Goal: Task Accomplishment & Management: Manage account settings

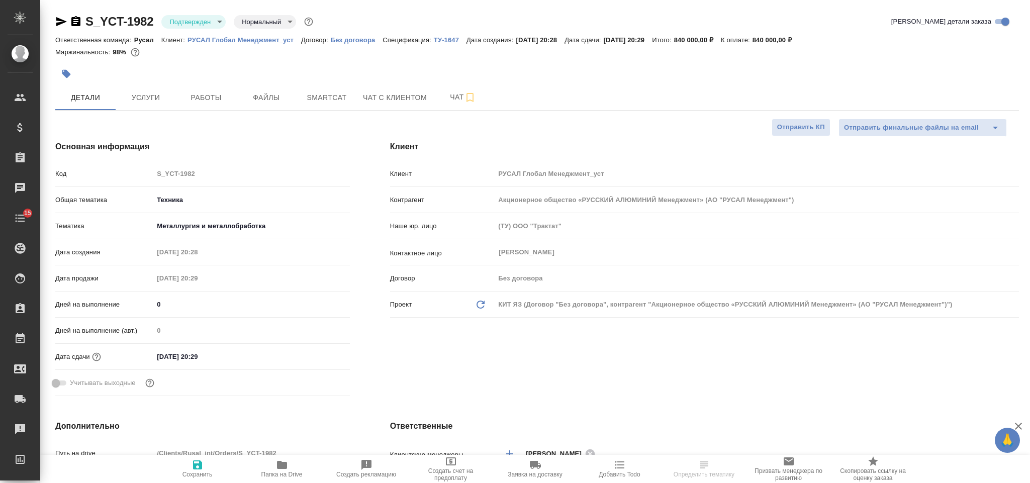
select select "RU"
click at [150, 97] on span "Услуги" at bounding box center [146, 97] width 48 height 13
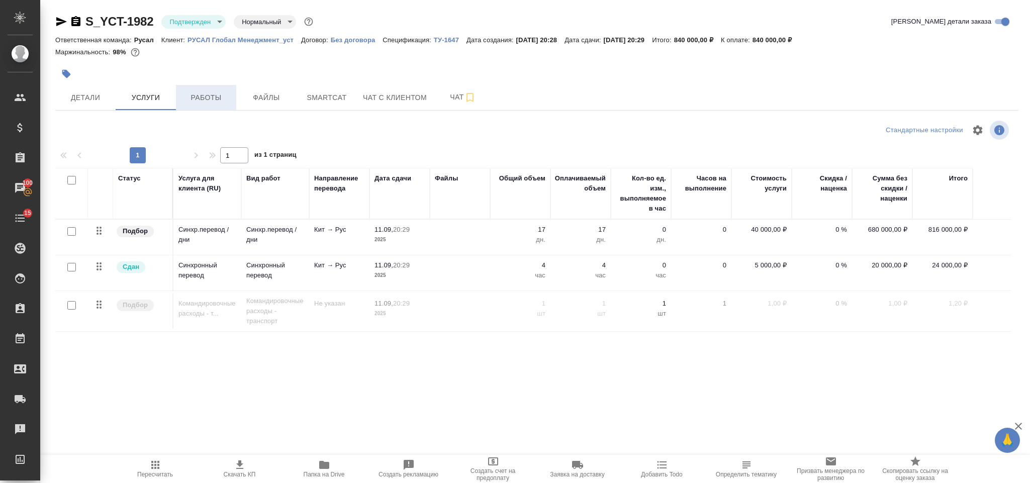
click at [221, 98] on span "Работы" at bounding box center [206, 97] width 48 height 13
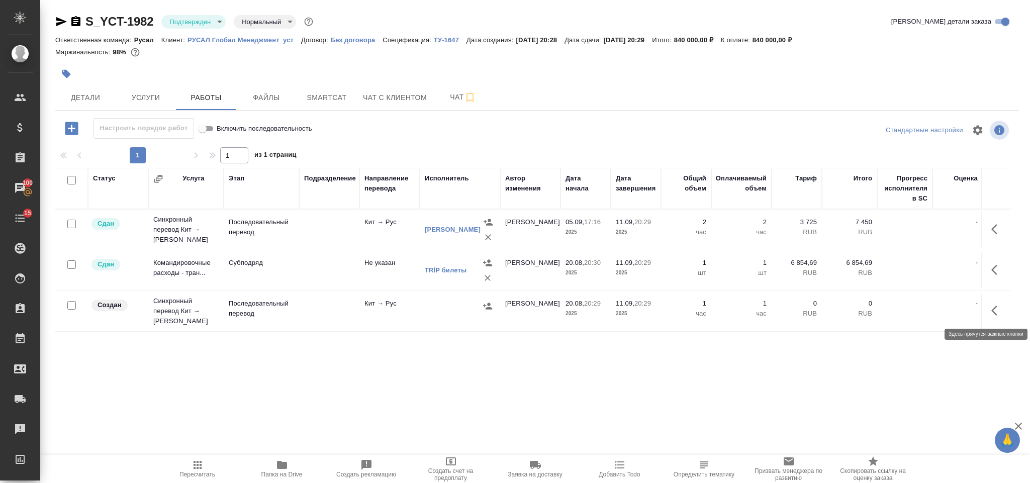
click at [995, 310] on icon "button" at bounding box center [997, 311] width 12 height 12
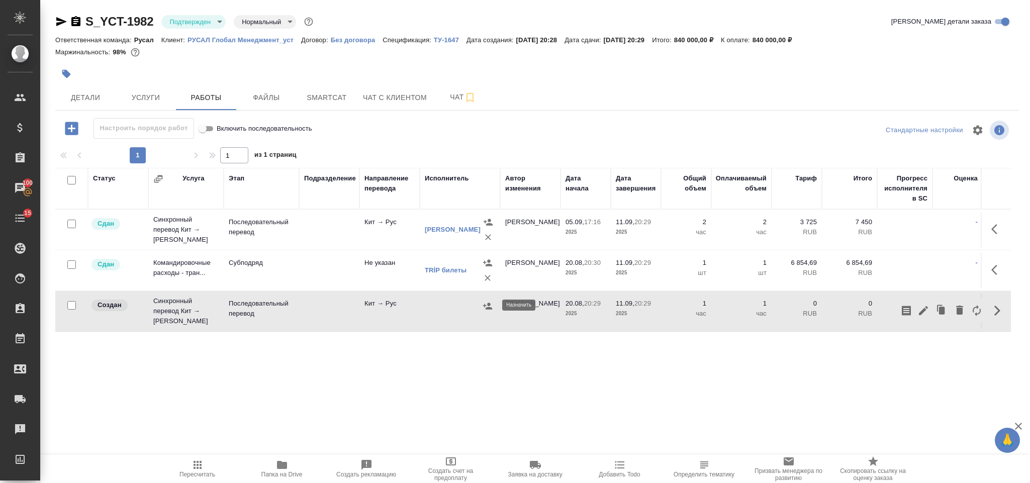
click at [487, 308] on icon "button" at bounding box center [487, 306] width 9 height 7
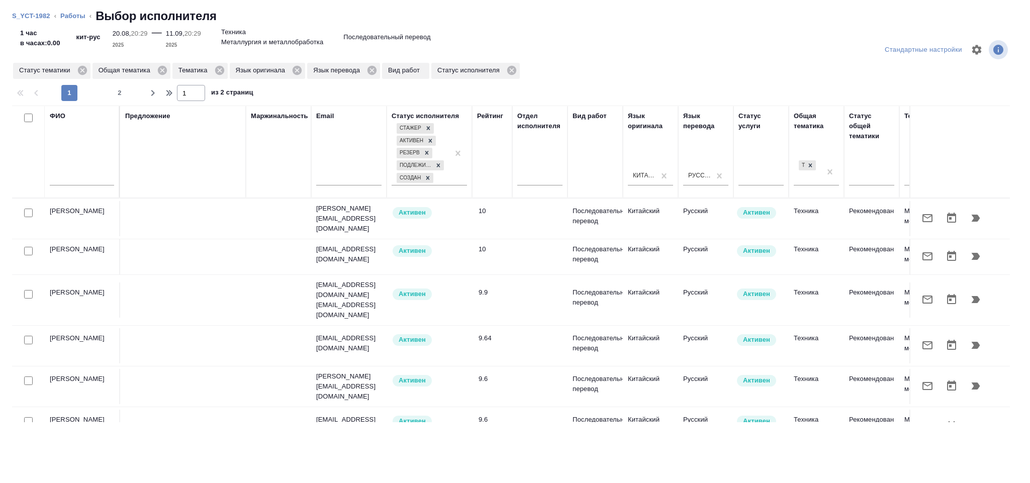
click at [971, 296] on icon "button" at bounding box center [975, 299] width 9 height 7
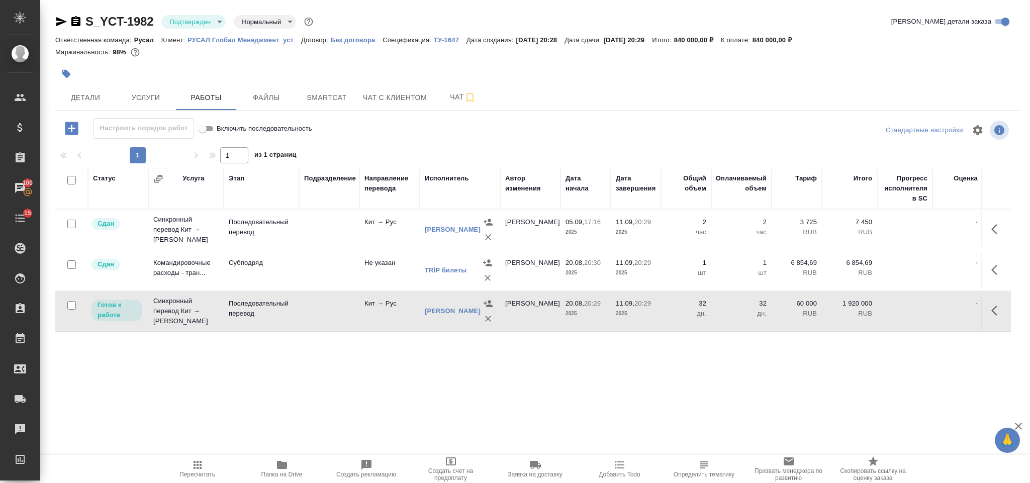
click at [993, 315] on icon "button" at bounding box center [997, 311] width 12 height 12
click at [927, 314] on icon "button" at bounding box center [923, 311] width 12 height 12
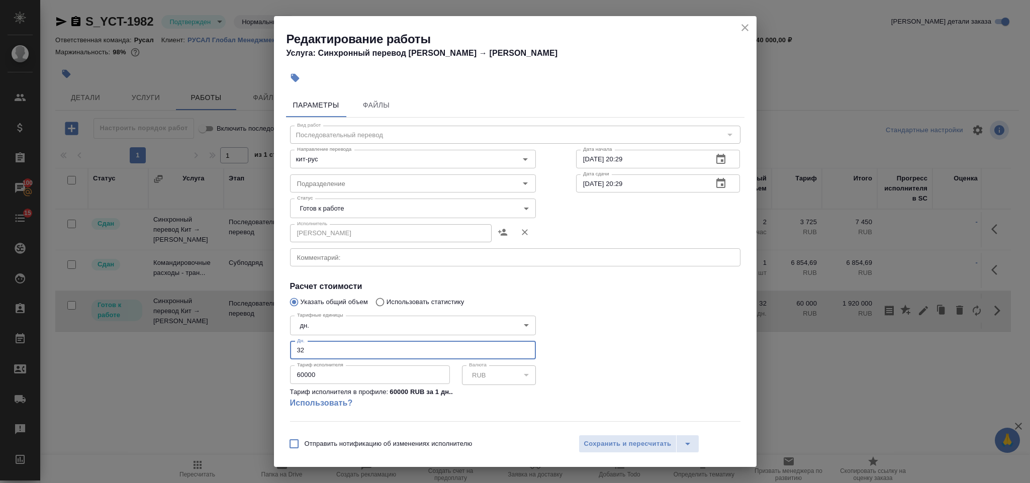
click at [324, 349] on input "32" at bounding box center [413, 350] width 246 height 18
type input "3"
type input "5"
click at [299, 374] on input "60000" at bounding box center [370, 374] width 160 height 18
type input "80000"
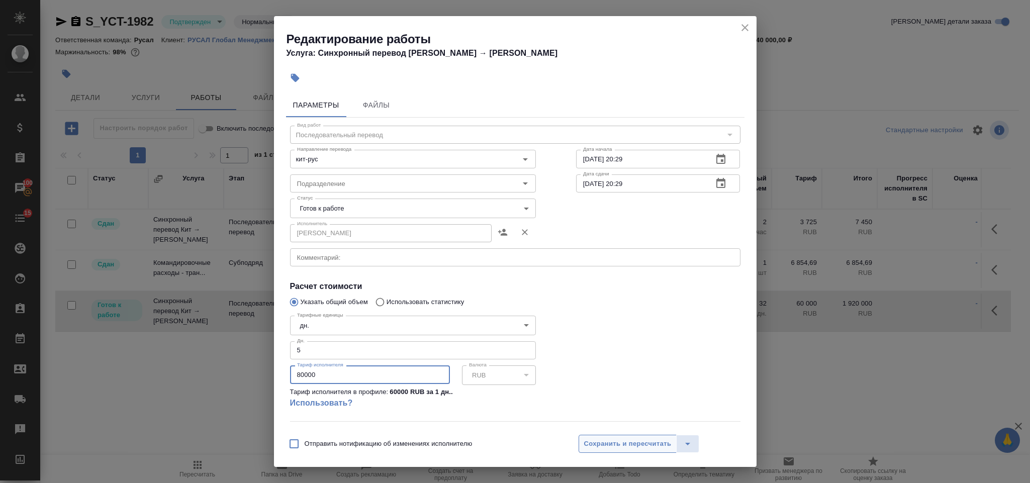
click at [597, 444] on span "Сохранить и пересчитать" at bounding box center [627, 444] width 87 height 12
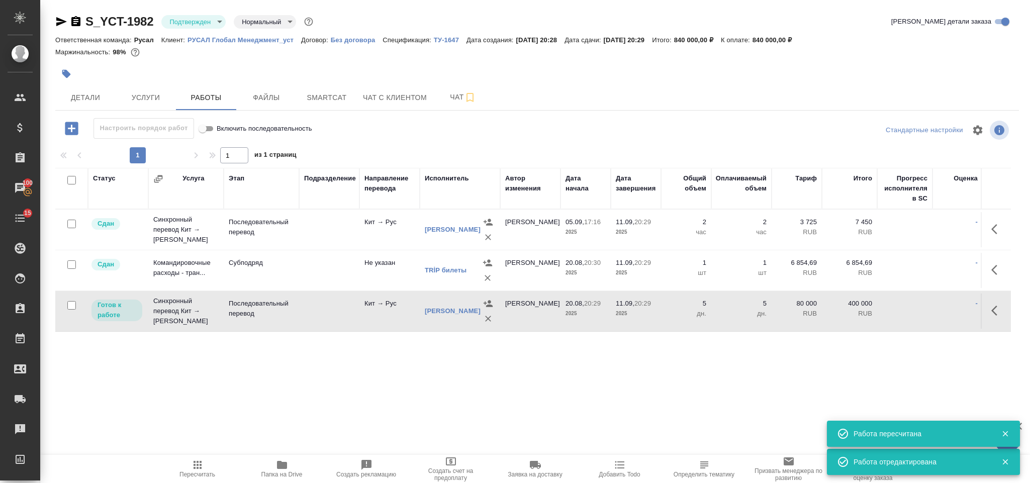
click at [202, 458] on button "Пересчитать" at bounding box center [197, 469] width 84 height 28
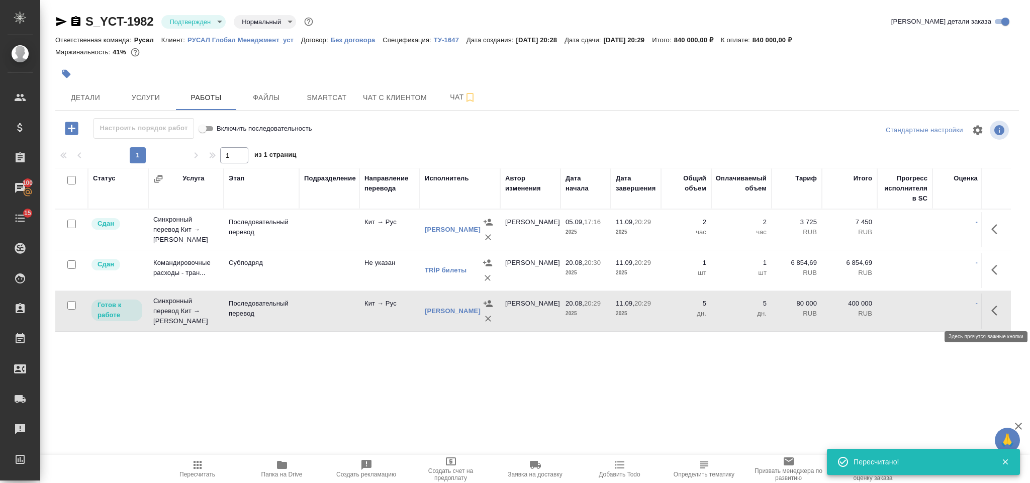
click at [992, 311] on icon "button" at bounding box center [997, 311] width 12 height 12
click at [925, 312] on icon "button" at bounding box center [923, 310] width 9 height 9
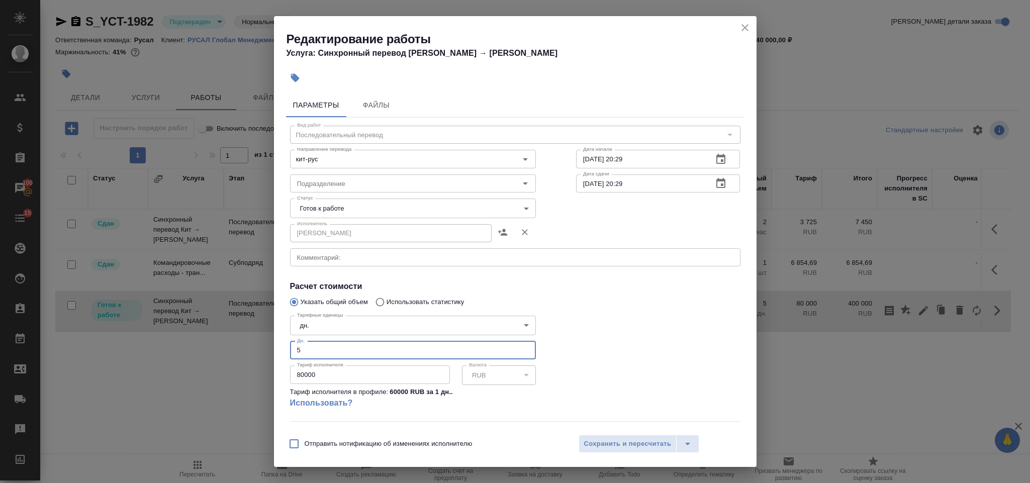
click at [301, 356] on input "5" at bounding box center [413, 350] width 246 height 18
type input "6"
click at [617, 430] on div "Отправить нотификацию об изменениях исполнителю Сохранить и пересчитать" at bounding box center [515, 447] width 482 height 39
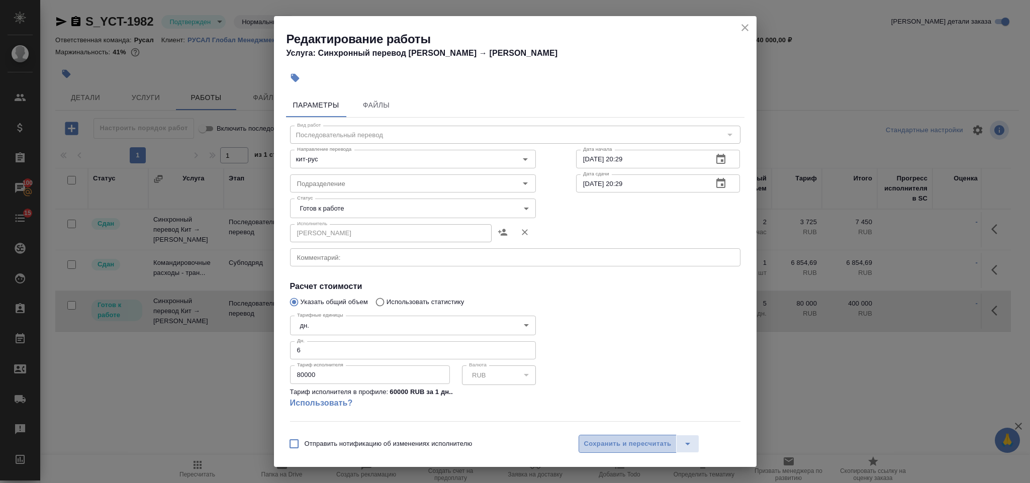
click at [621, 445] on span "Сохранить и пересчитать" at bounding box center [627, 444] width 87 height 12
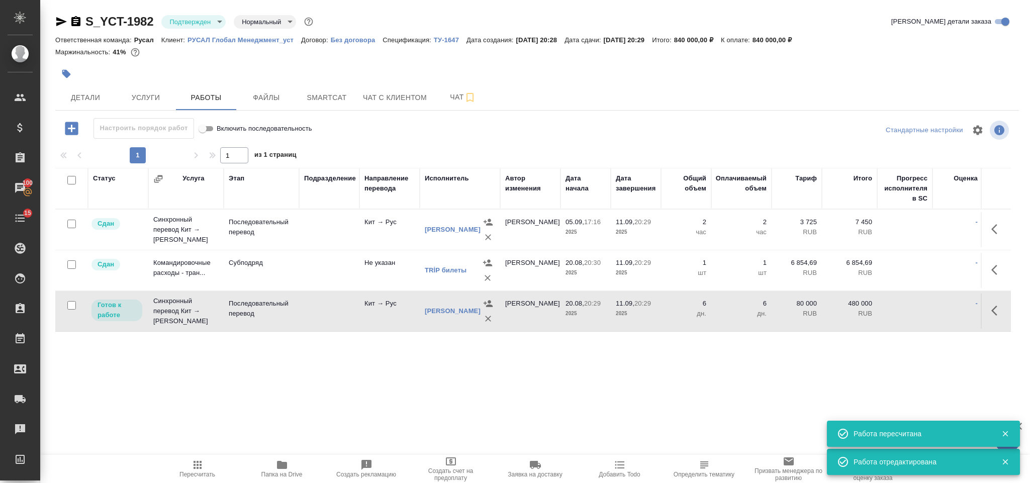
click at [208, 457] on button "Пересчитать" at bounding box center [197, 469] width 84 height 28
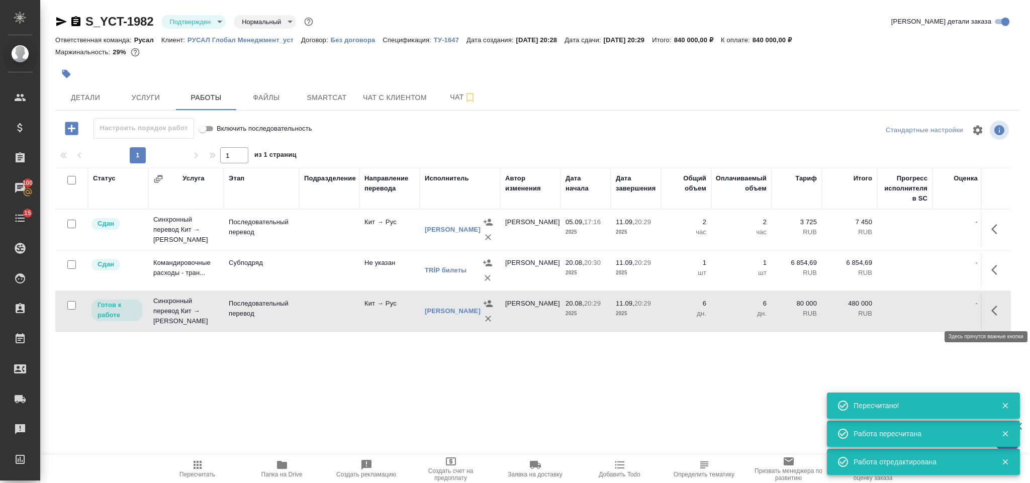
click at [1002, 309] on icon "button" at bounding box center [997, 311] width 12 height 12
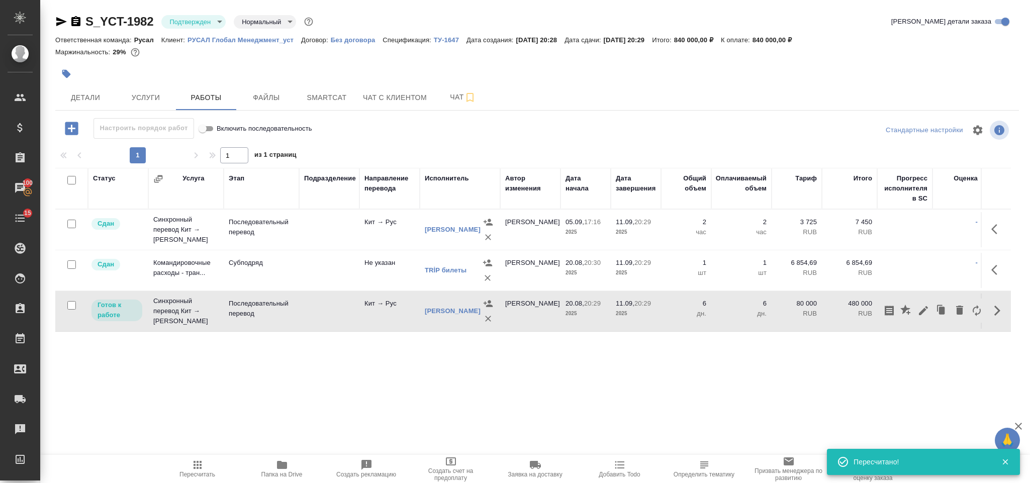
click at [929, 304] on button "button" at bounding box center [923, 311] width 17 height 24
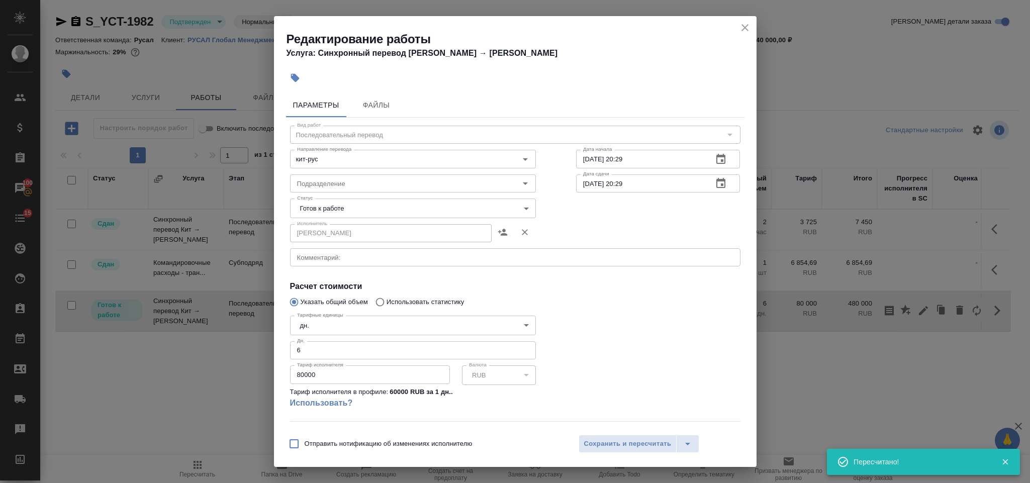
click at [332, 347] on input "6" at bounding box center [413, 350] width 246 height 18
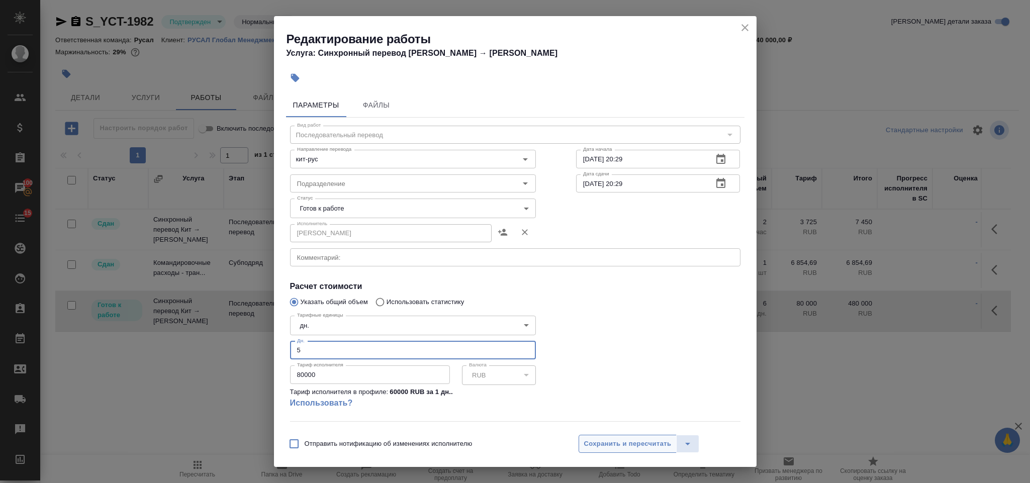
type input "5"
click at [605, 448] on span "Сохранить и пересчитать" at bounding box center [627, 444] width 87 height 12
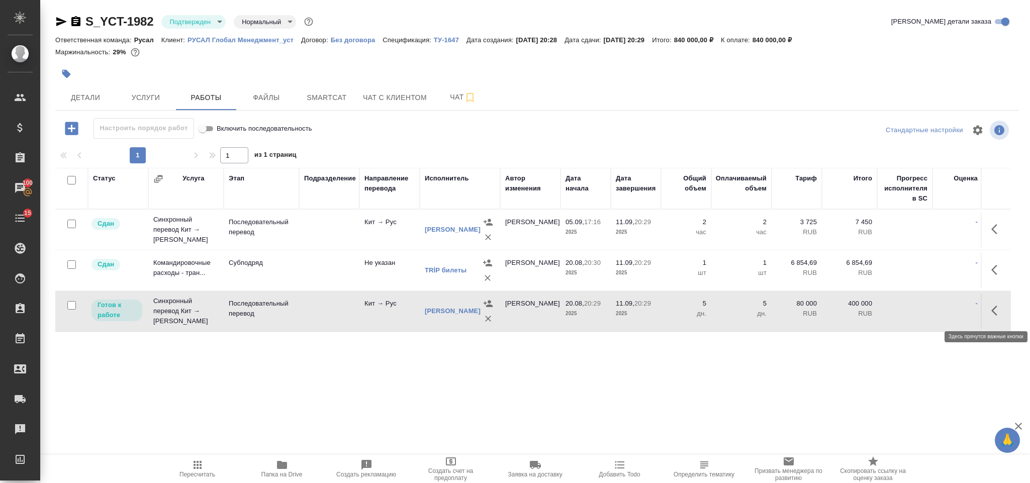
click at [997, 312] on icon "button" at bounding box center [997, 311] width 12 height 12
click at [920, 312] on icon "button" at bounding box center [923, 311] width 12 height 12
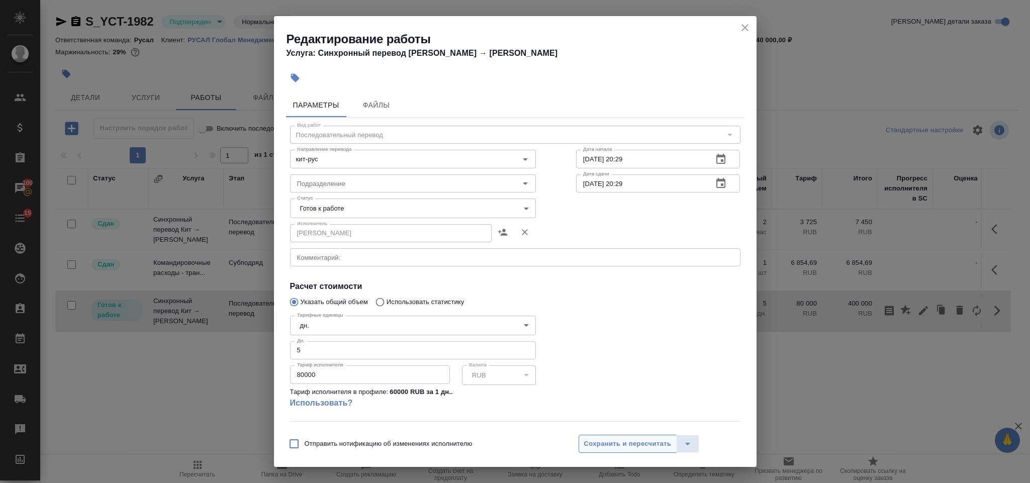
click at [613, 439] on span "Сохранить и пересчитать" at bounding box center [627, 444] width 87 height 12
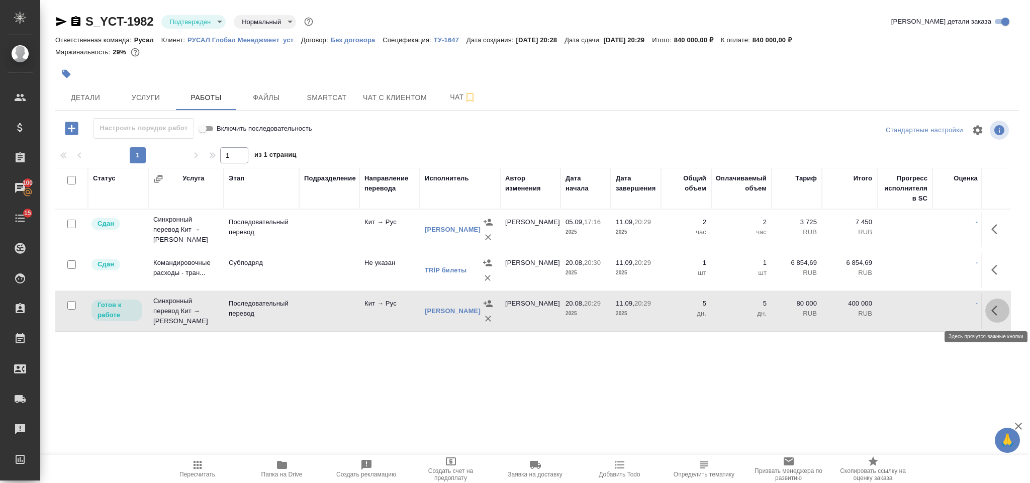
click at [995, 314] on icon "button" at bounding box center [997, 311] width 12 height 12
click at [923, 312] on icon "button" at bounding box center [923, 310] width 9 height 9
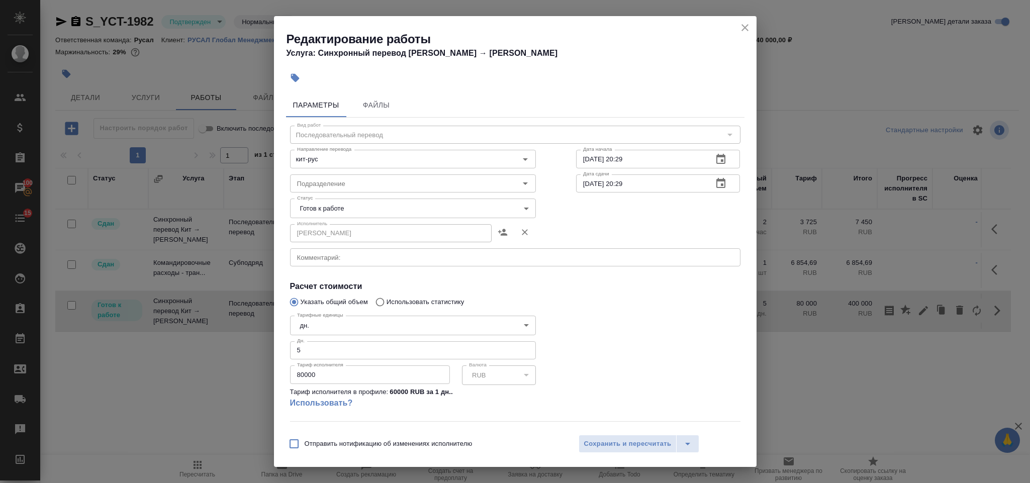
click at [400, 207] on body "🙏 .cls-1 fill:#fff; AWATERA Gorlenko Yuliua Клиенты Спецификации Заказы 100 Чат…" at bounding box center [515, 241] width 1030 height 483
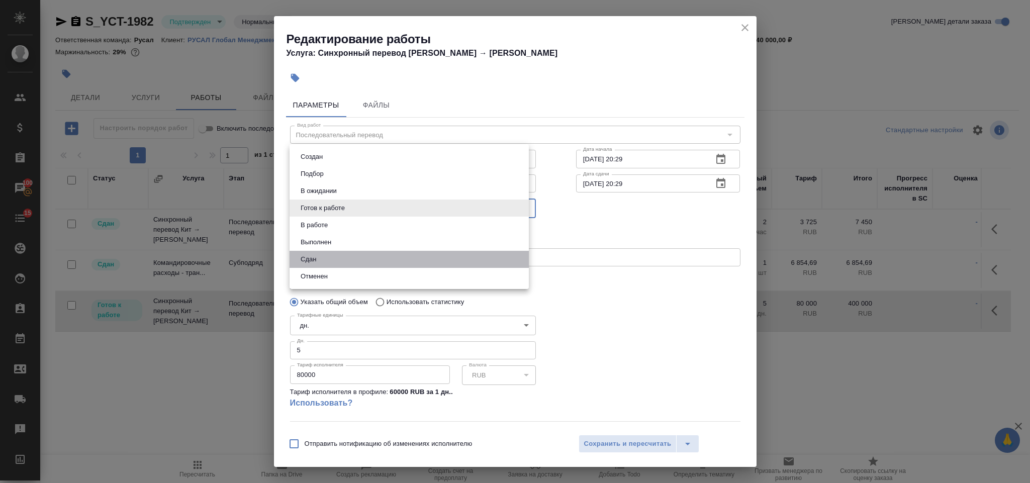
click at [384, 258] on li "Сдан" at bounding box center [408, 259] width 239 height 17
type input "closed"
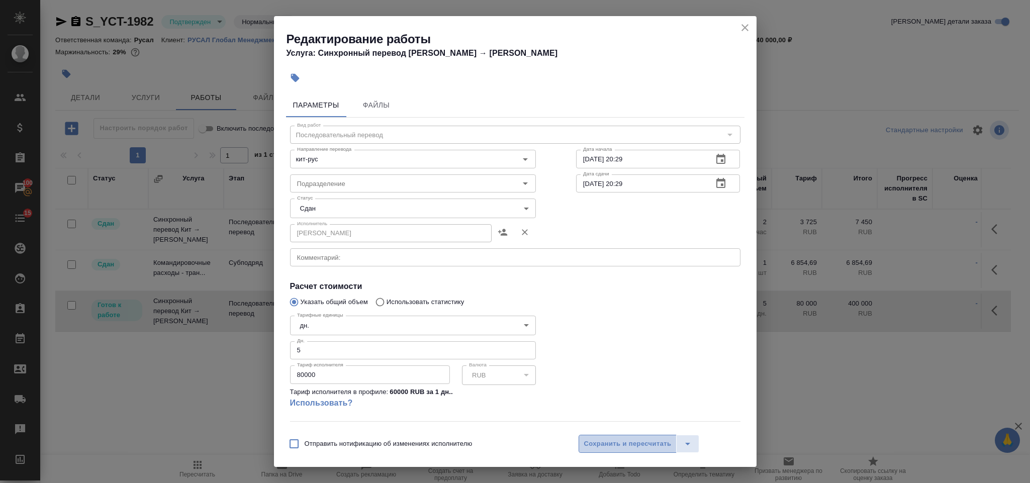
click at [611, 442] on span "Сохранить и пересчитать" at bounding box center [627, 444] width 87 height 12
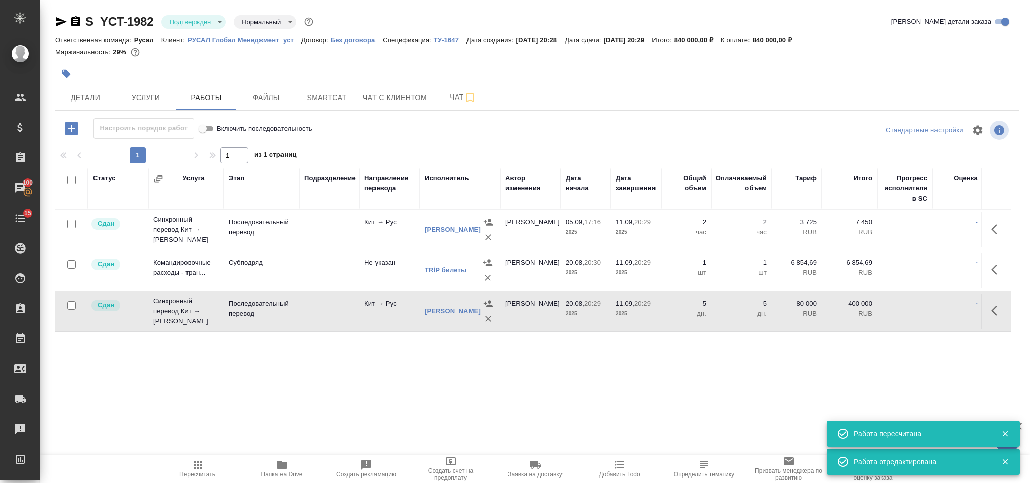
click at [195, 469] on icon "button" at bounding box center [197, 465] width 12 height 12
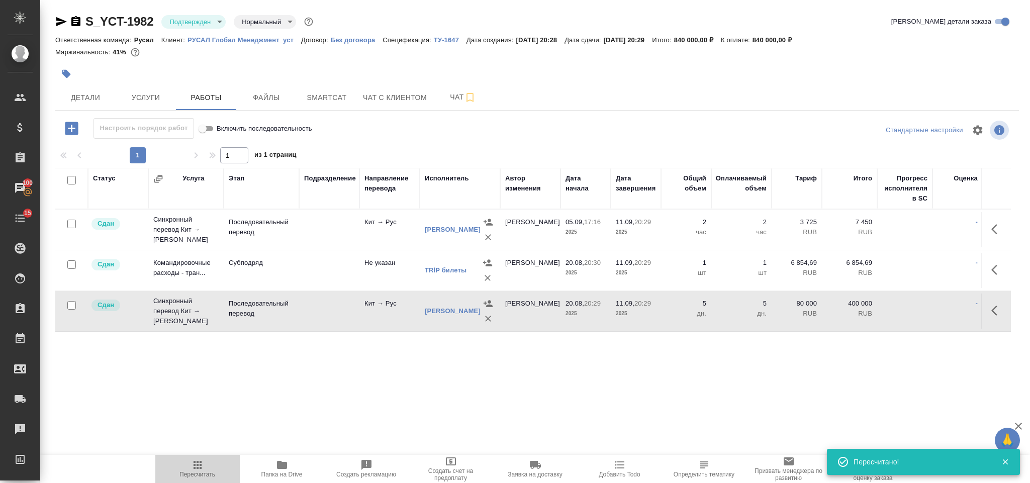
click at [195, 469] on icon "button" at bounding box center [197, 465] width 12 height 12
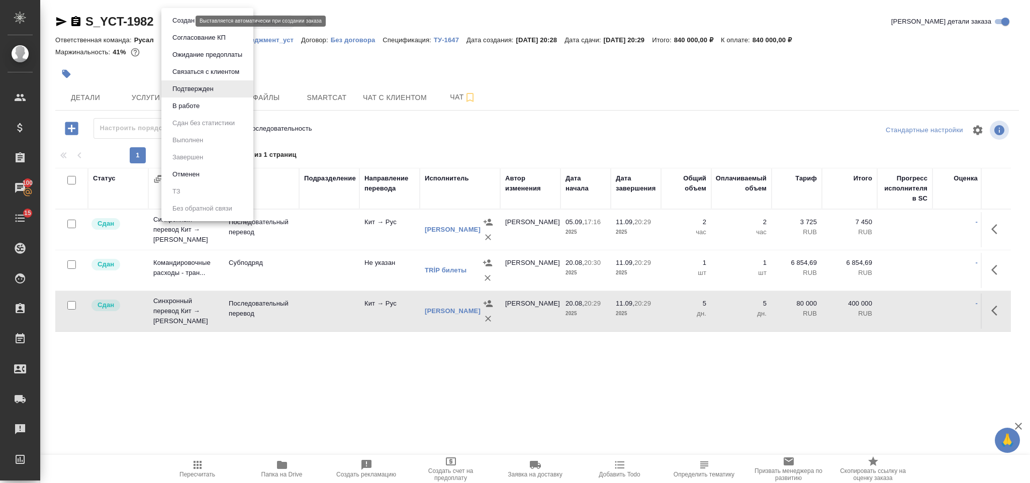
click at [175, 20] on body "🙏 .cls-1 fill:#fff; AWATERA Gorlenko Yuliua Клиенты Спецификации Заказы 100 Чат…" at bounding box center [515, 241] width 1030 height 483
click at [192, 100] on li "В работе" at bounding box center [207, 105] width 92 height 17
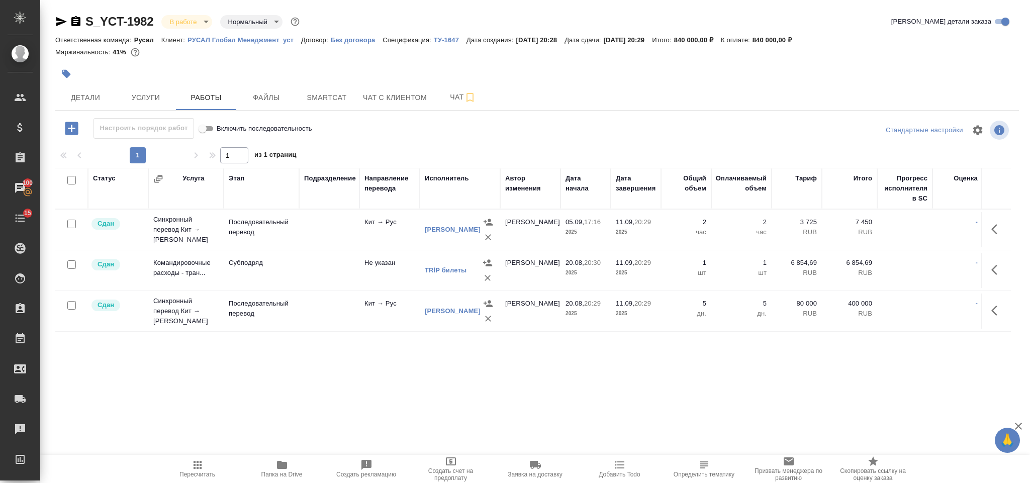
click at [182, 23] on body "🙏 .cls-1 fill:#fff; AWATERA Gorlenko Yuliua Клиенты Спецификации Заказы 100 Чат…" at bounding box center [515, 241] width 1030 height 483
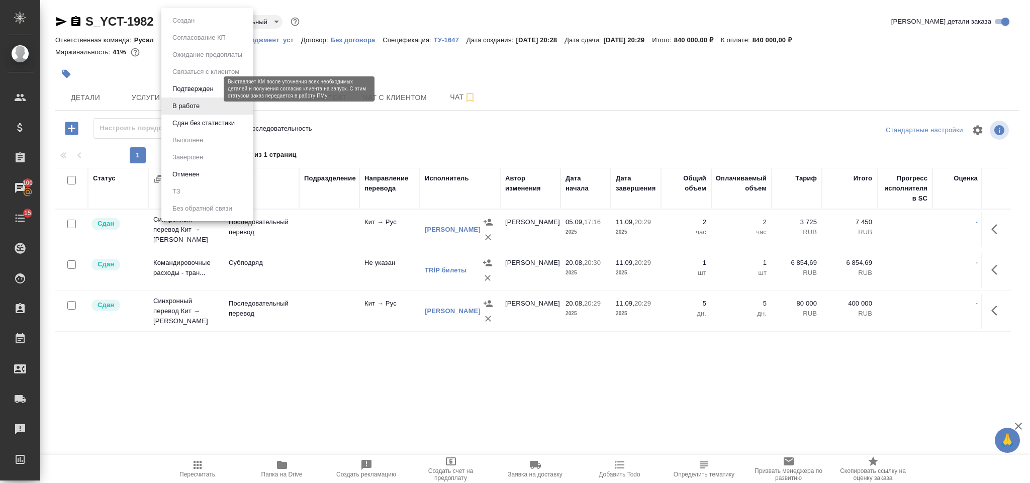
drag, startPoint x: 187, startPoint y: 123, endPoint x: 190, endPoint y: 92, distance: 30.8
click at [190, 92] on ul "Создан Согласование КП Ожидание предоплаты Связаться с клиентом Подтвержден В р…" at bounding box center [207, 114] width 92 height 213
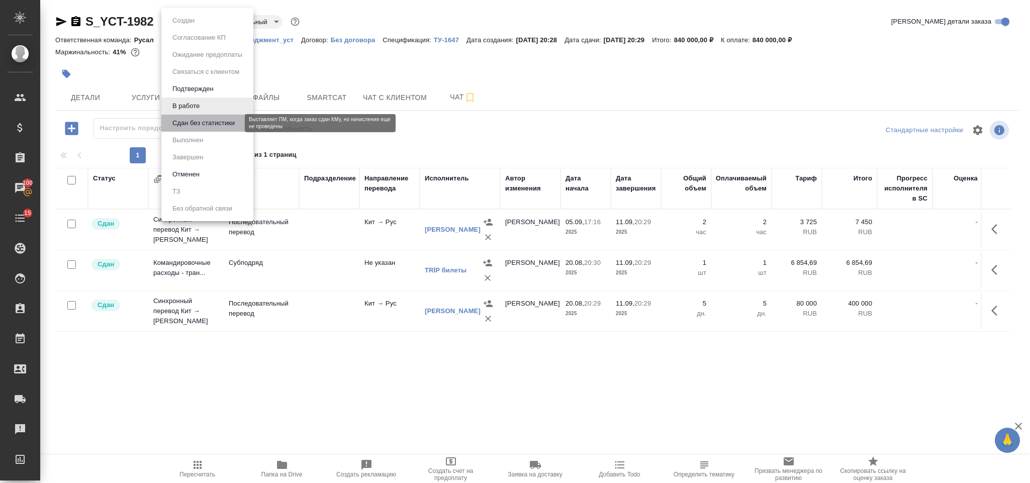
click at [190, 121] on button "Сдан без статистики" at bounding box center [203, 123] width 68 height 11
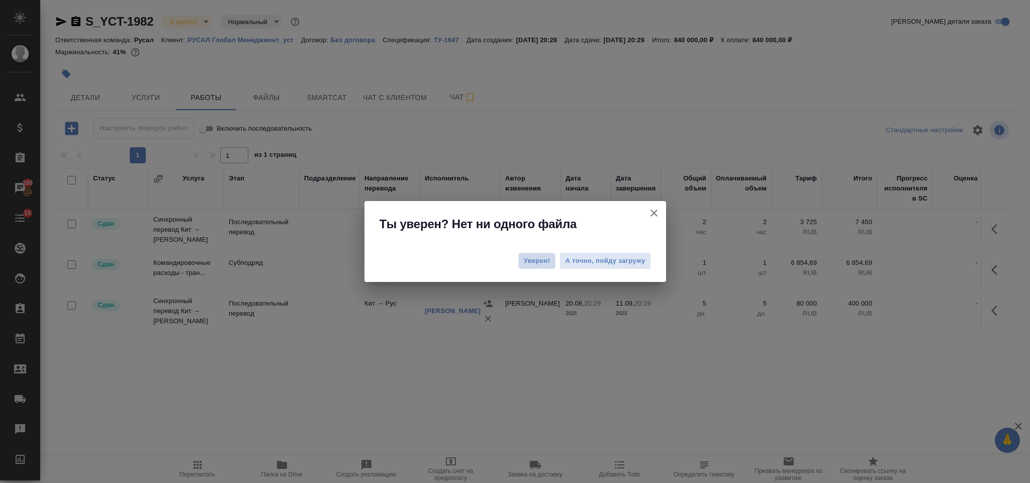
click at [543, 261] on span "Уверен!" at bounding box center [537, 261] width 27 height 10
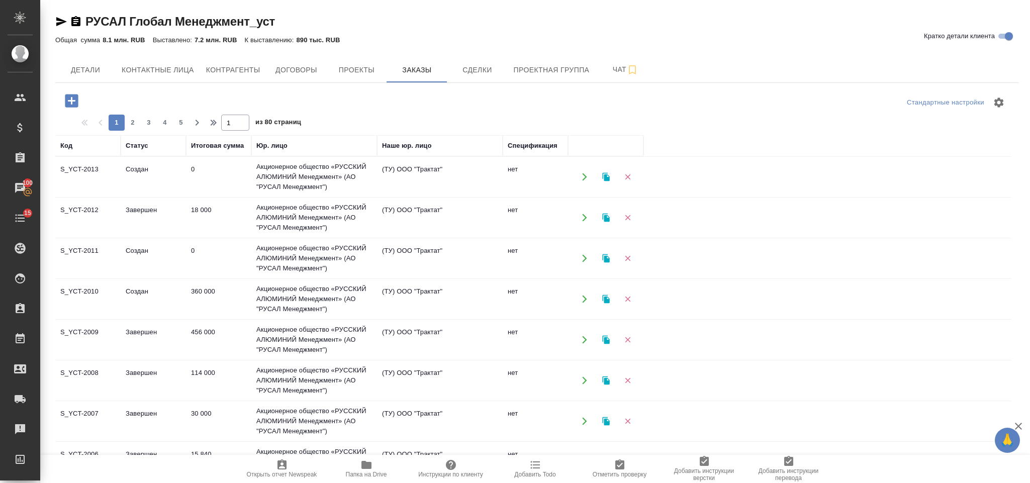
click at [74, 98] on icon "button" at bounding box center [71, 100] width 13 height 13
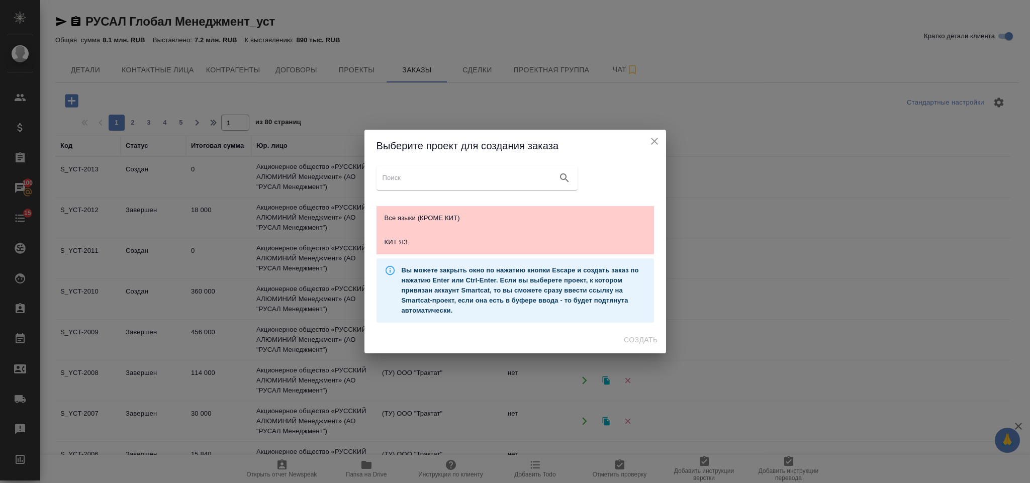
click at [359, 92] on div "Выберите проект для создания заказа Все языки (КРОМЕ КИТ) КИТ ЯЗ Вы можете закр…" at bounding box center [515, 241] width 1030 height 483
click at [646, 141] on h2 "Выберите проект для создания заказа" at bounding box center [514, 146] width 277 height 16
click at [653, 145] on icon "close" at bounding box center [654, 141] width 12 height 12
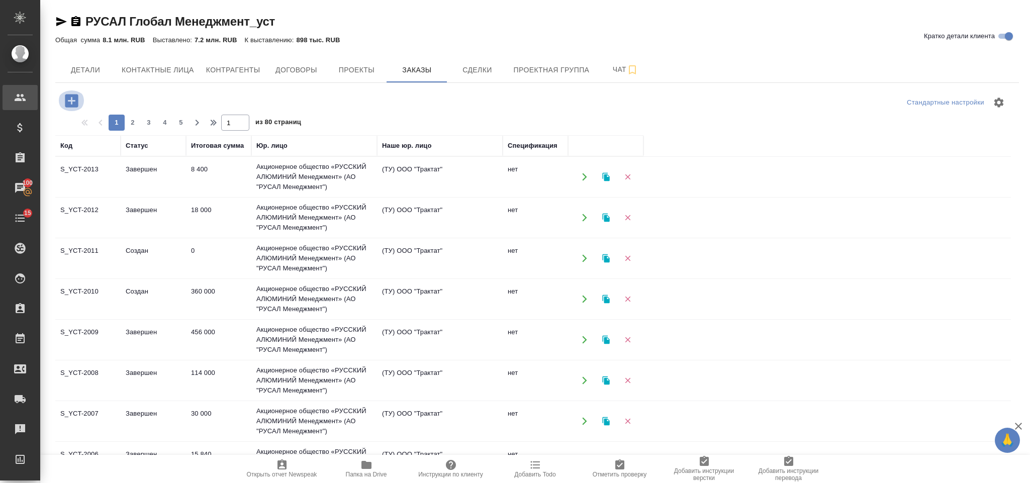
click at [71, 95] on icon "button" at bounding box center [71, 100] width 13 height 13
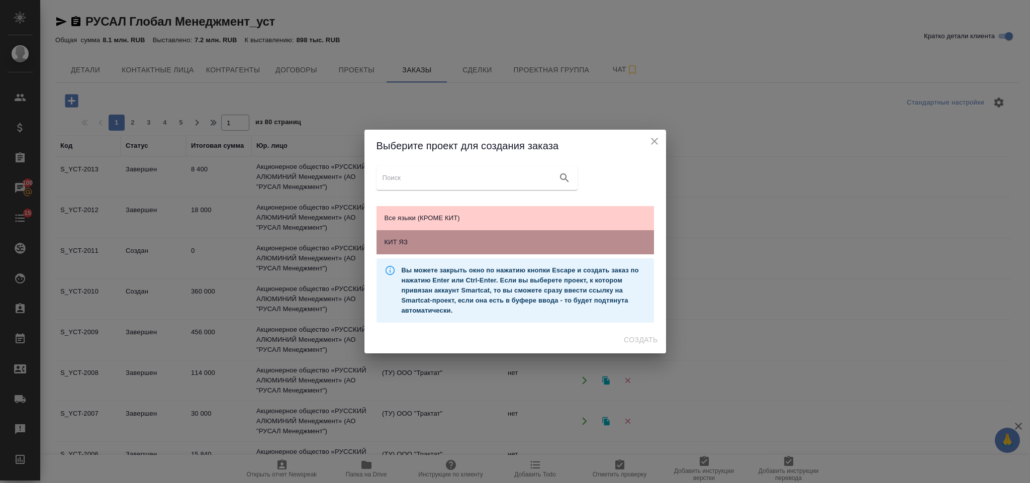
click at [464, 233] on div "КИТ ЯЗ" at bounding box center [514, 242] width 277 height 24
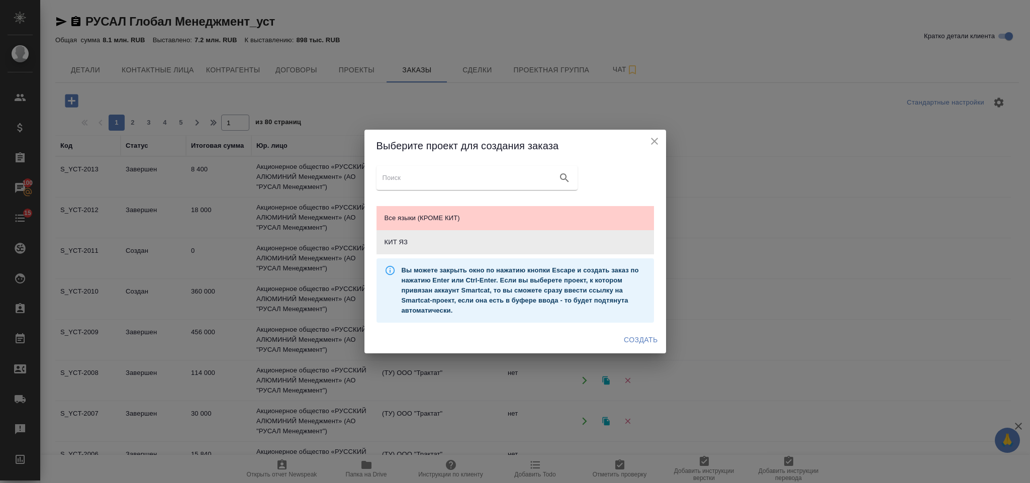
click at [640, 341] on span "Создать" at bounding box center [641, 340] width 34 height 13
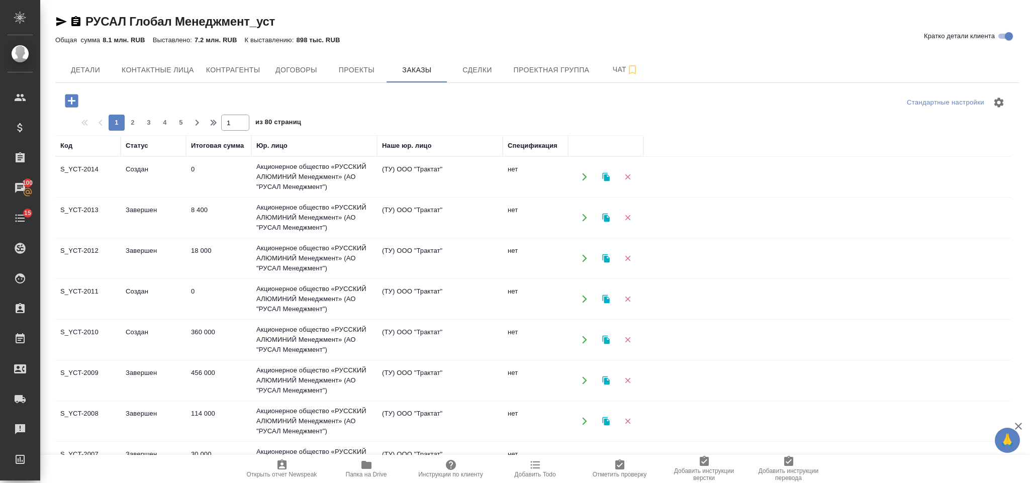
click at [228, 175] on td "0" at bounding box center [218, 176] width 65 height 35
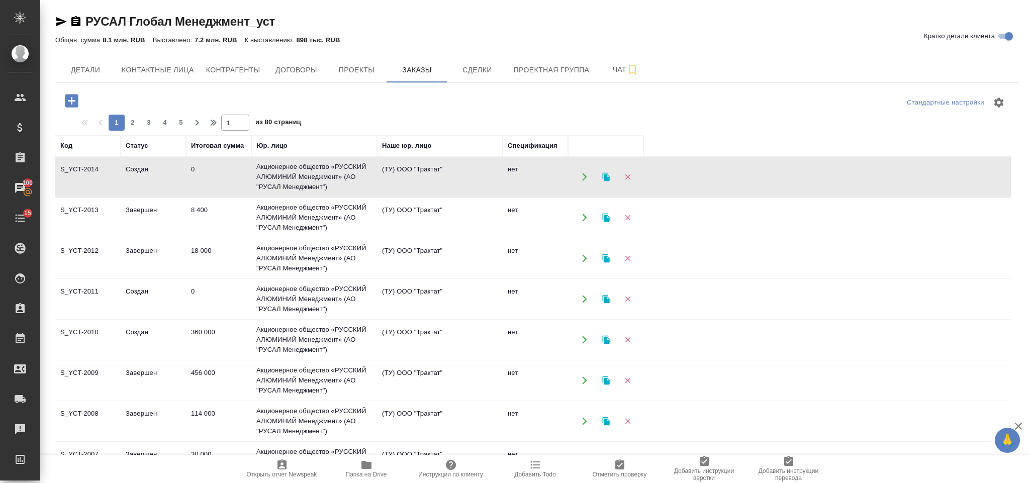
click at [228, 175] on td "0" at bounding box center [218, 176] width 65 height 35
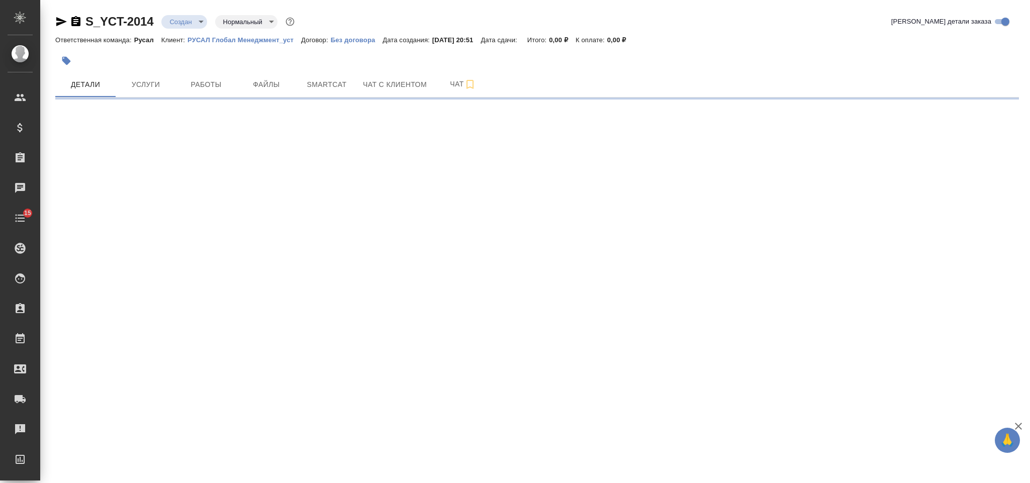
select select "RU"
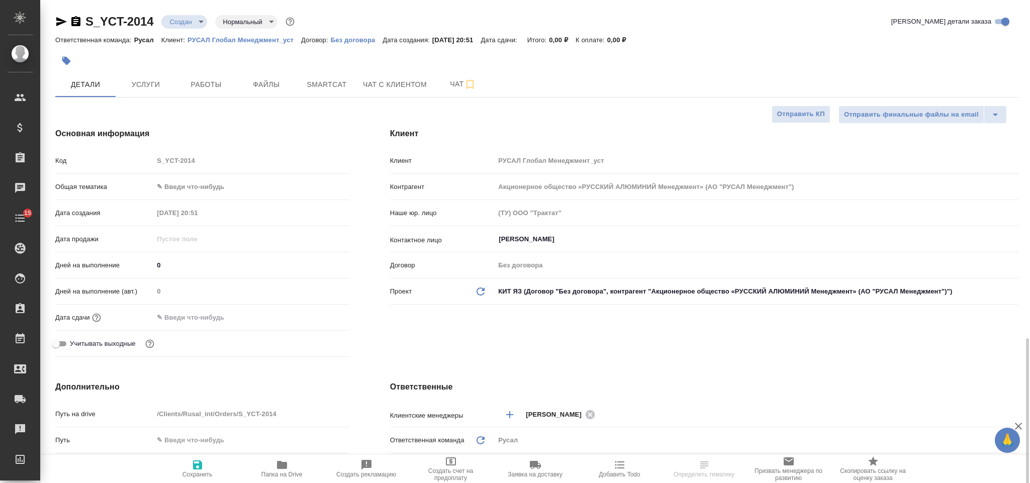
type textarea "x"
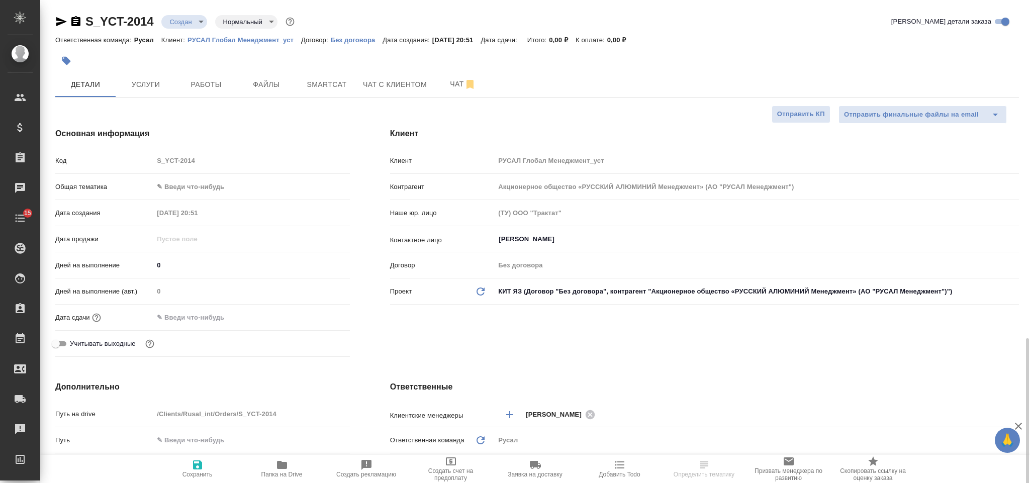
scroll to position [226, 0]
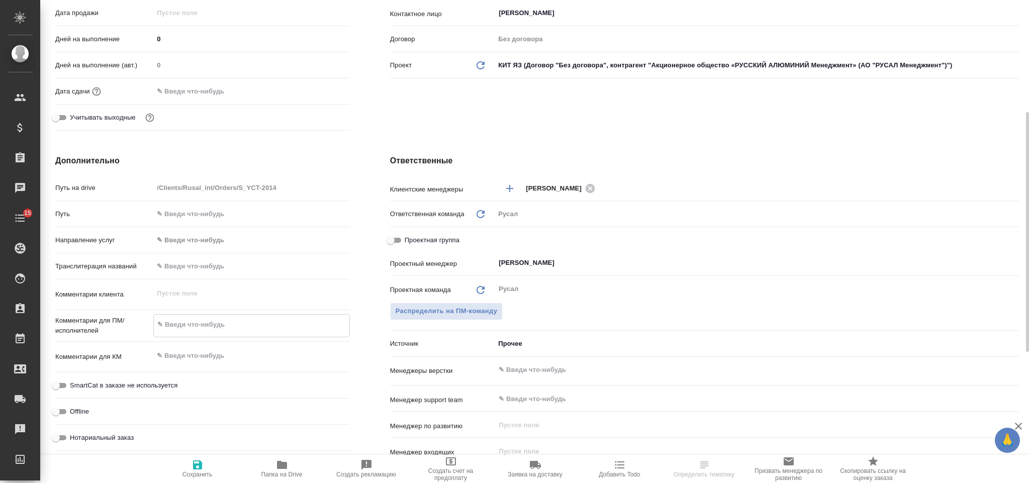
type textarea "Х"
type textarea "x"
type textarea "Хэ"
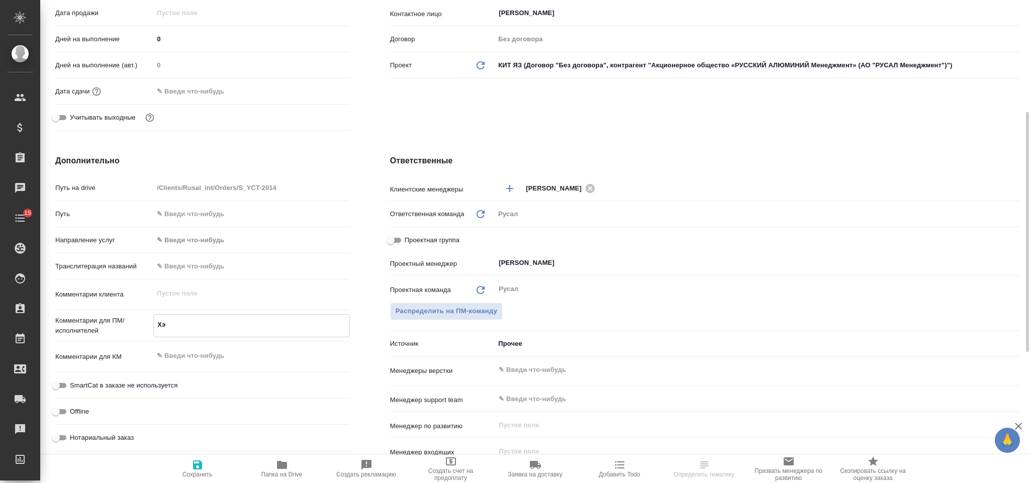
type textarea "x"
type textarea "Хэ"
type textarea "x"
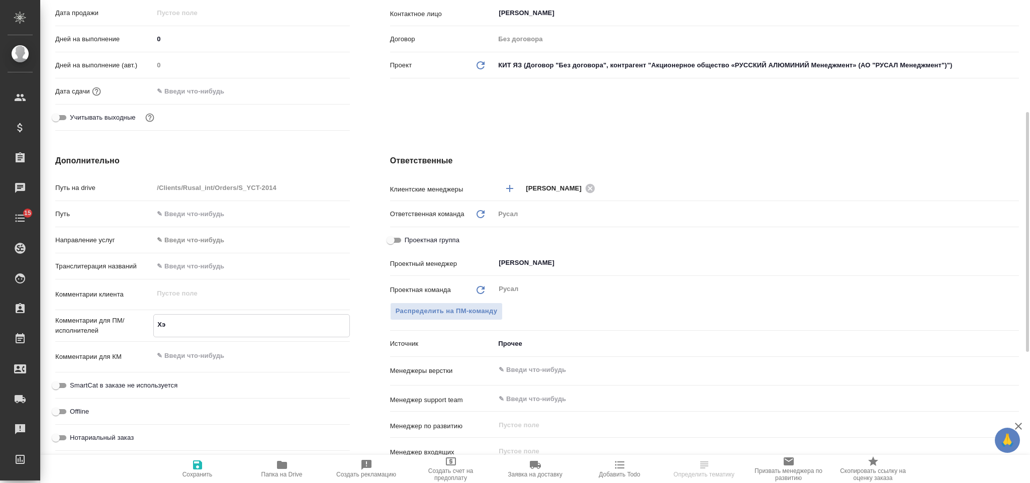
type textarea "x"
type textarea "Хэ С"
type textarea "x"
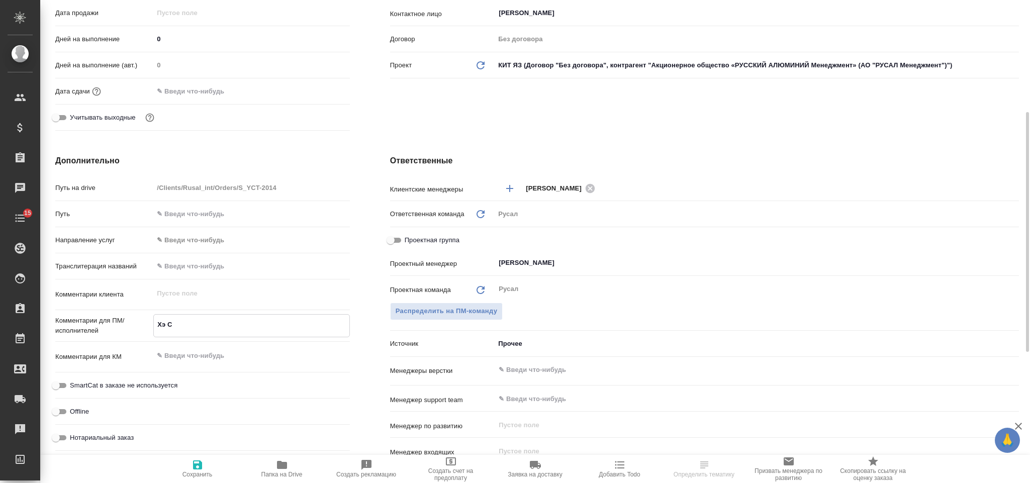
type textarea "x"
type textarea "[PERSON_NAME]"
type textarea "x"
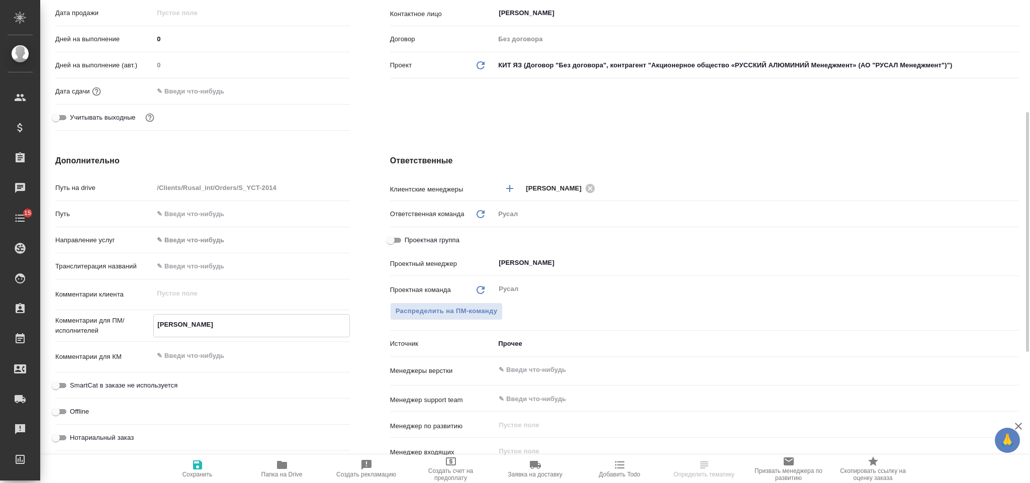
type textarea "[PERSON_NAME]"
type textarea "x"
type textarea "[PERSON_NAME]:"
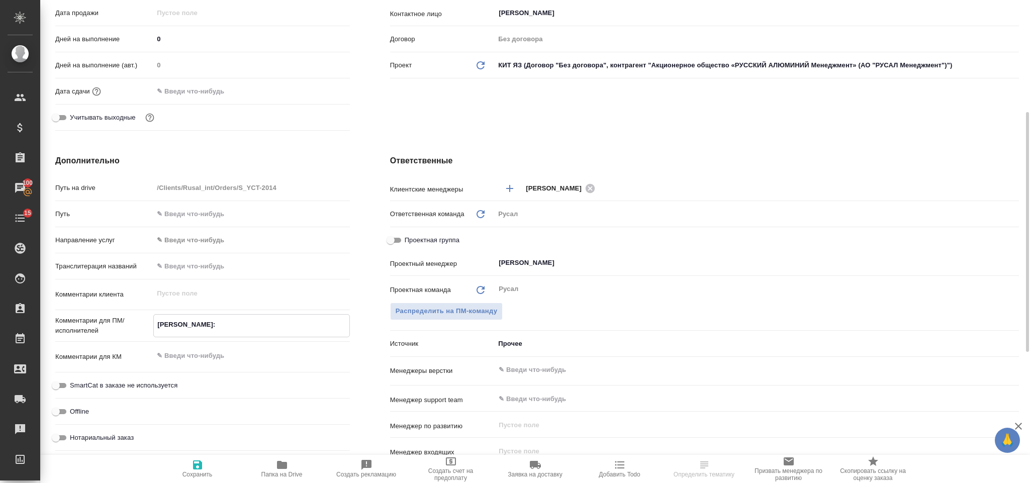
type textarea "x"
type textarea "[PERSON_NAME]: л"
type textarea "x"
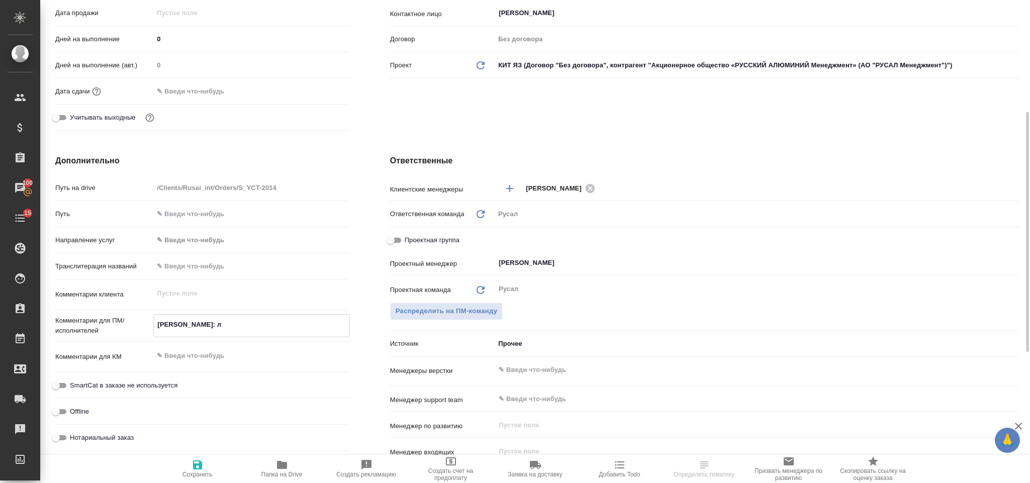
type textarea "x"
type textarea "[PERSON_NAME]: ло"
type textarea "x"
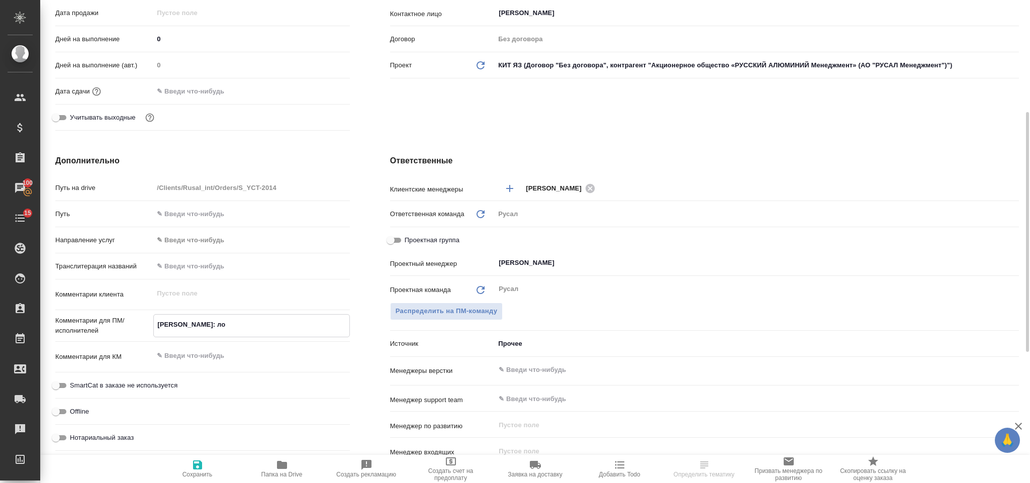
type textarea "x"
type textarea "[PERSON_NAME]: лог"
type textarea "x"
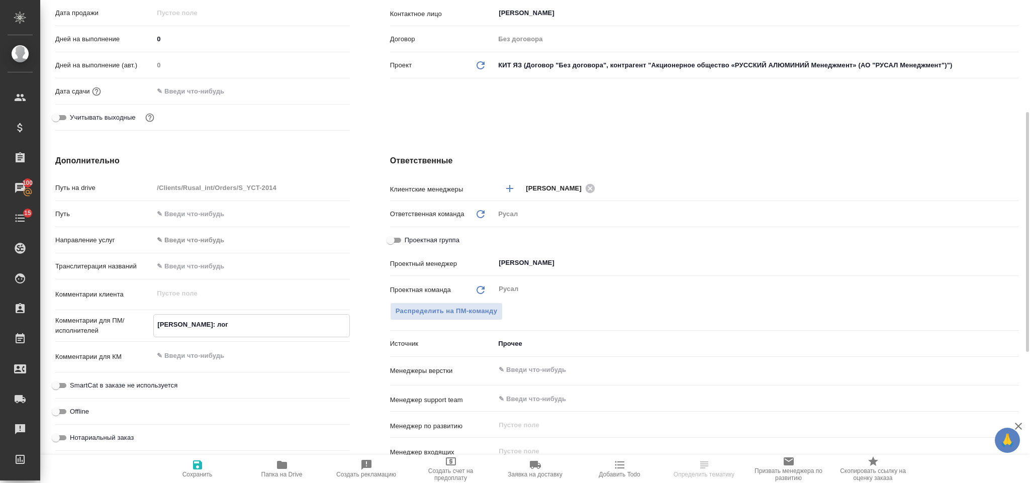
type textarea "[PERSON_NAME]: логи"
type textarea "x"
type textarea "[PERSON_NAME]: логис"
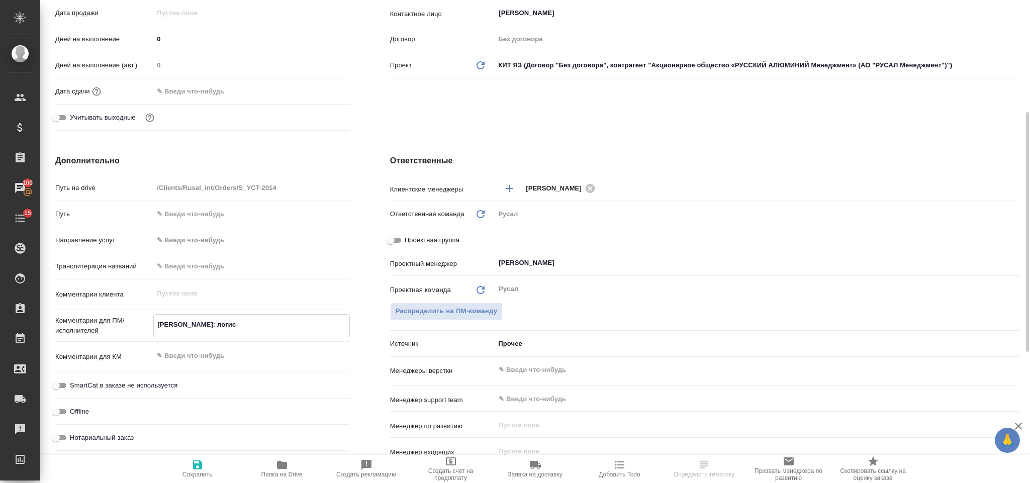
type textarea "x"
type textarea "[PERSON_NAME]: логист"
type textarea "x"
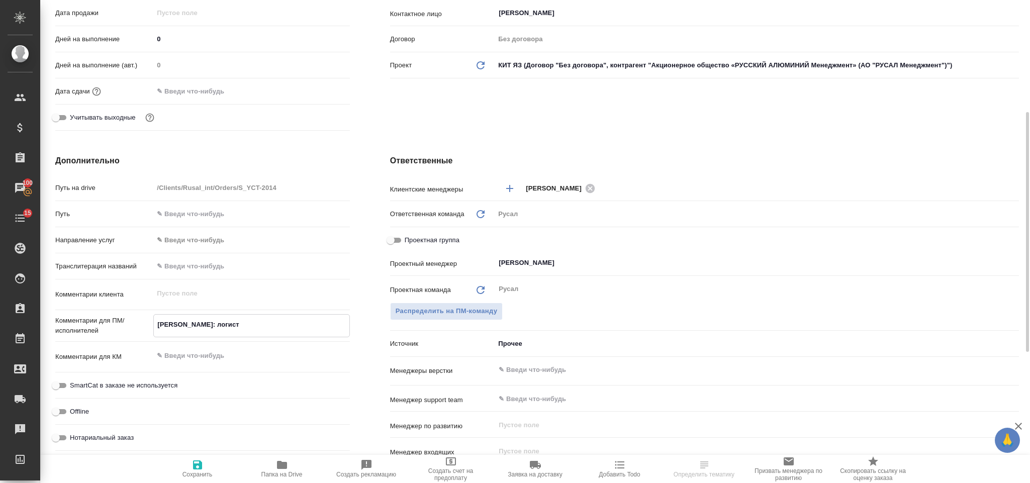
type textarea "x"
type textarea "[PERSON_NAME]: логисти"
type textarea "x"
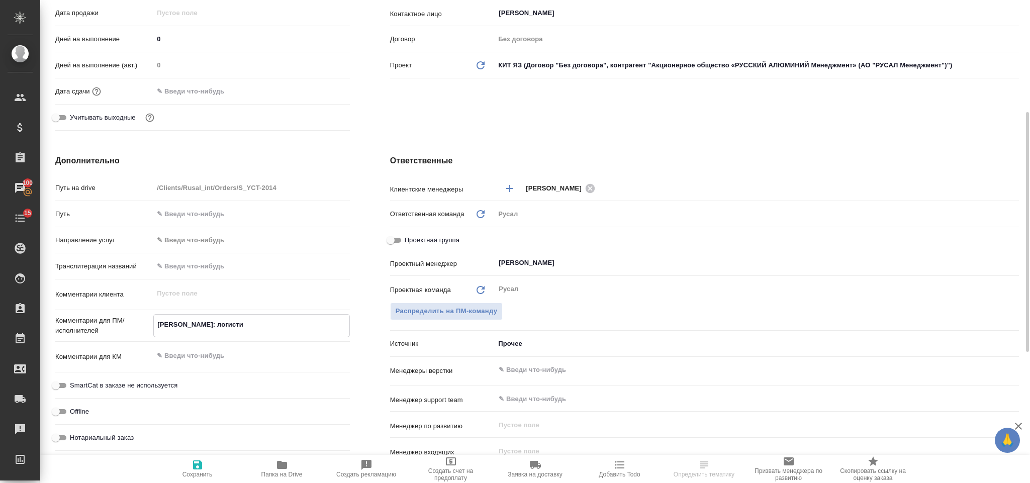
type textarea "x"
type textarea "[PERSON_NAME]: логистик"
type textarea "x"
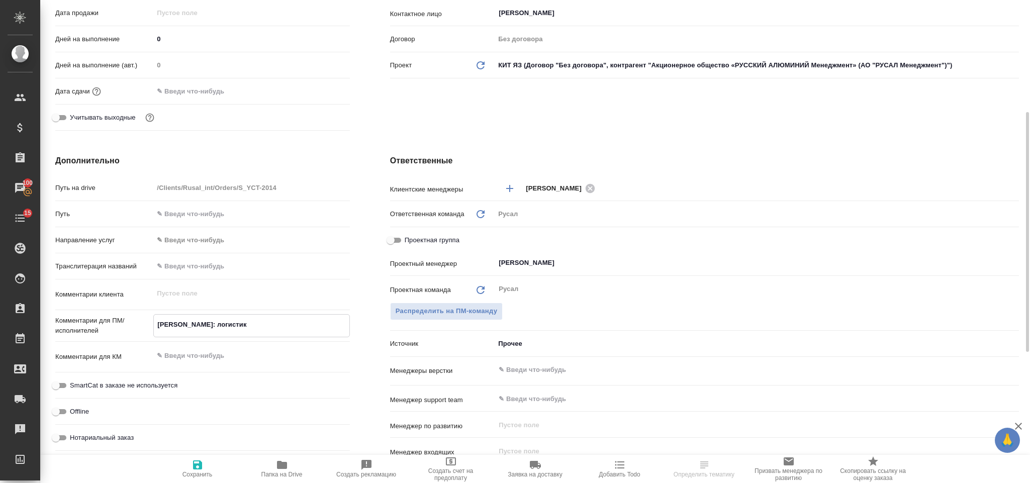
type textarea "[PERSON_NAME]: логистика"
type textarea "x"
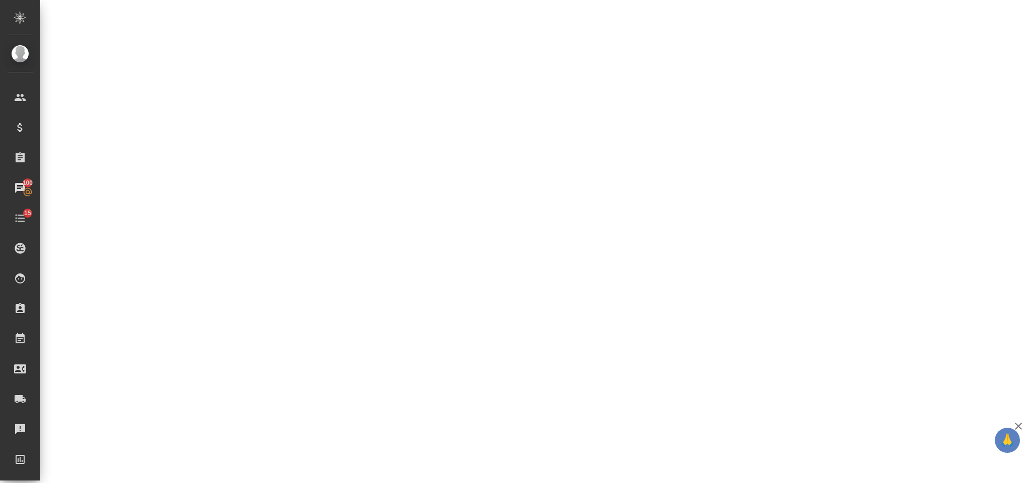
select select "RU"
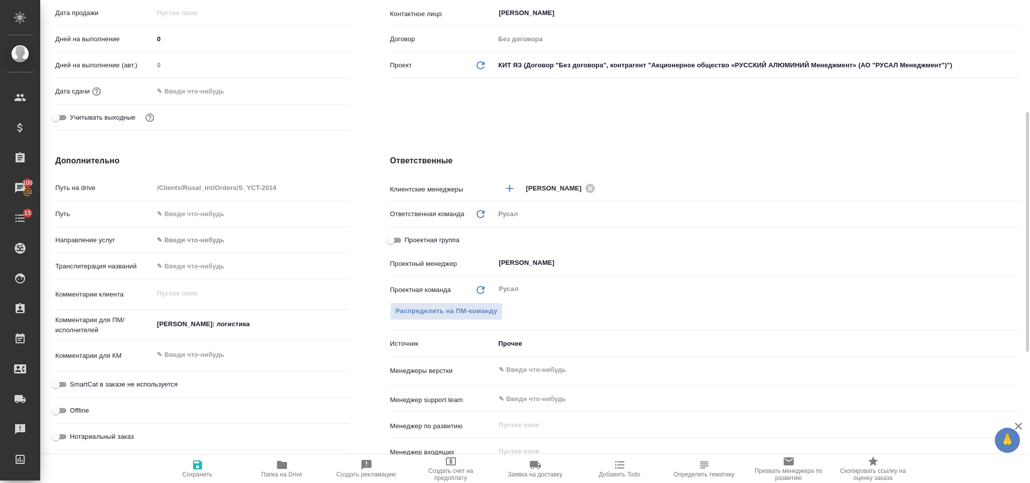
type textarea "x"
click at [248, 323] on textarea "[PERSON_NAME]: логистика" at bounding box center [251, 324] width 195 height 17
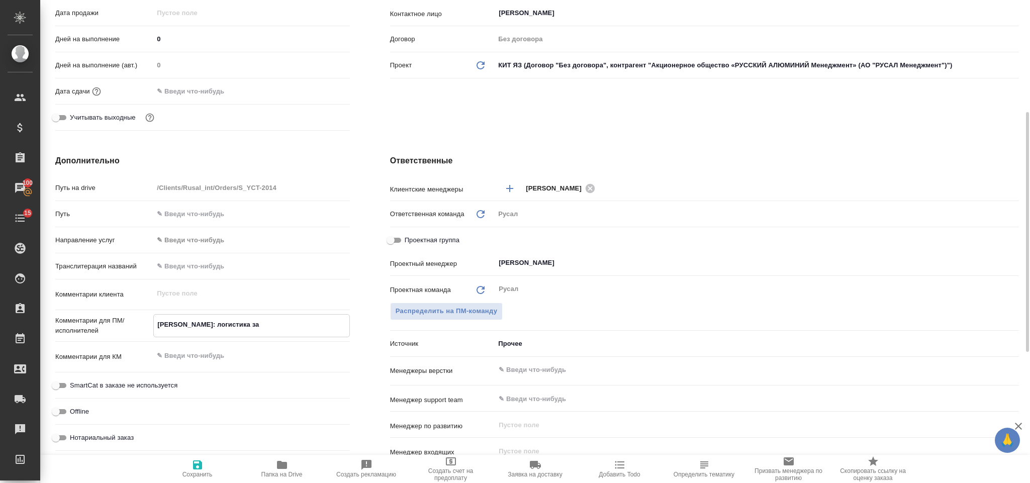
type textarea "[PERSON_NAME]: логистика за"
type textarea "x"
type textarea "Хэ Син: логистика за а"
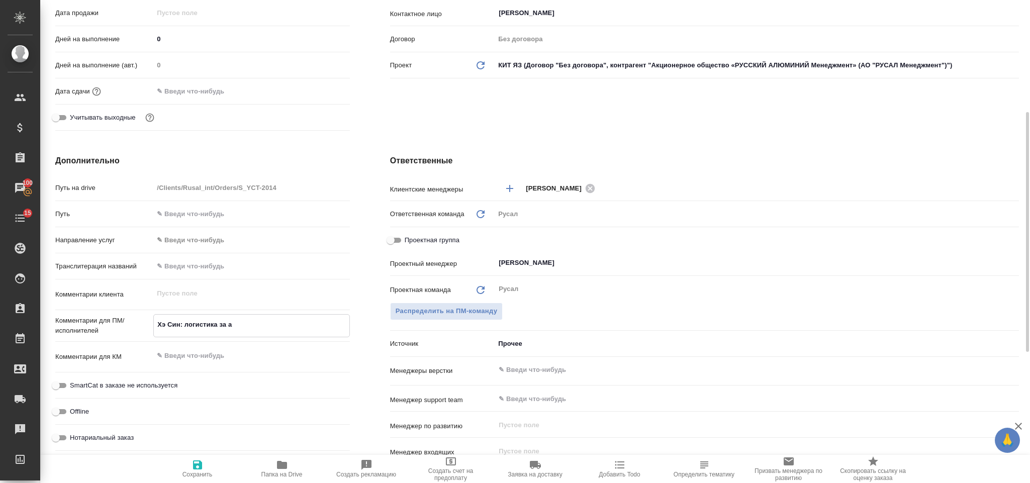
type textarea "x"
type textarea "[PERSON_NAME]: логистика за ав"
type textarea "x"
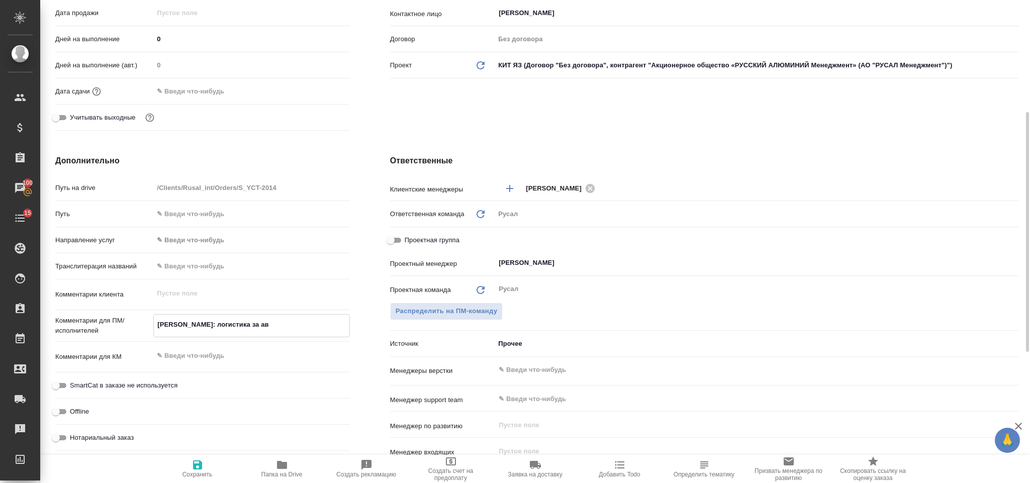
type textarea "x"
type textarea "[PERSON_NAME]: логистика за авг"
type textarea "x"
type textarea "[PERSON_NAME]: логистика за авгу"
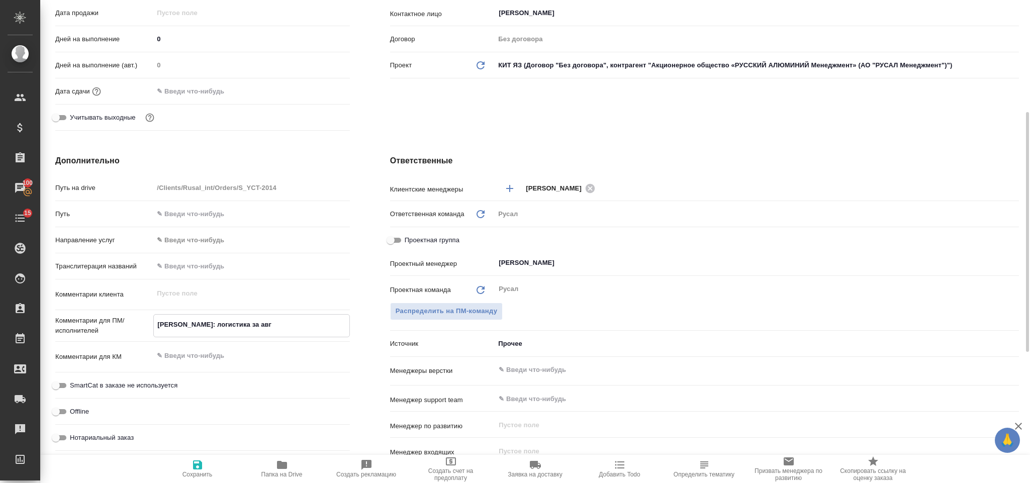
type textarea "x"
type textarea "[PERSON_NAME]: логистика за август"
type textarea "x"
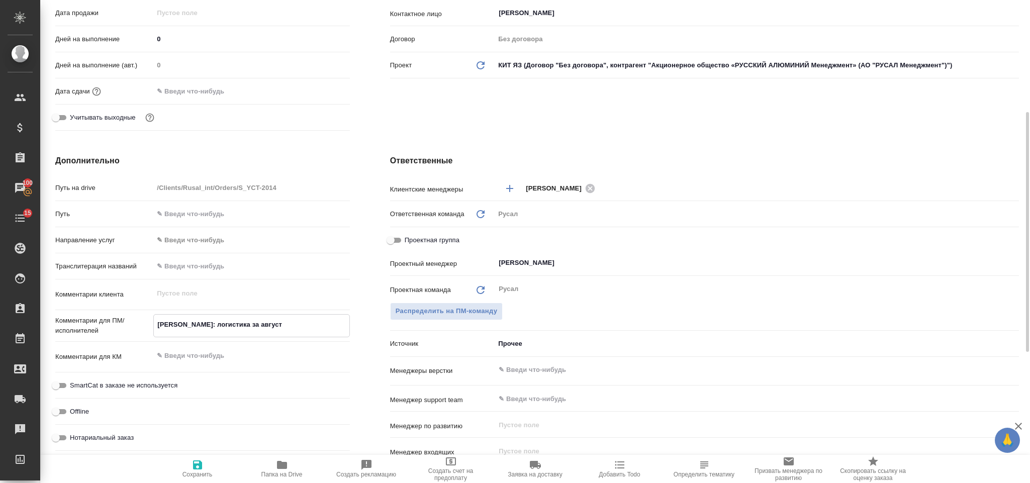
type textarea "x"
type textarea "[PERSON_NAME]: логистика за август,"
type textarea "x"
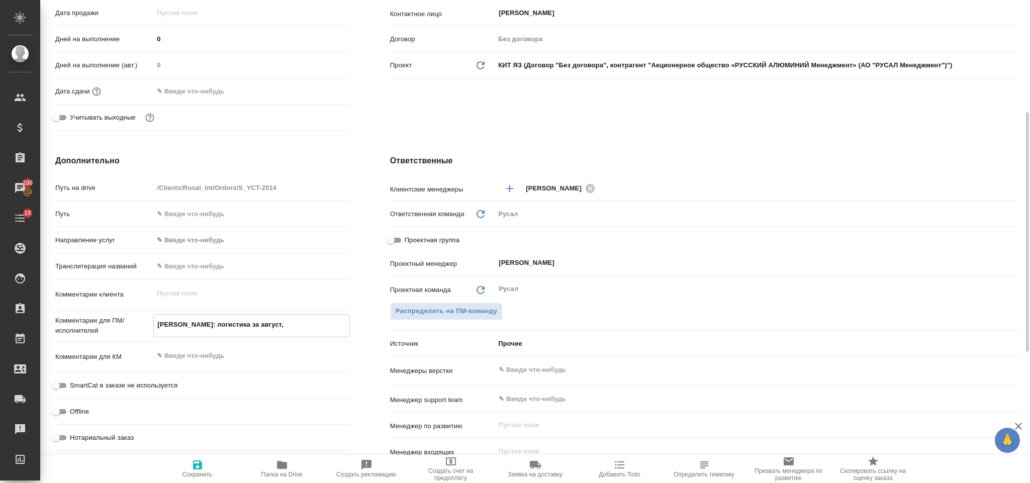
type textarea "[PERSON_NAME]: логистика за август,"
type textarea "x"
type textarea "[PERSON_NAME]: логистика за август, т"
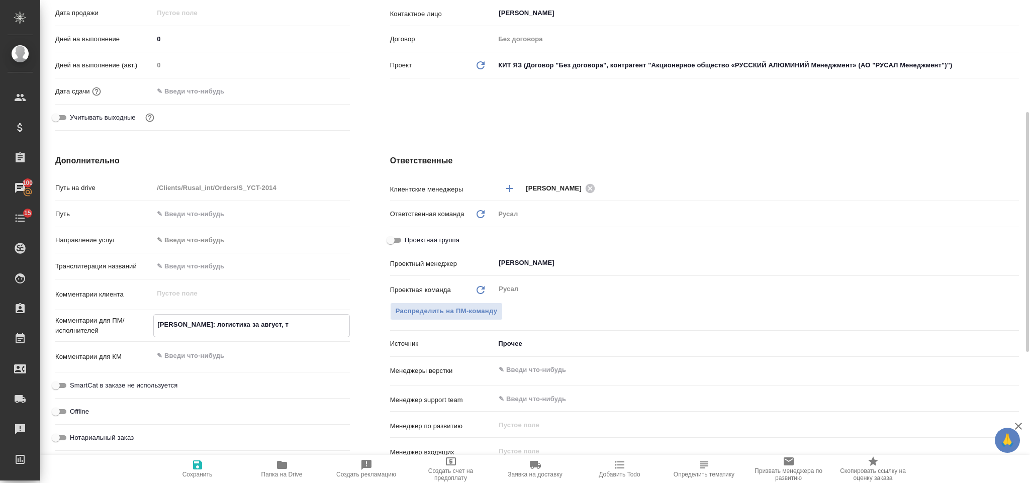
type textarea "x"
type textarea "Хэ Син: логистика за август, тре"
type textarea "x"
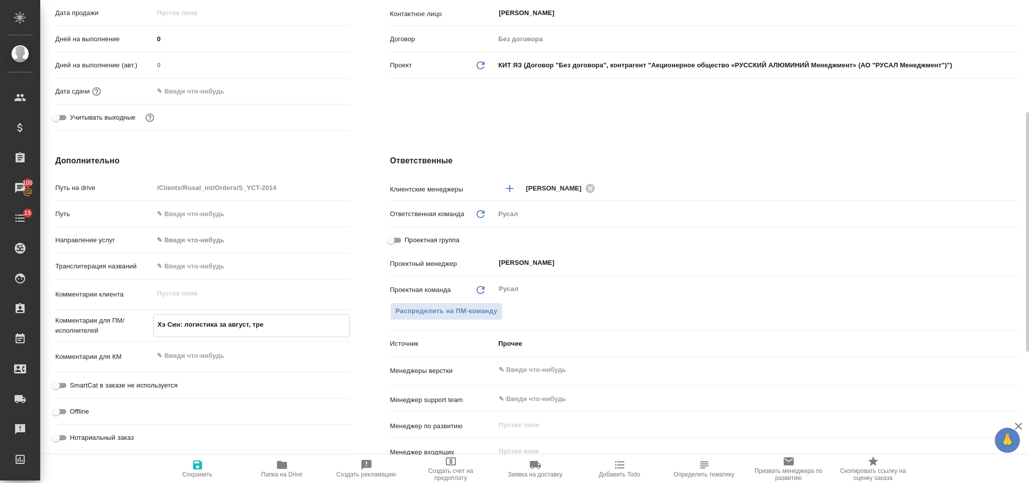
type textarea "x"
type textarea "[PERSON_NAME]: логистика за август, трев"
type textarea "x"
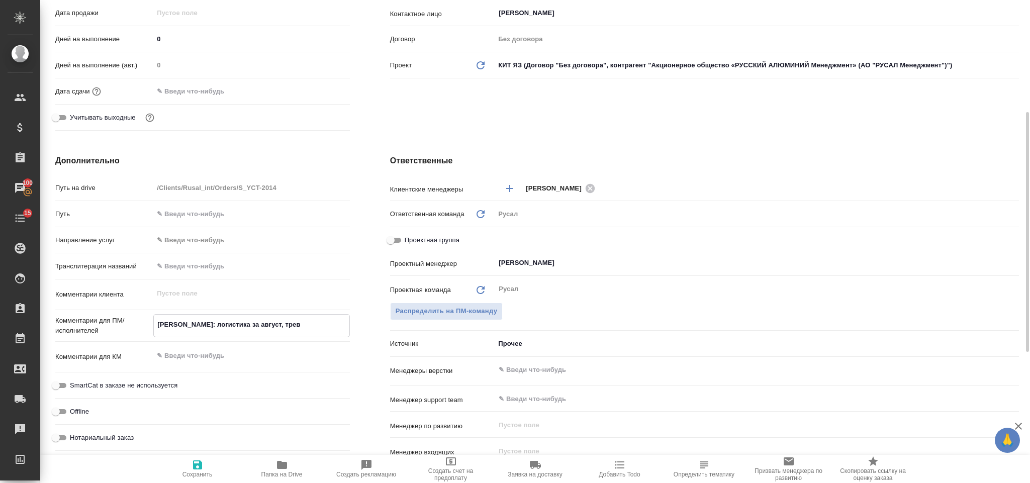
type textarea "x"
type textarea "[PERSON_NAME]: логистика за август, тревел"
type textarea "x"
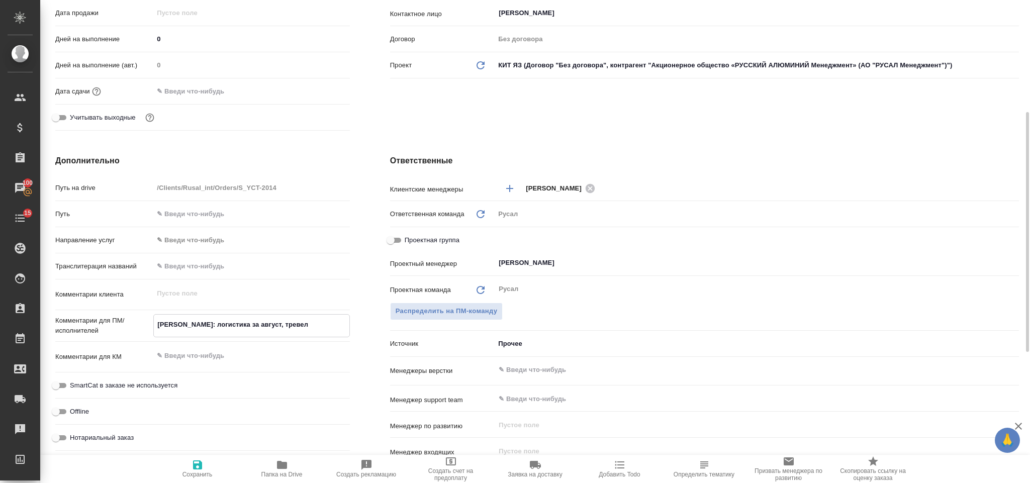
type textarea "[PERSON_NAME]: логистика за август, тревел-"
type textarea "x"
type textarea "[PERSON_NAME]: логистика за август, тревел-д"
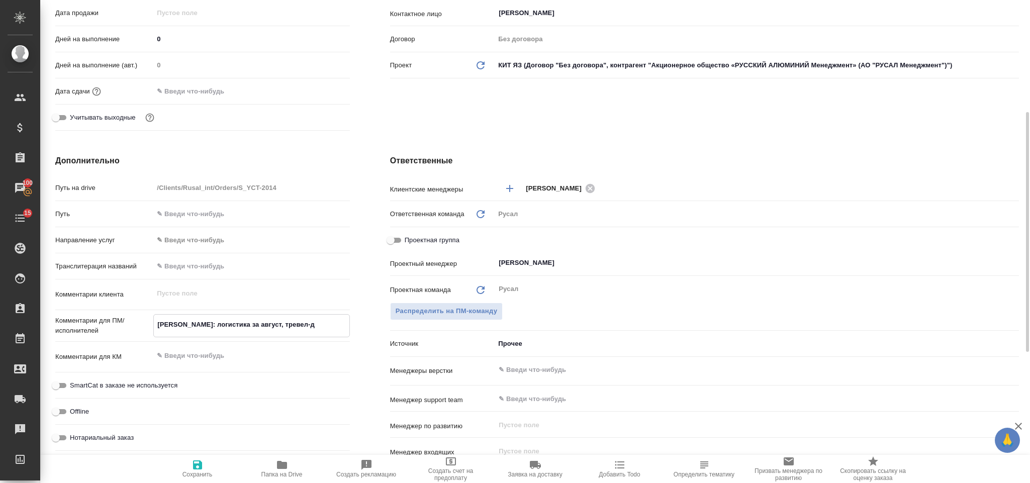
type textarea "x"
type textarea "Хэ Син: логистика за август, тревел-дн"
type textarea "x"
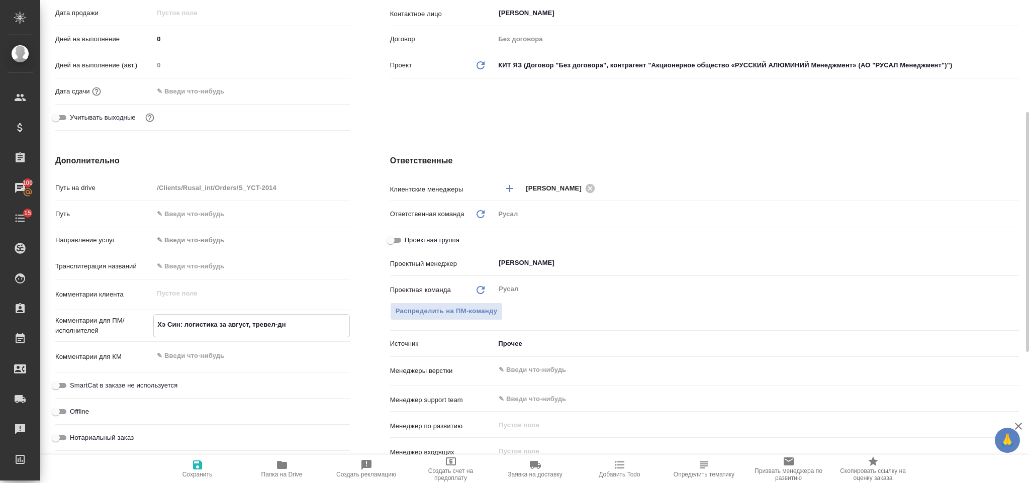
type textarea "x"
type textarea "[PERSON_NAME]: логистика за август, тревел-дни"
type textarea "x"
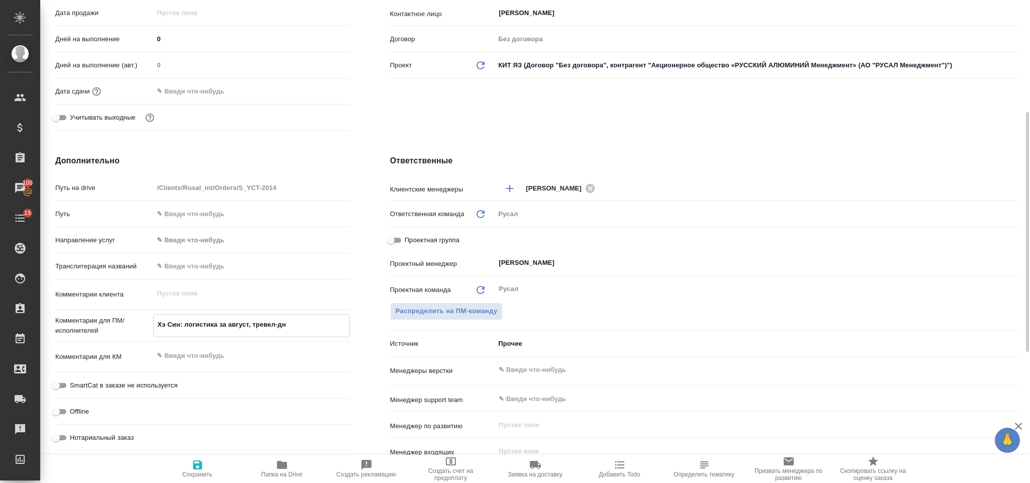
type textarea "x"
type textarea "[PERSON_NAME]: логистика за август, тревел-дни,"
type textarea "x"
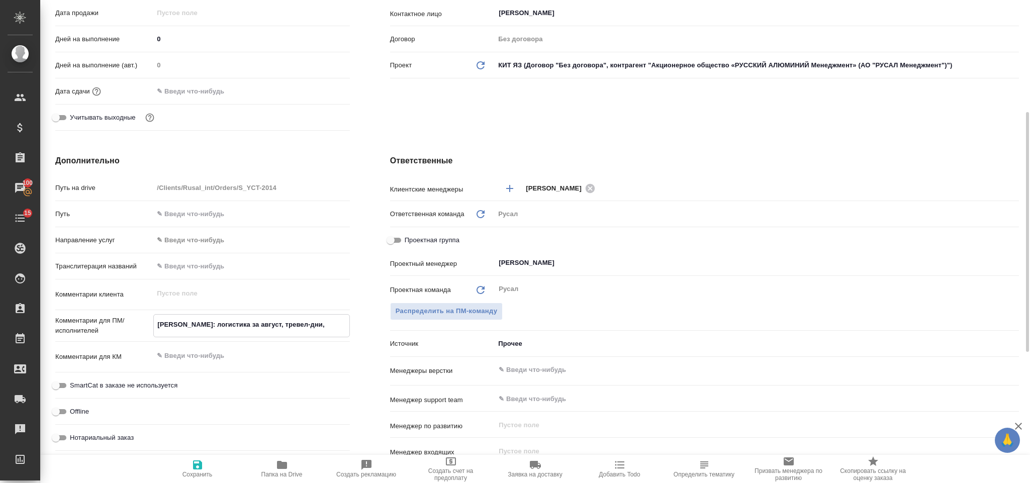
type textarea "[PERSON_NAME]: логистика за август, тревел-дни,"
type textarea "x"
type textarea "[PERSON_NAME]: логистика за август, тревел-дни, л"
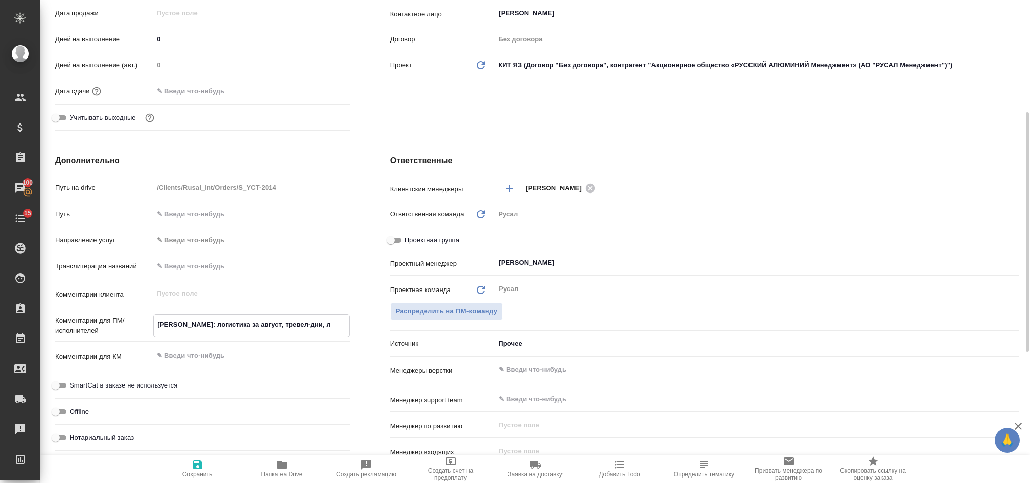
type textarea "x"
type textarea "[PERSON_NAME]: логистика за август, тревел-дни,"
type textarea "x"
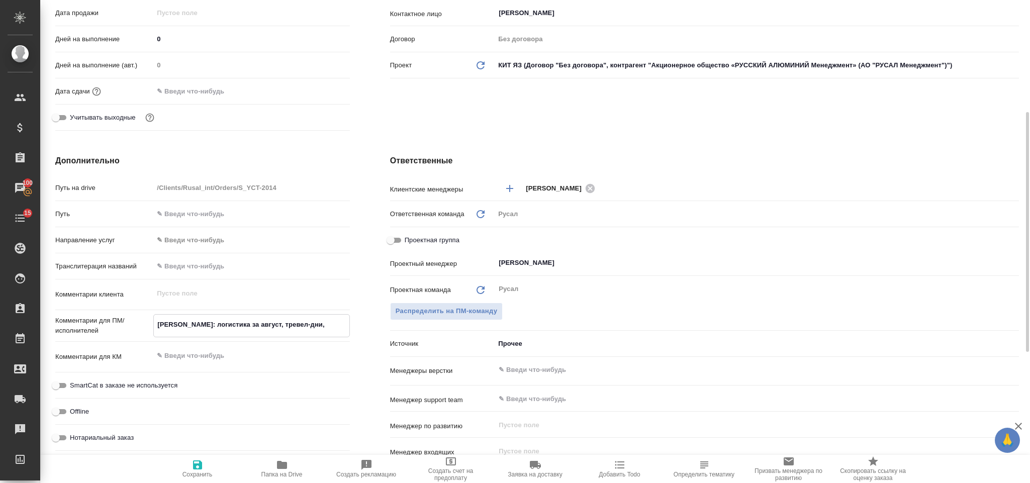
type textarea "x"
type textarea "[PERSON_NAME]: логистика за август, тревел-дни, п"
type textarea "x"
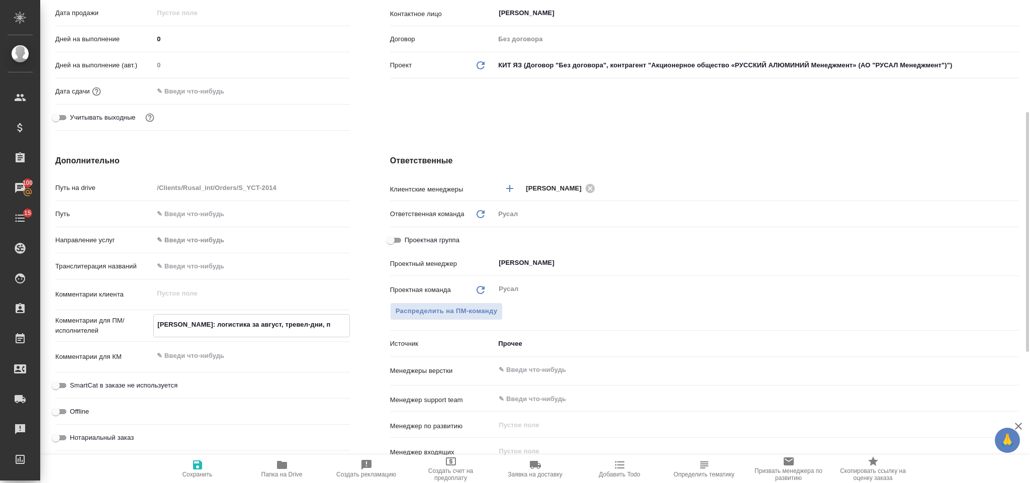
type textarea "x"
type textarea "Хэ Син: логистика за август, тревел-дни, пр"
type textarea "x"
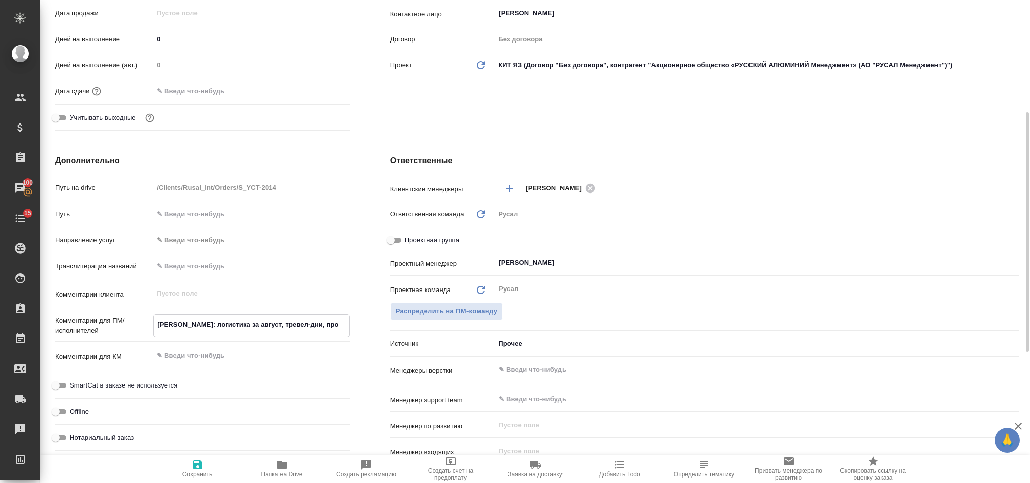
type textarea "Хэ Син: логистика за август, тревел-дни, прое"
type textarea "x"
type textarea "[PERSON_NAME]: логистика за август, тревел-дни, проек"
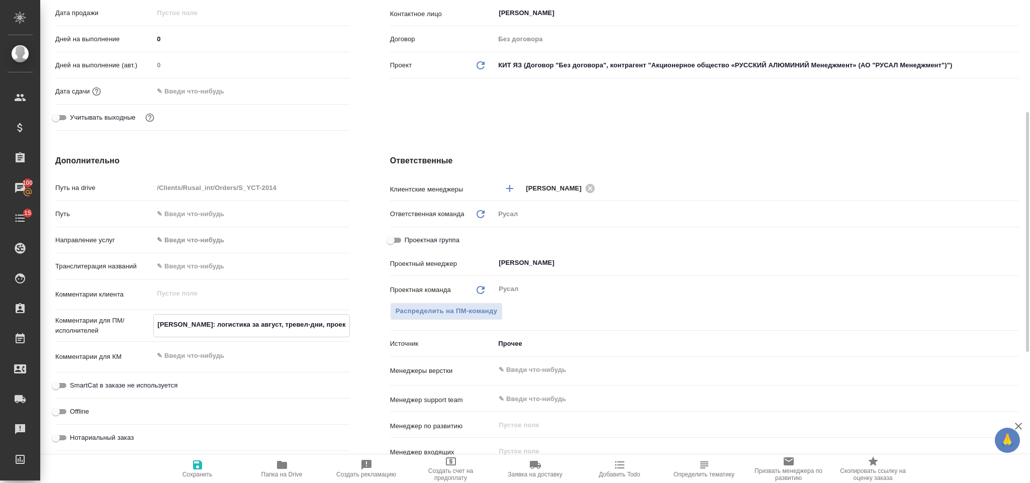
type textarea "x"
type textarea "[PERSON_NAME]: логистика за август, тревел-дни, проект"
type textarea "x"
type textarea "[PERSON_NAME]: логистика за август, тревел-дни, проект"
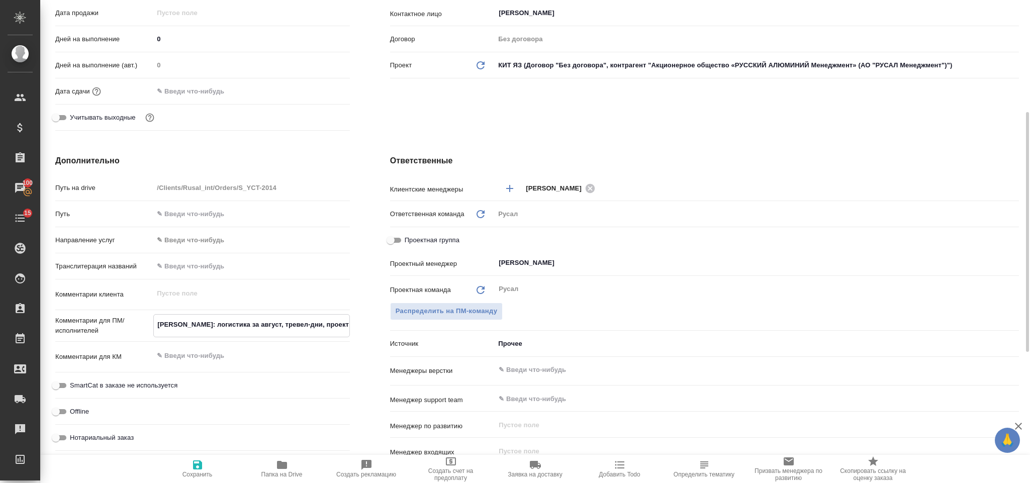
type textarea "x"
type textarea "[PERSON_NAME]: логистика за август, тревел-дни, проект 0"
type textarea "x"
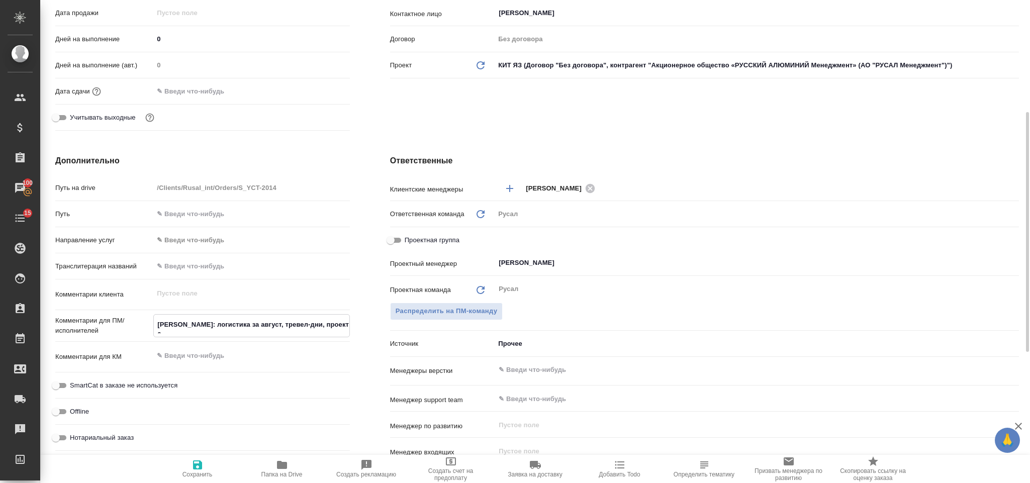
type textarea "x"
type textarea "[PERSON_NAME]: логистика за август, тревел-дни, проект 05"
type textarea "x"
type textarea "[PERSON_NAME]: логистика за август, тревел-дни, проект 05."
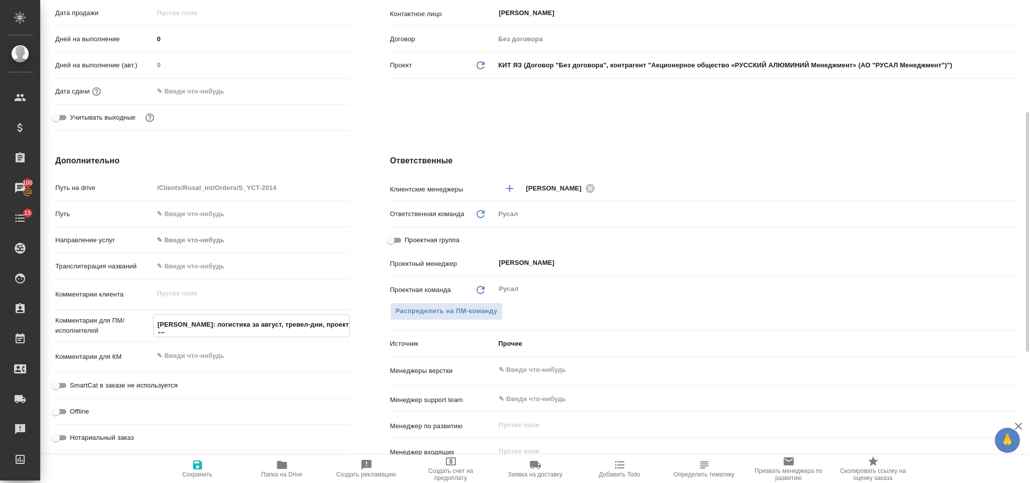
type textarea "x"
type textarea "[PERSON_NAME]: логистика за август, тревел-дни, проект 05.0"
type textarea "x"
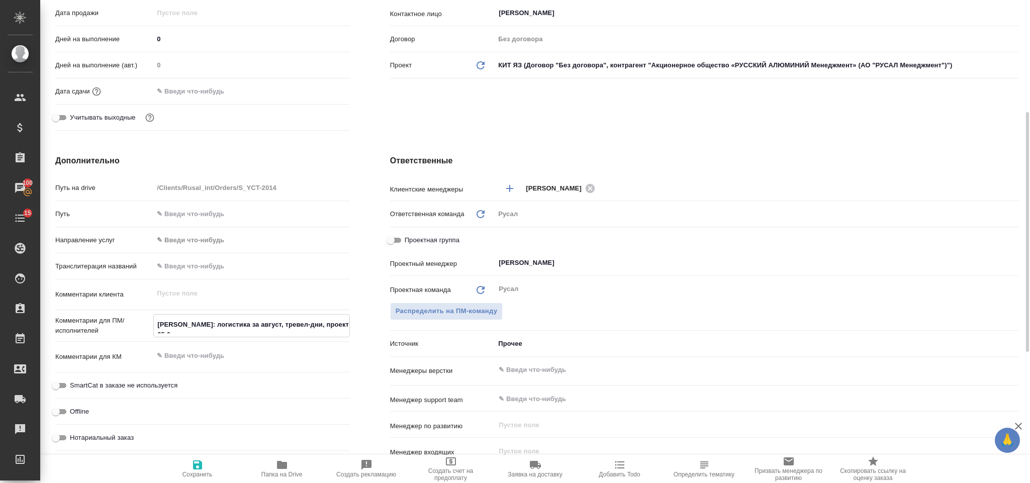
type textarea "x"
type textarea "[PERSON_NAME]: логистика за август, тревел-дни, проект 05.07"
type textarea "x"
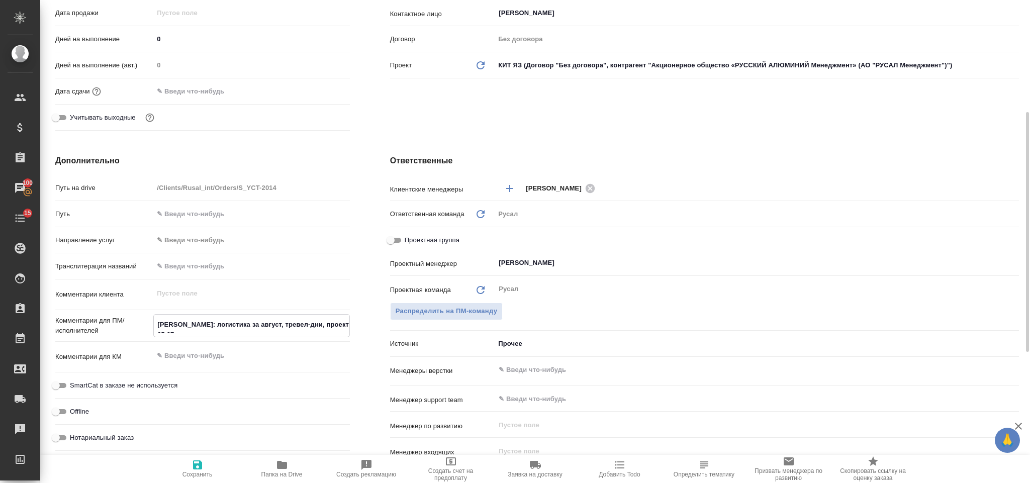
type textarea "x"
type textarea "[PERSON_NAME]: логистика за август, тревел-дни, проект 05.0"
type textarea "x"
type textarea "[PERSON_NAME]: логистика за август, тревел-дни, проект 05."
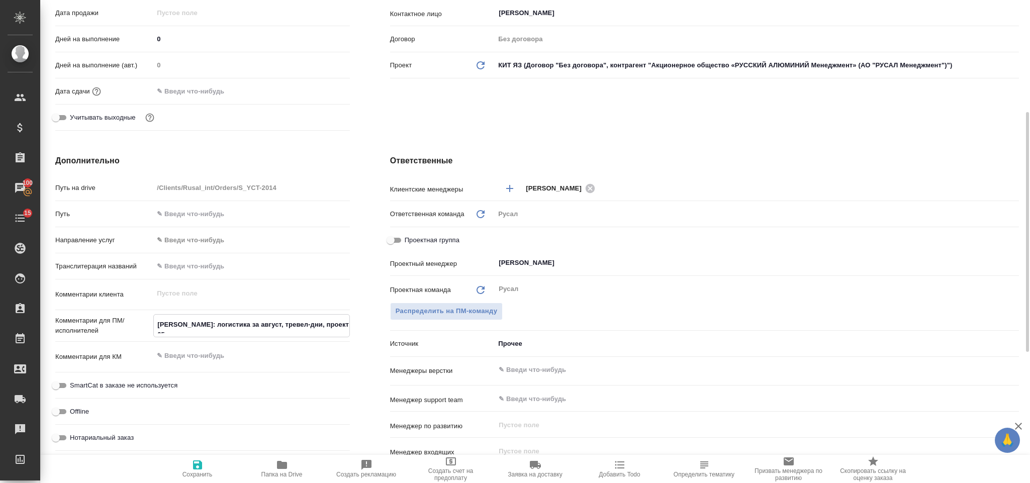
type textarea "x"
type textarea "[PERSON_NAME]: логистика за август, тревел-дни, проект 05"
type textarea "x"
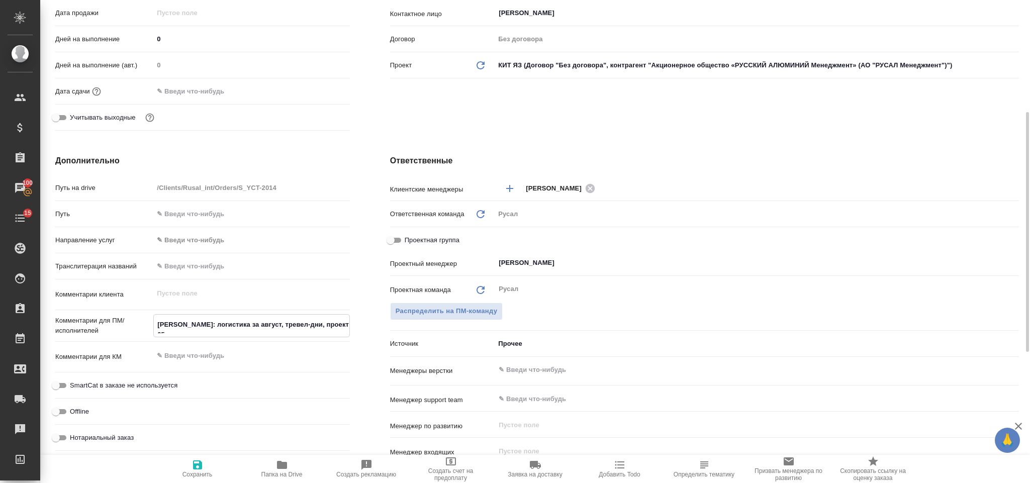
type textarea "x"
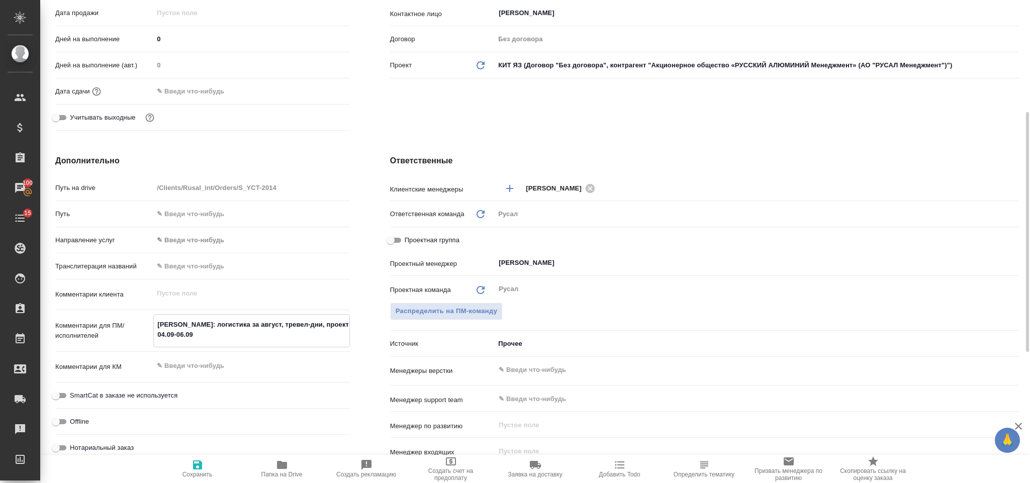
click at [202, 464] on icon "button" at bounding box center [197, 465] width 12 height 12
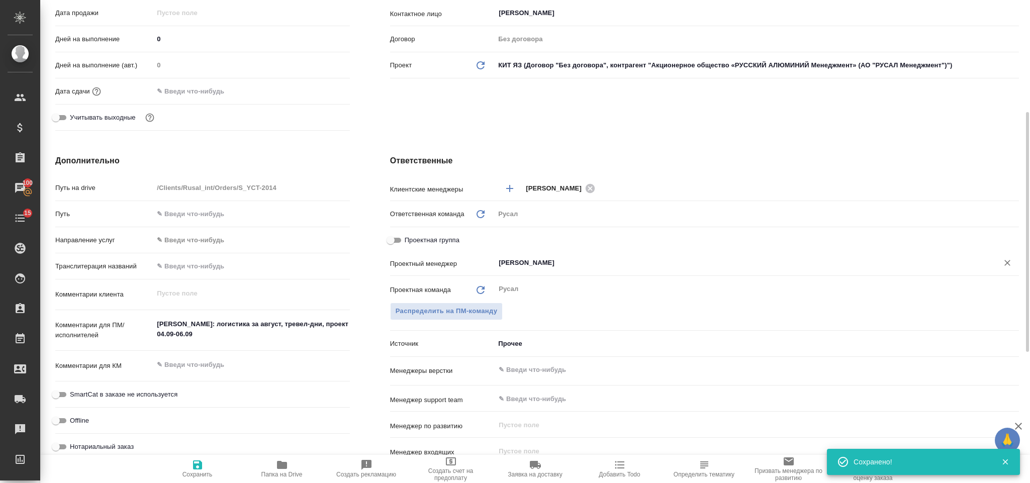
click at [609, 264] on input "[PERSON_NAME]" at bounding box center [740, 263] width 484 height 12
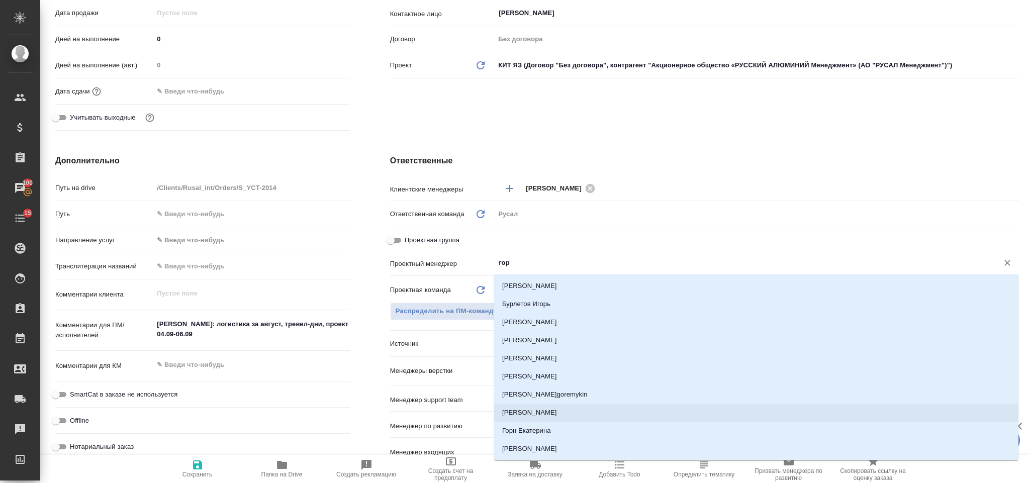
click at [513, 413] on li "[PERSON_NAME]" at bounding box center [756, 413] width 524 height 18
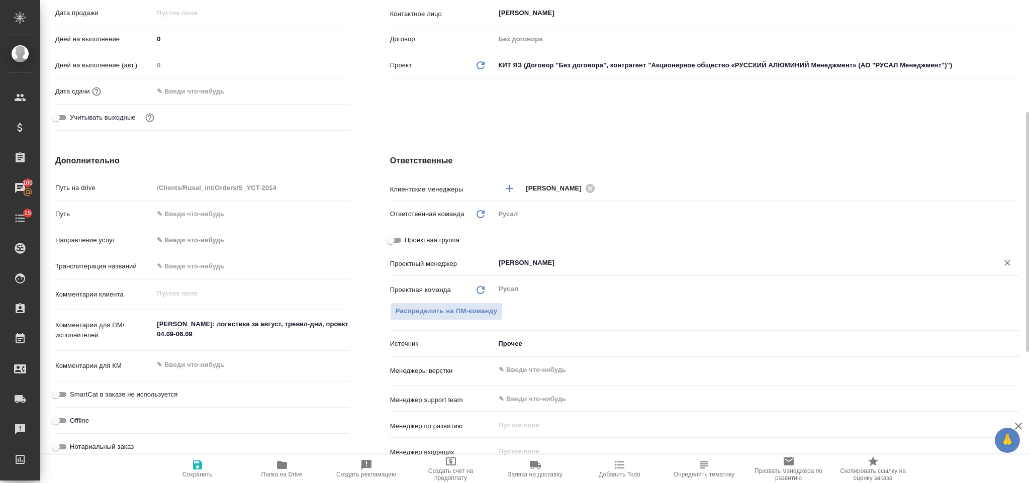
click at [203, 460] on icon "button" at bounding box center [197, 465] width 12 height 12
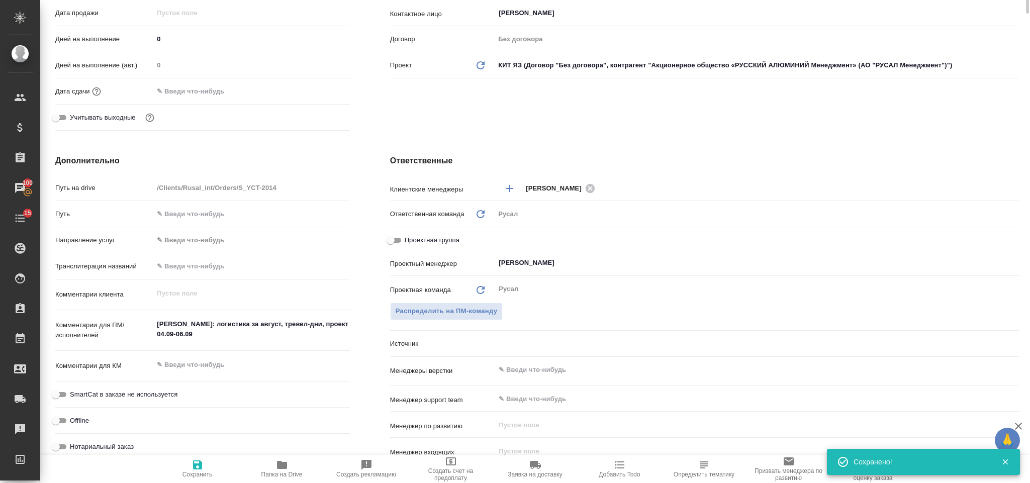
scroll to position [0, 0]
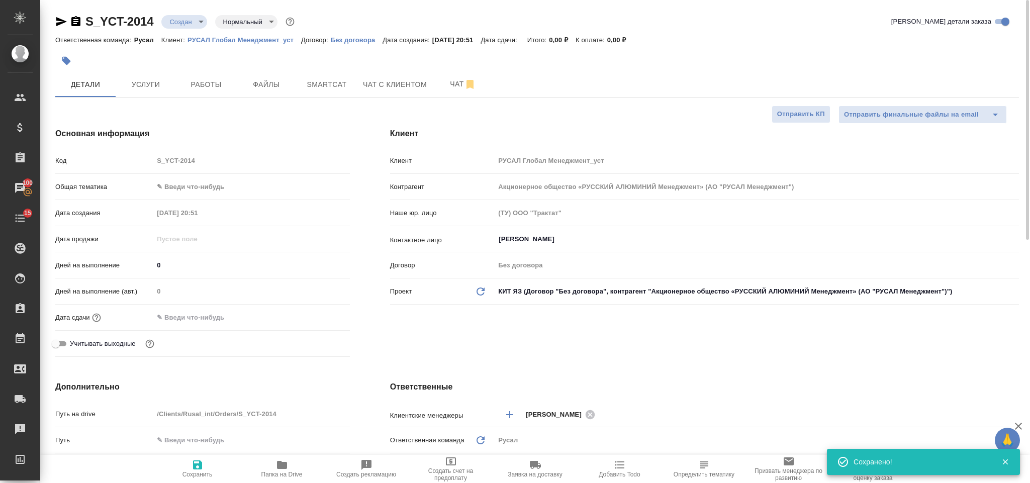
click at [193, 187] on body "🙏 .cls-1 fill:#fff; AWATERA Gorlenko [PERSON_NAME] Спецификации Заказы 100 Чаты…" at bounding box center [515, 241] width 1030 height 483
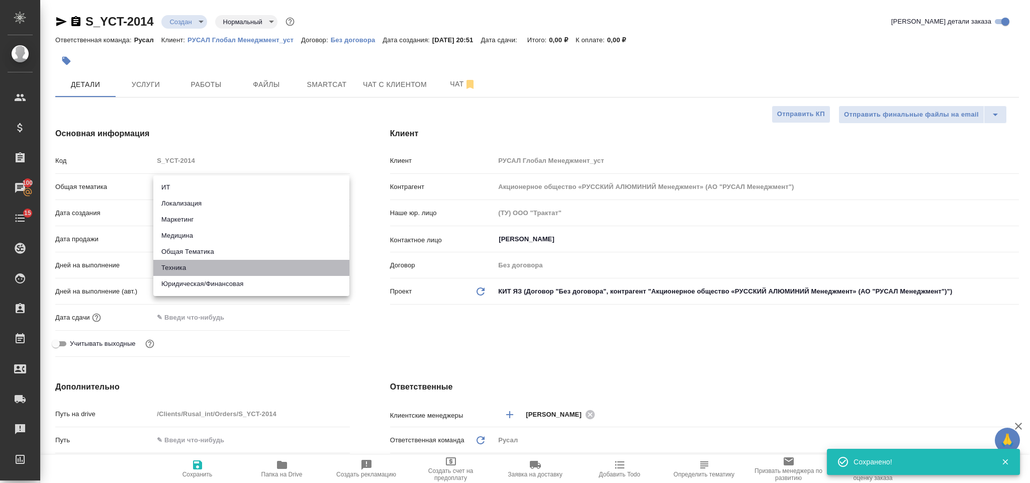
click at [226, 266] on li "Техника" at bounding box center [251, 268] width 196 height 16
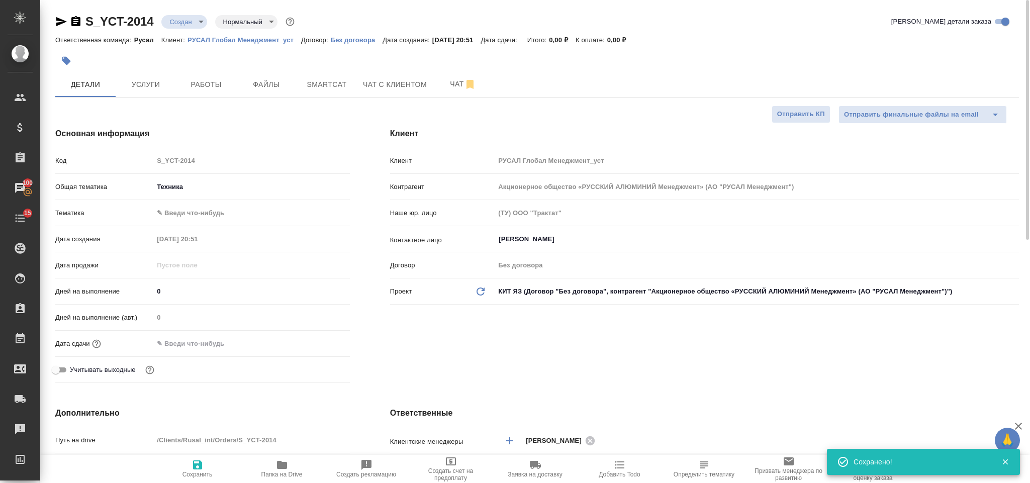
click at [211, 216] on body "🙏 .cls-1 fill:#fff; AWATERA Gorlenko [PERSON_NAME] Спецификации Заказы 100 Чаты…" at bounding box center [515, 241] width 1030 height 483
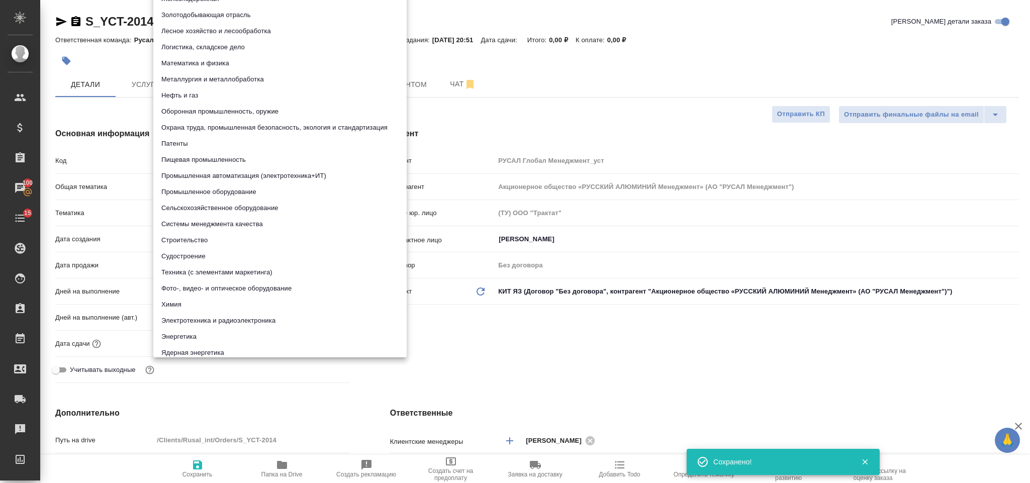
click at [238, 83] on li "Металлургия и металлобработка" at bounding box center [279, 79] width 253 height 16
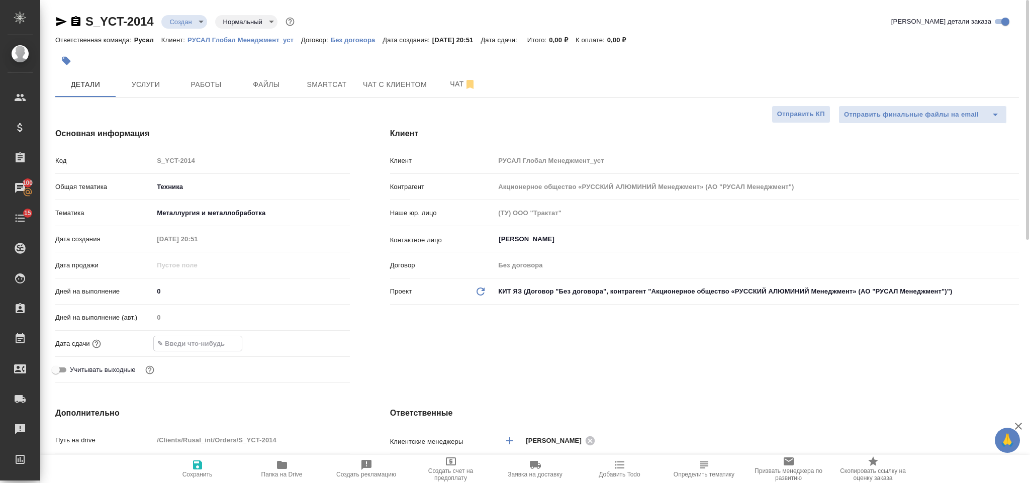
click at [221, 349] on input "text" at bounding box center [198, 343] width 88 height 15
click at [320, 344] on icon "button" at bounding box center [321, 343] width 12 height 12
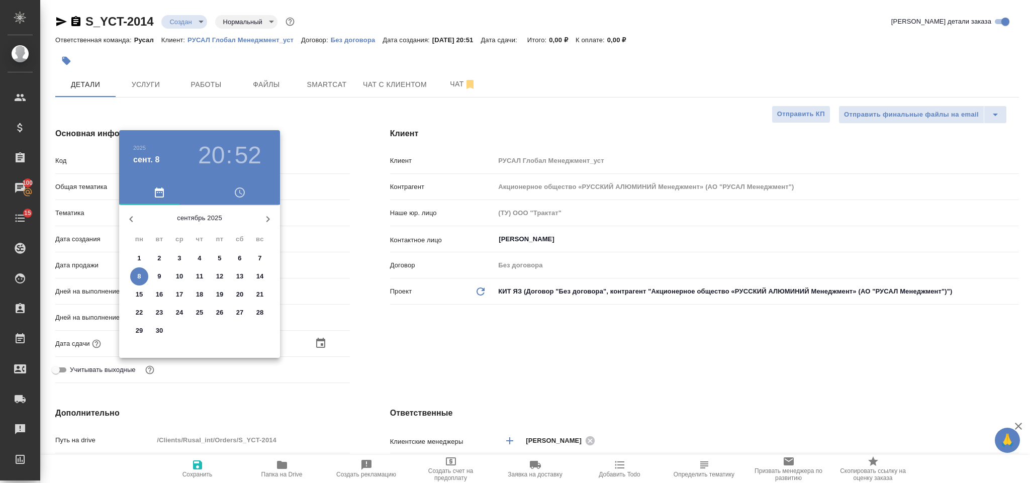
click at [141, 273] on p "8" at bounding box center [139, 276] width 4 height 10
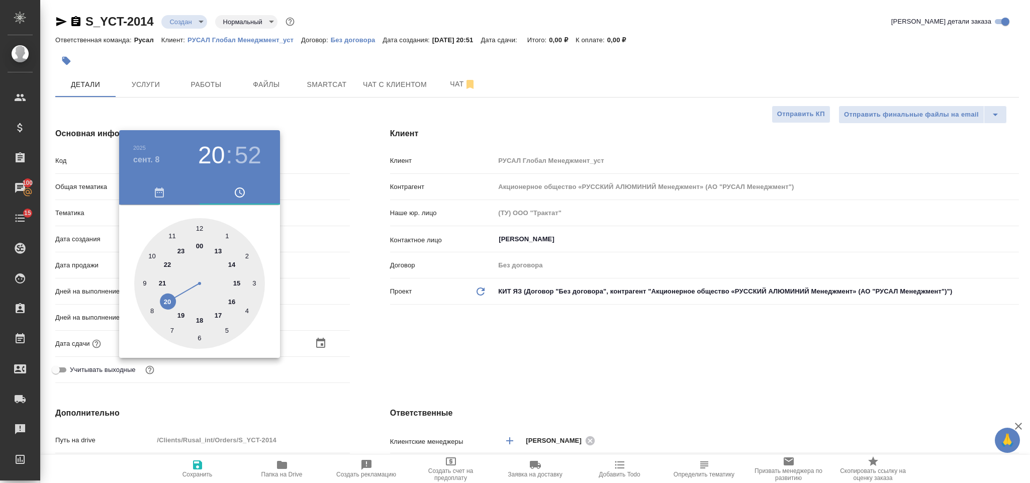
click at [181, 251] on div at bounding box center [199, 283] width 131 height 131
click at [201, 227] on div at bounding box center [199, 283] width 131 height 131
click at [406, 313] on div at bounding box center [515, 241] width 1030 height 483
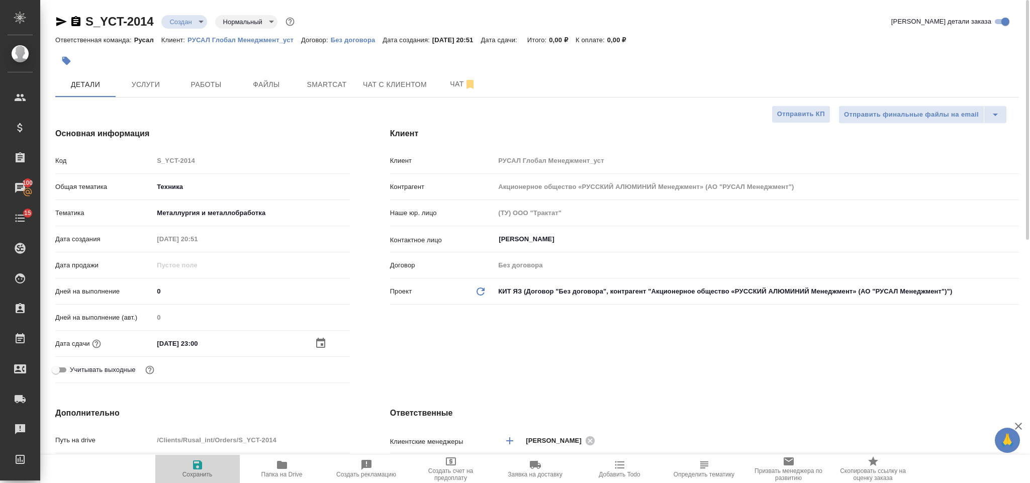
click at [210, 462] on span "Сохранить" at bounding box center [197, 468] width 72 height 19
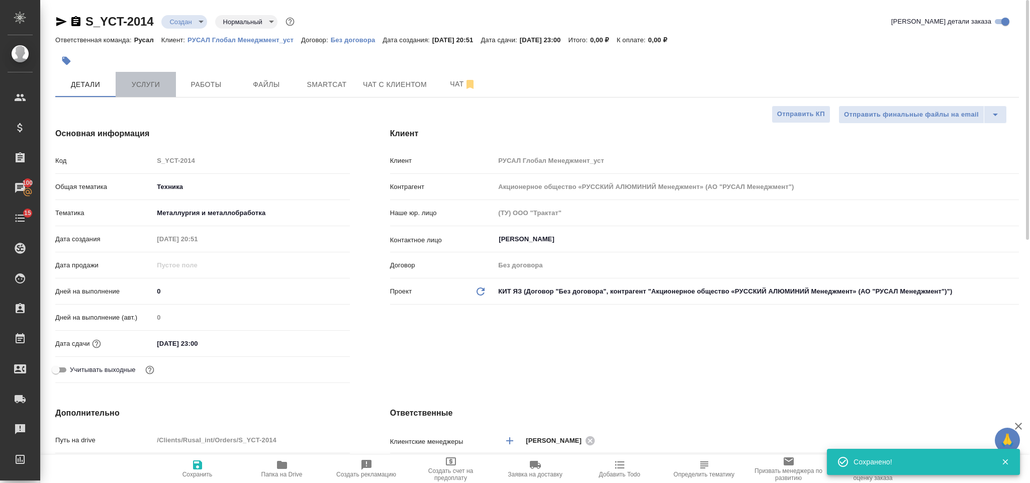
click at [163, 72] on button "Услуги" at bounding box center [146, 84] width 60 height 25
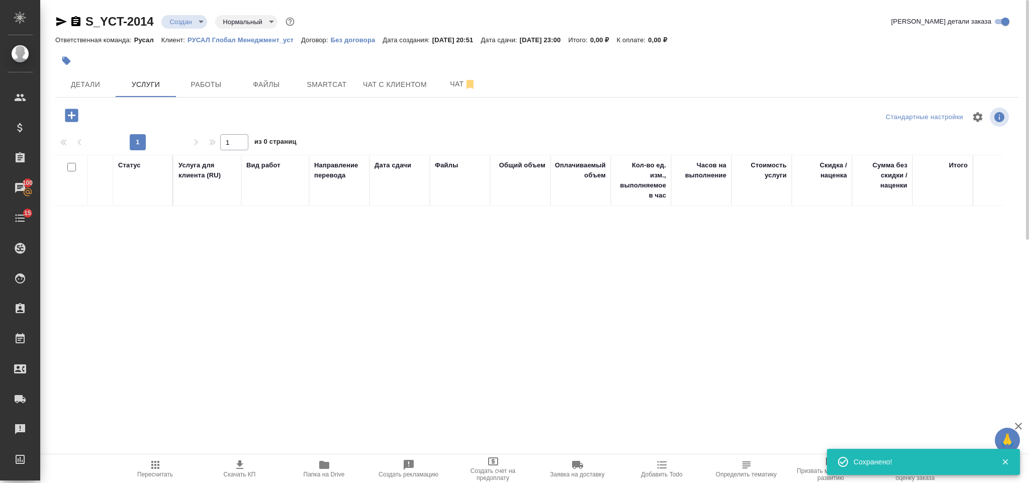
click at [73, 115] on icon "button" at bounding box center [71, 115] width 13 height 13
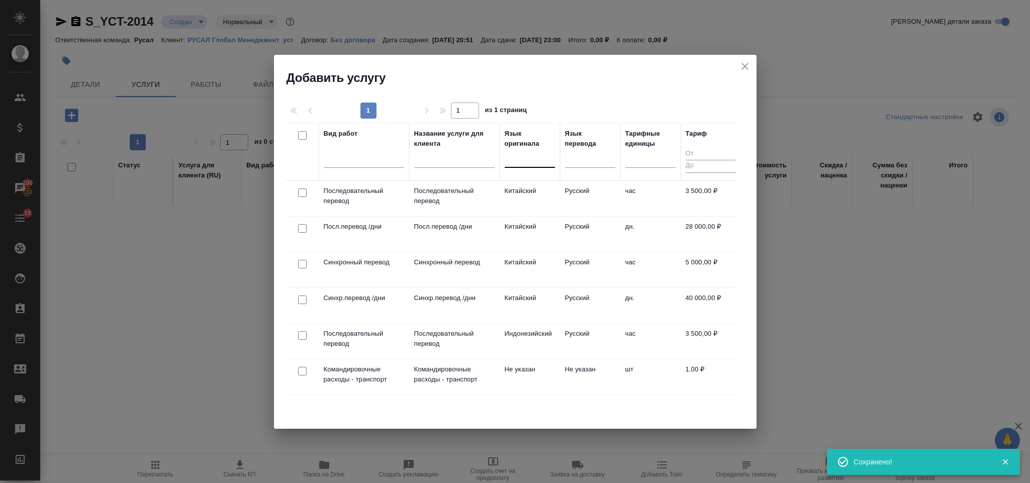
click at [520, 160] on div at bounding box center [530, 157] width 50 height 15
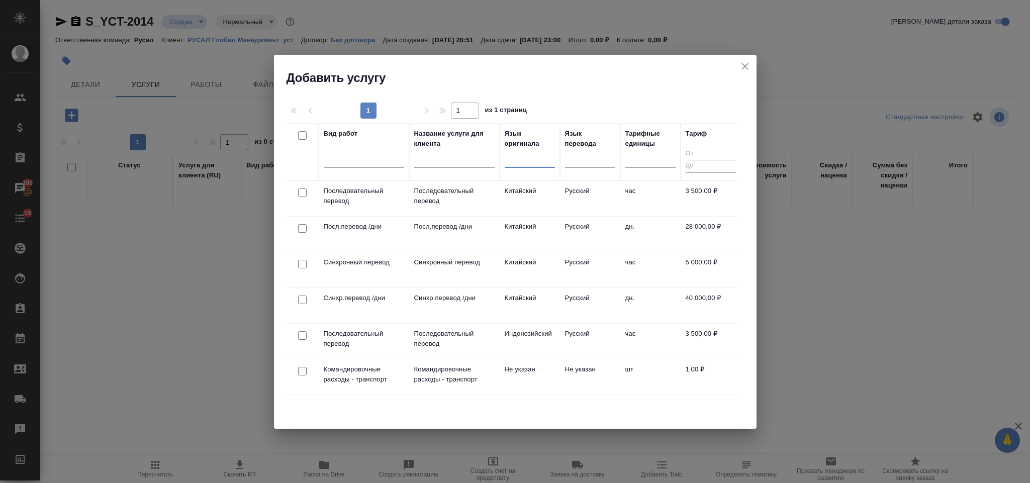
click at [536, 165] on div at bounding box center [530, 157] width 50 height 15
click at [301, 268] on input "checkbox" at bounding box center [302, 264] width 9 height 9
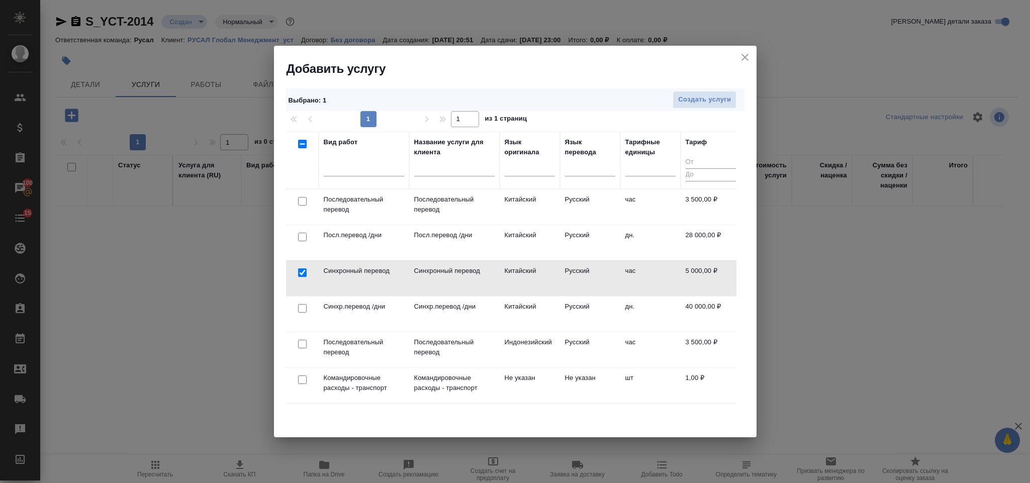
click at [299, 271] on input "checkbox" at bounding box center [302, 272] width 9 height 9
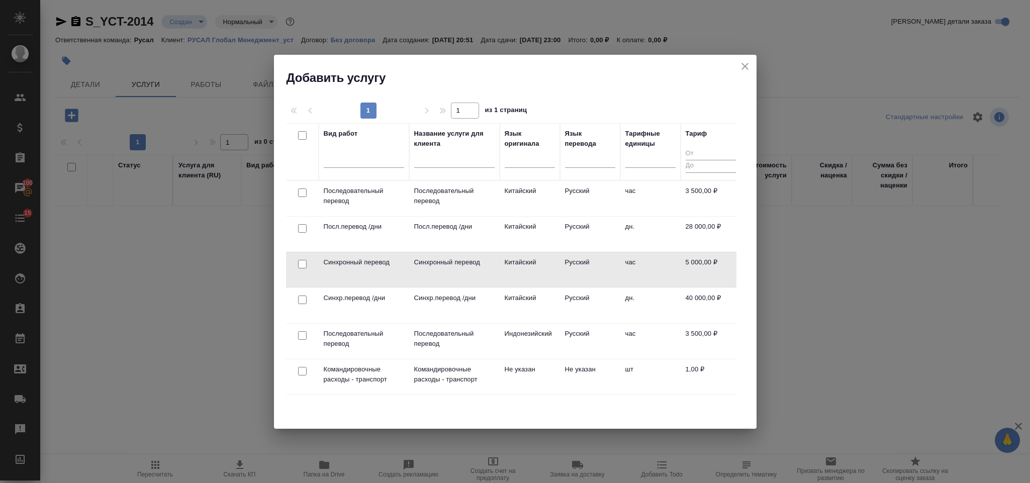
click at [299, 299] on input "checkbox" at bounding box center [302, 299] width 9 height 9
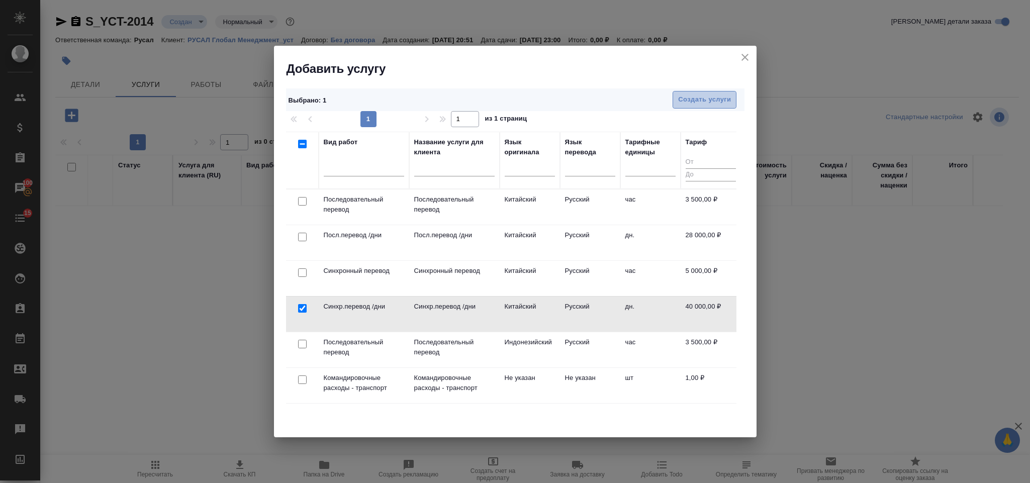
click at [692, 105] on span "Создать услуги" at bounding box center [704, 100] width 53 height 12
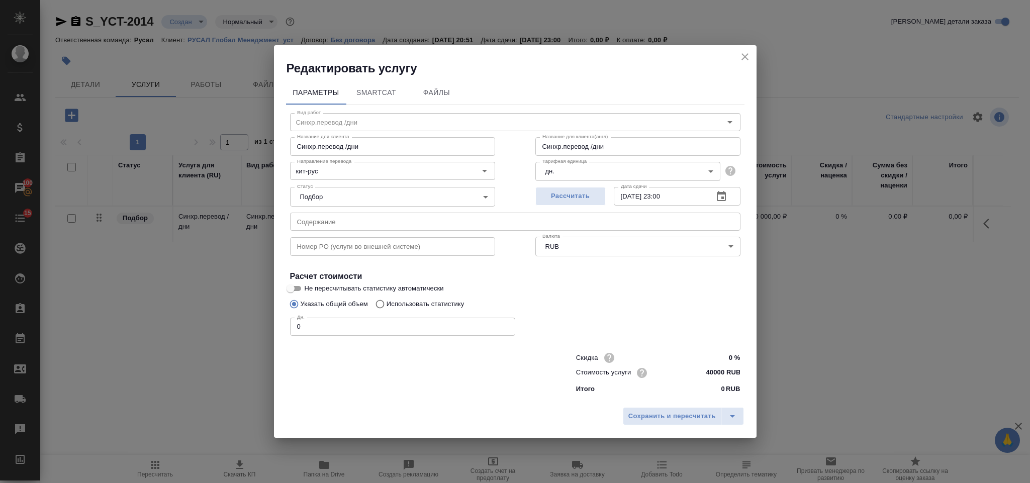
click at [353, 316] on div "Дн. 0 Дн." at bounding box center [402, 326] width 225 height 24
click at [356, 337] on div "Скидка 0 % Стоимость услуги 40000 RUB Итого 0 RUB" at bounding box center [515, 372] width 490 height 84
click at [350, 334] on input "0" at bounding box center [402, 327] width 225 height 18
click at [640, 412] on span "Сохранить и пересчитать" at bounding box center [671, 417] width 87 height 12
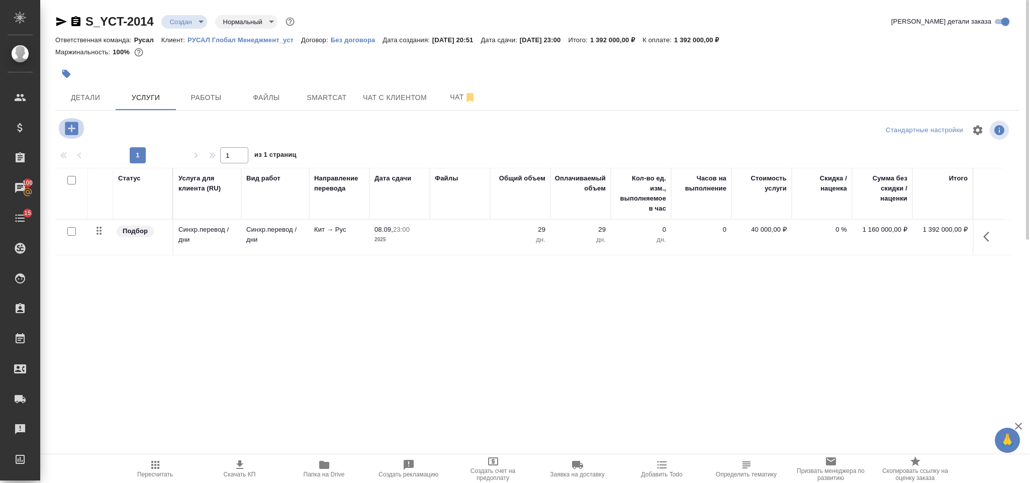
click at [72, 121] on icon "button" at bounding box center [72, 129] width 18 height 18
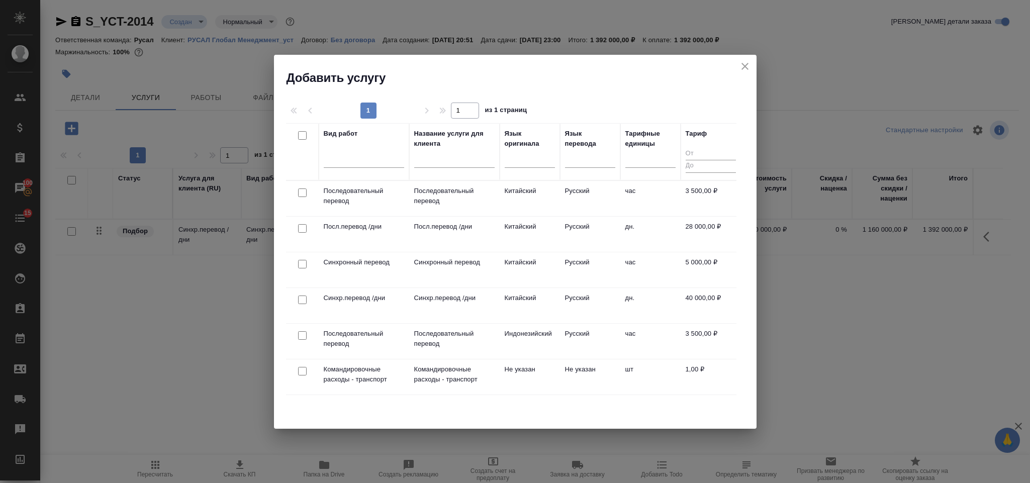
click at [301, 265] on input "checkbox" at bounding box center [302, 264] width 9 height 9
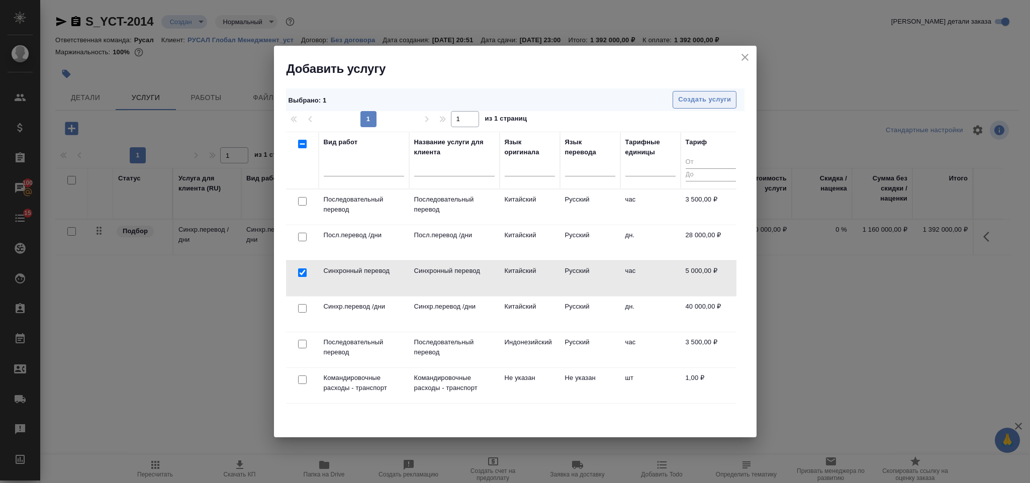
click at [713, 105] on span "Создать услуги" at bounding box center [704, 100] width 53 height 12
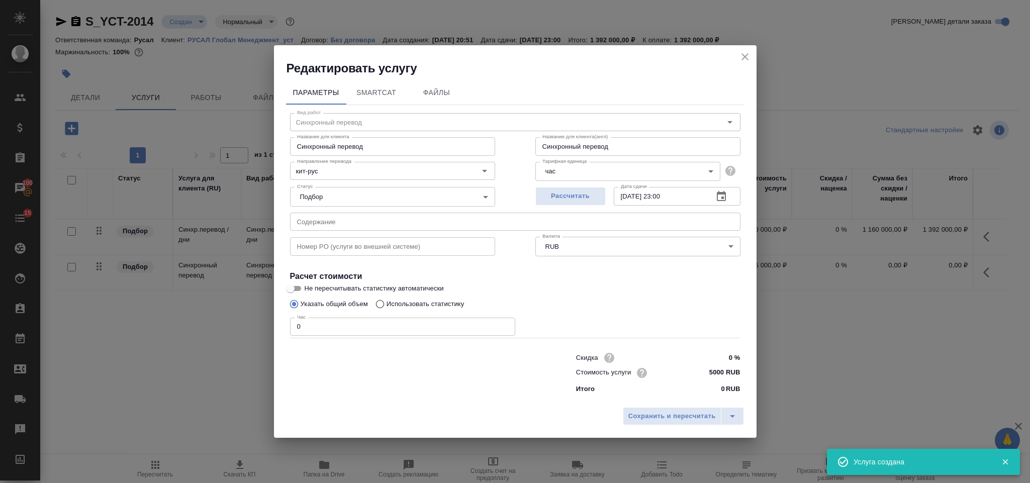
click at [348, 323] on input "0" at bounding box center [402, 327] width 225 height 18
click at [653, 421] on span "Сохранить и пересчитать" at bounding box center [671, 417] width 87 height 12
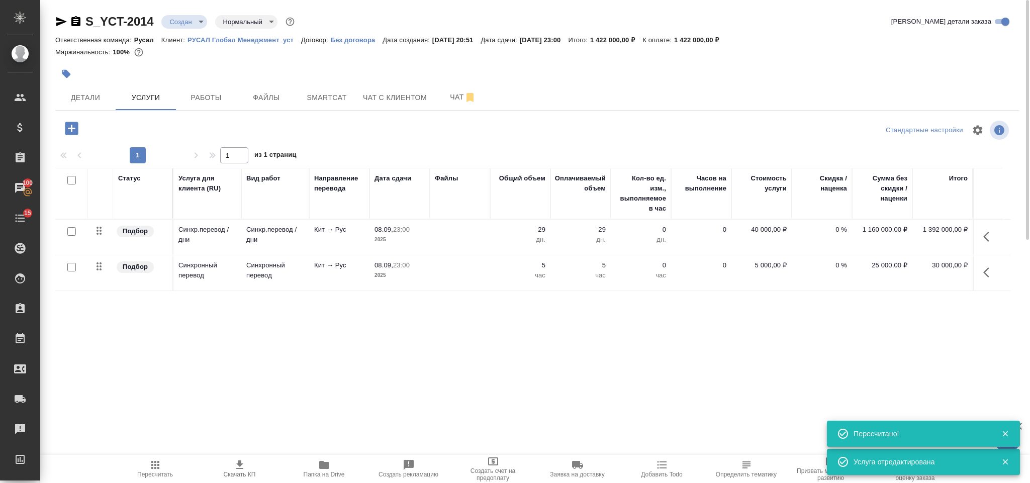
click at [68, 131] on icon "button" at bounding box center [71, 128] width 13 height 13
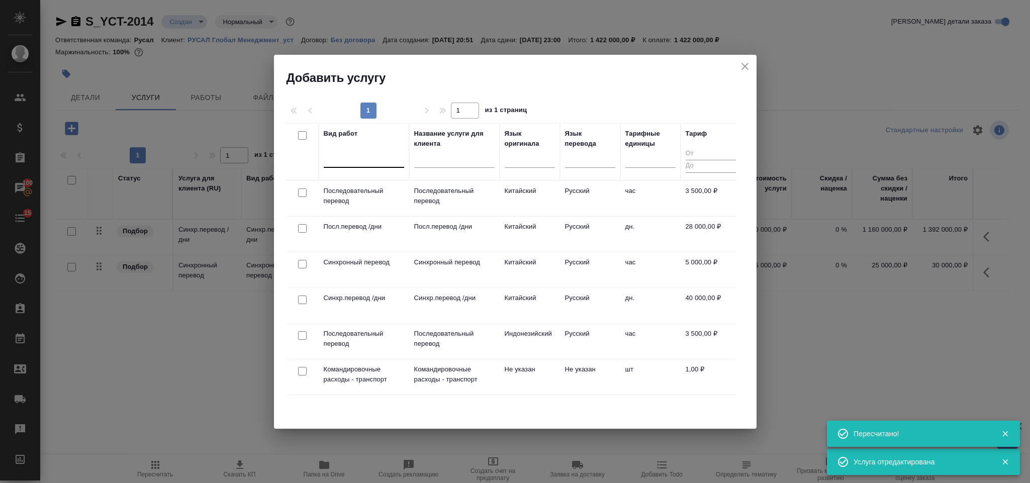
click at [358, 160] on div at bounding box center [364, 157] width 80 height 15
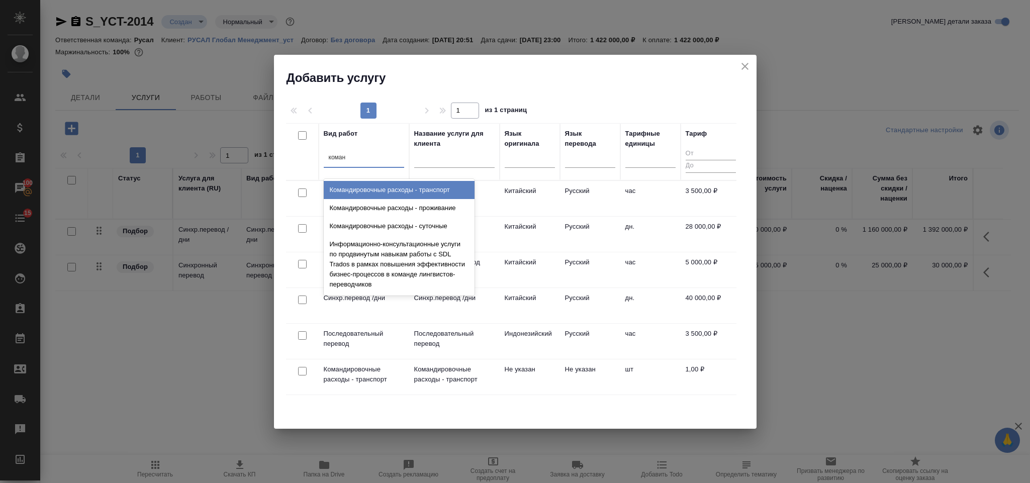
click at [370, 183] on div "Командировочные расходы - транспорт" at bounding box center [399, 190] width 151 height 18
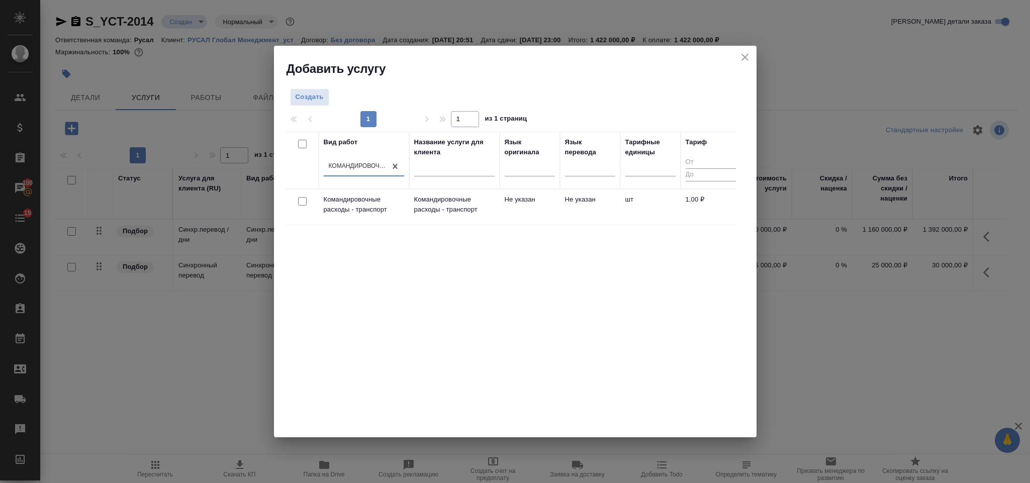
click at [299, 202] on input "checkbox" at bounding box center [302, 201] width 9 height 9
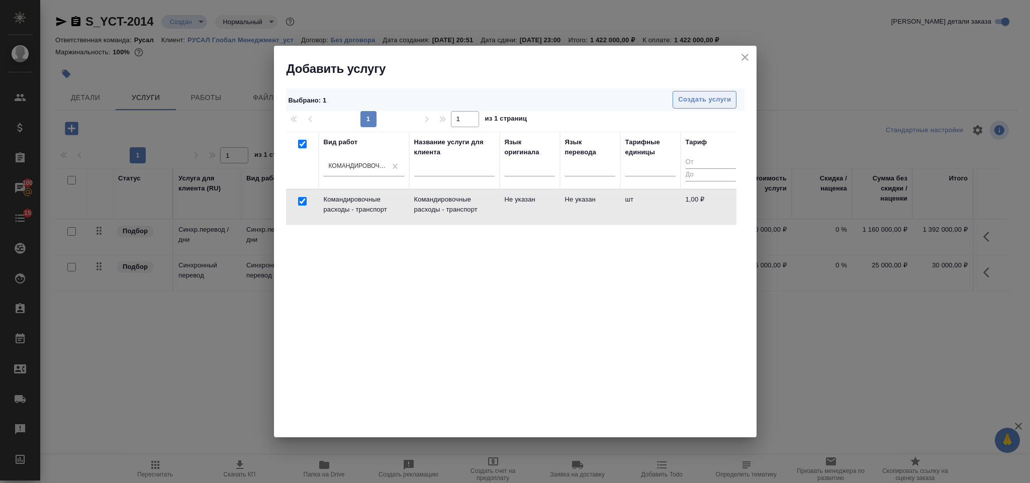
click at [687, 106] on span "Создать услуги" at bounding box center [704, 100] width 53 height 12
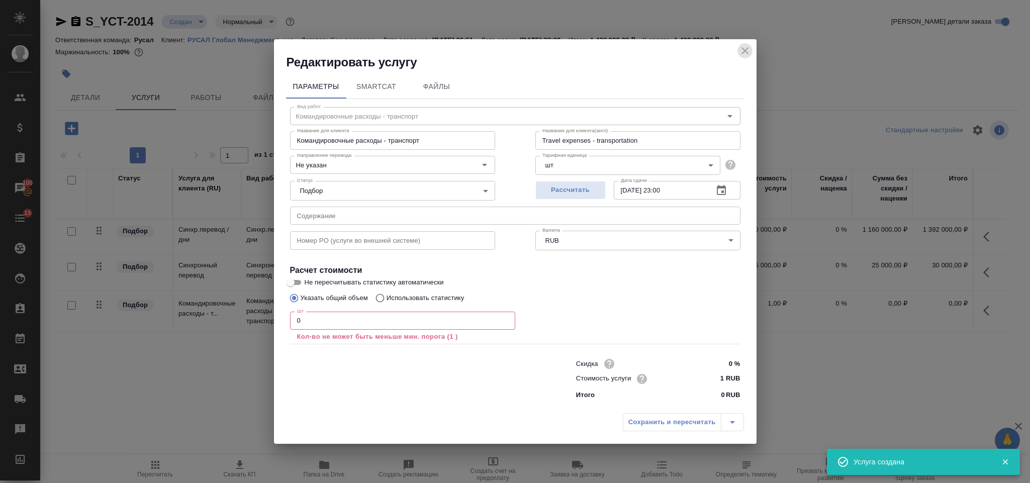
click at [745, 49] on icon "close" at bounding box center [745, 51] width 12 height 12
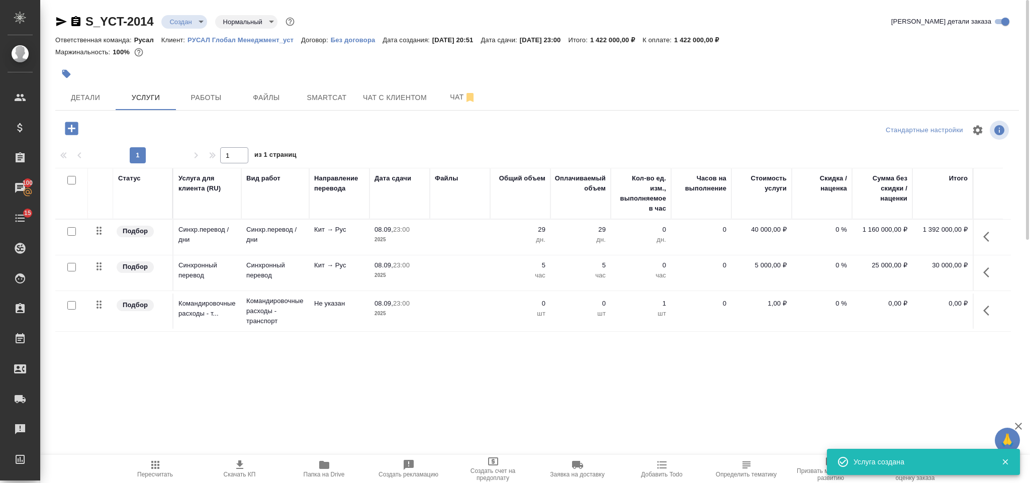
click at [986, 311] on icon "button" at bounding box center [989, 311] width 12 height 12
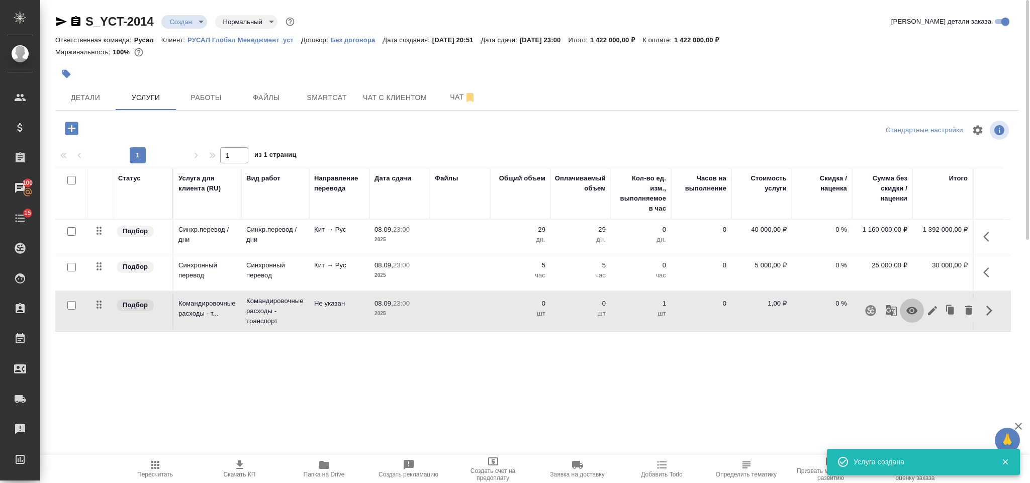
click at [908, 309] on icon "button" at bounding box center [912, 311] width 12 height 12
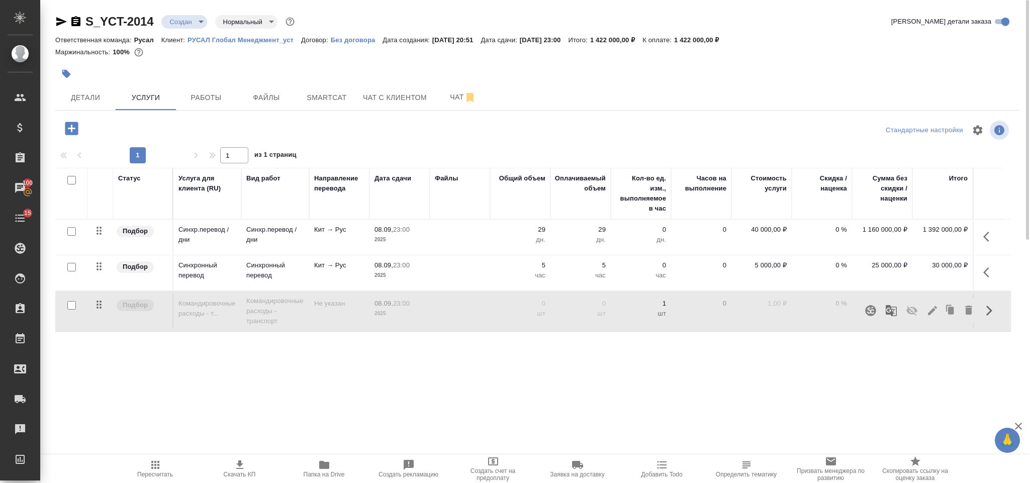
click at [160, 463] on icon "button" at bounding box center [155, 465] width 12 height 12
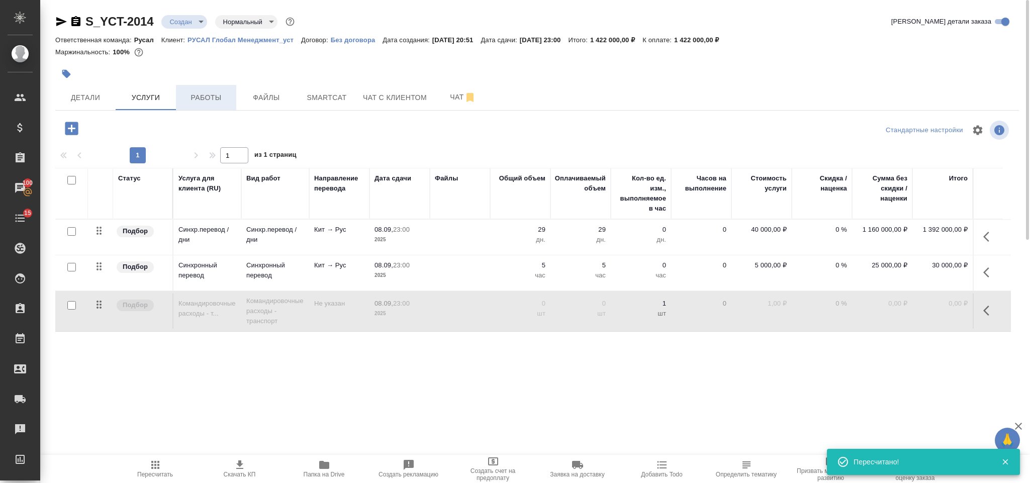
click at [221, 92] on span "Работы" at bounding box center [206, 97] width 48 height 13
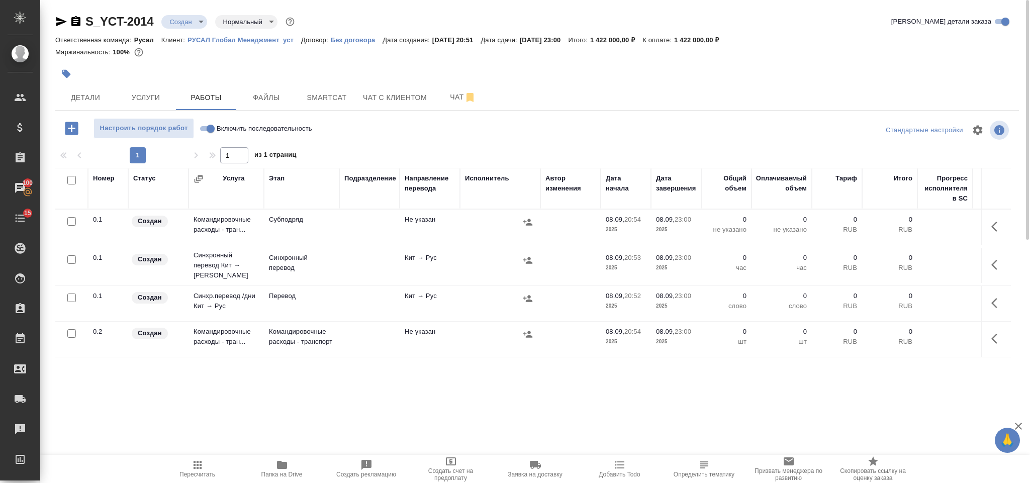
click at [68, 257] on input "checkbox" at bounding box center [71, 259] width 9 height 9
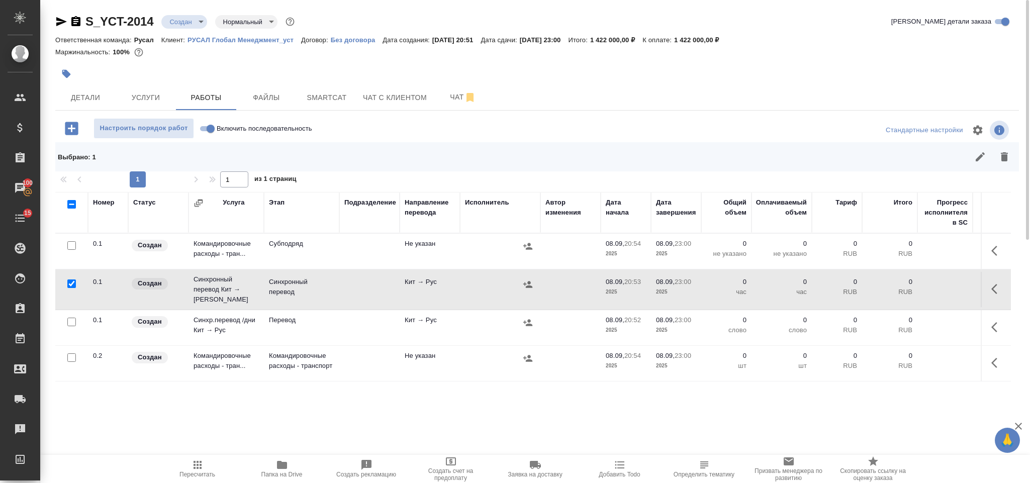
click at [75, 318] on input "checkbox" at bounding box center [71, 322] width 9 height 9
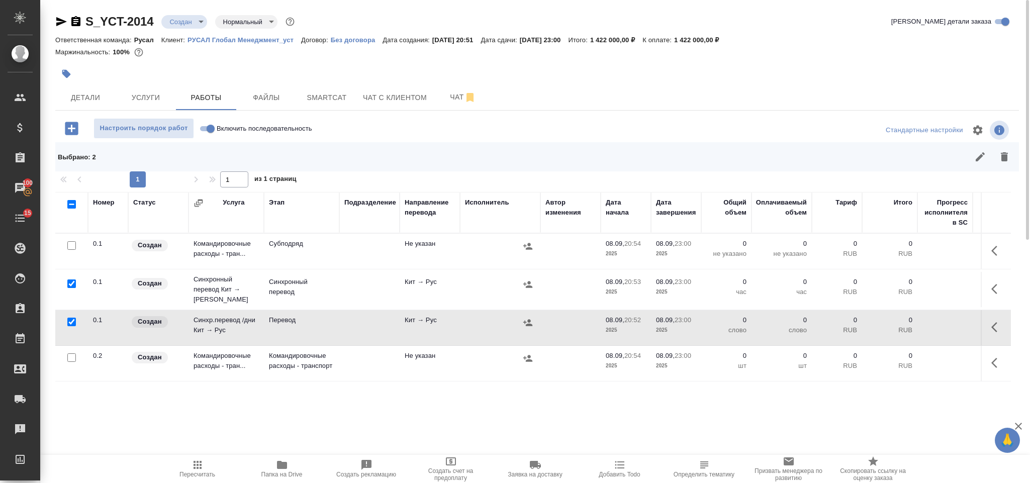
click at [68, 246] on input "checkbox" at bounding box center [71, 245] width 9 height 9
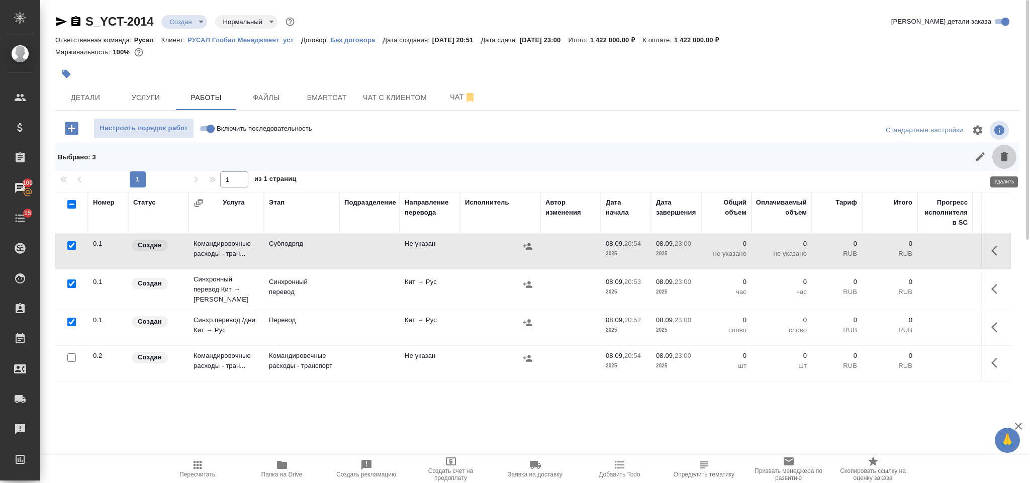
click at [998, 162] on icon "button" at bounding box center [1004, 157] width 12 height 12
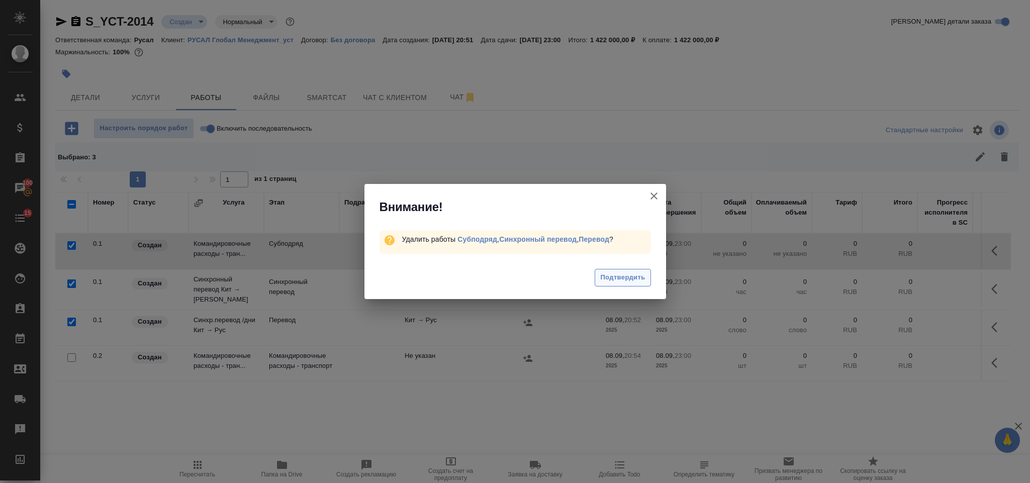
click at [614, 273] on span "Подтвердить" at bounding box center [622, 278] width 45 height 12
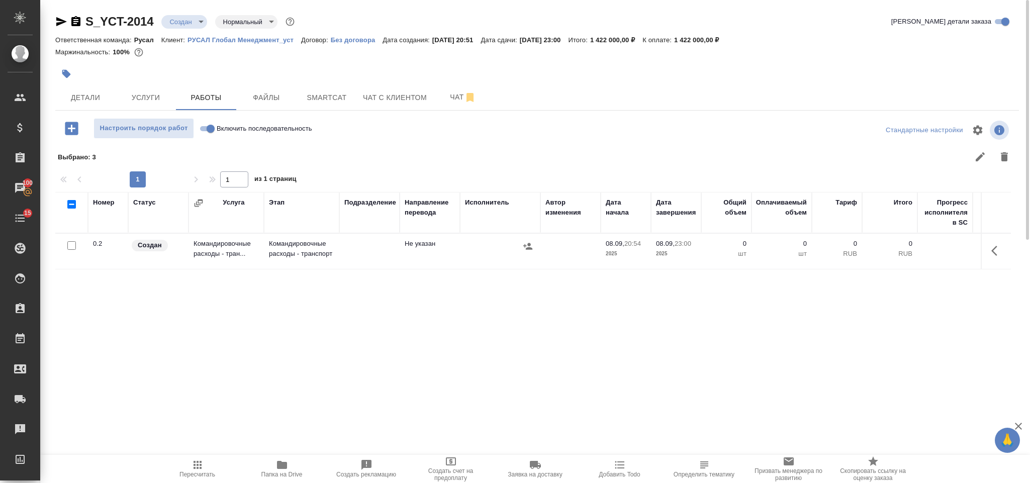
click at [991, 252] on button "button" at bounding box center [997, 251] width 24 height 24
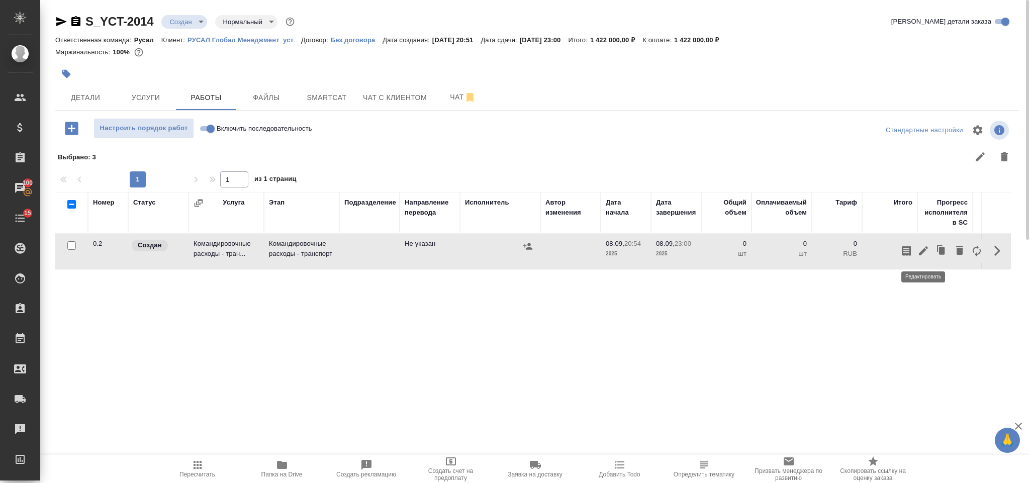
click at [926, 252] on icon "button" at bounding box center [923, 251] width 12 height 12
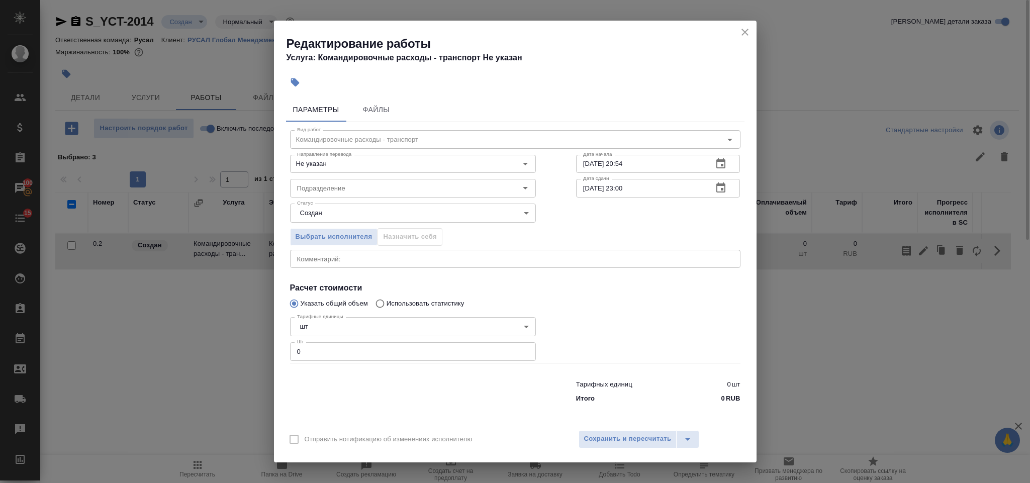
click at [367, 356] on input "0" at bounding box center [413, 351] width 246 height 18
click at [603, 433] on button "Сохранить и пересчитать" at bounding box center [627, 439] width 98 height 18
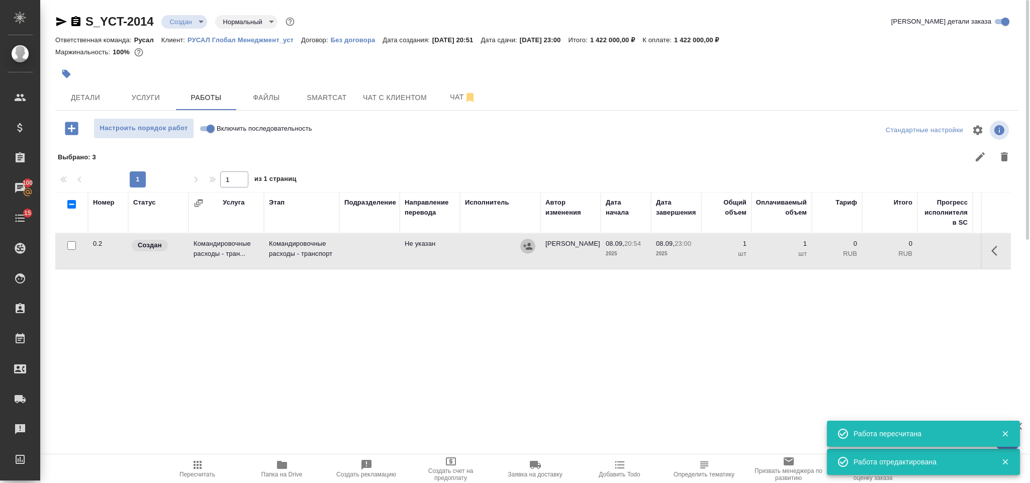
click at [531, 244] on icon "button" at bounding box center [528, 246] width 10 height 10
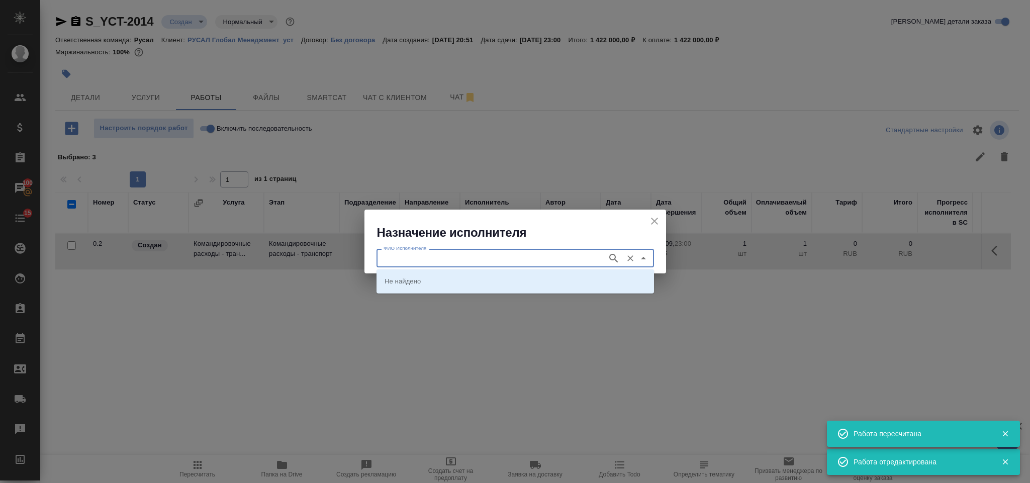
click at [492, 252] on input "ФИО Исполнителя" at bounding box center [490, 258] width 223 height 12
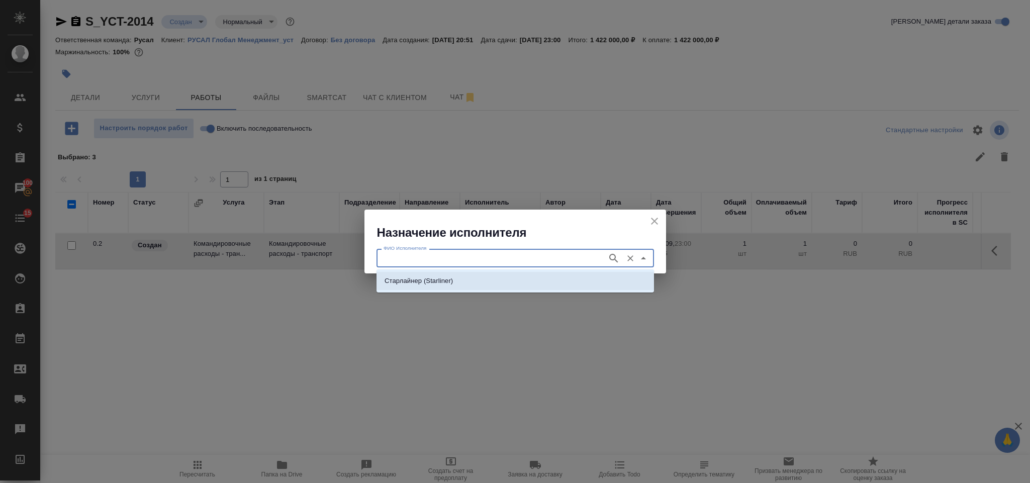
click at [493, 280] on li "Старлайнер (Starliner)" at bounding box center [514, 281] width 277 height 18
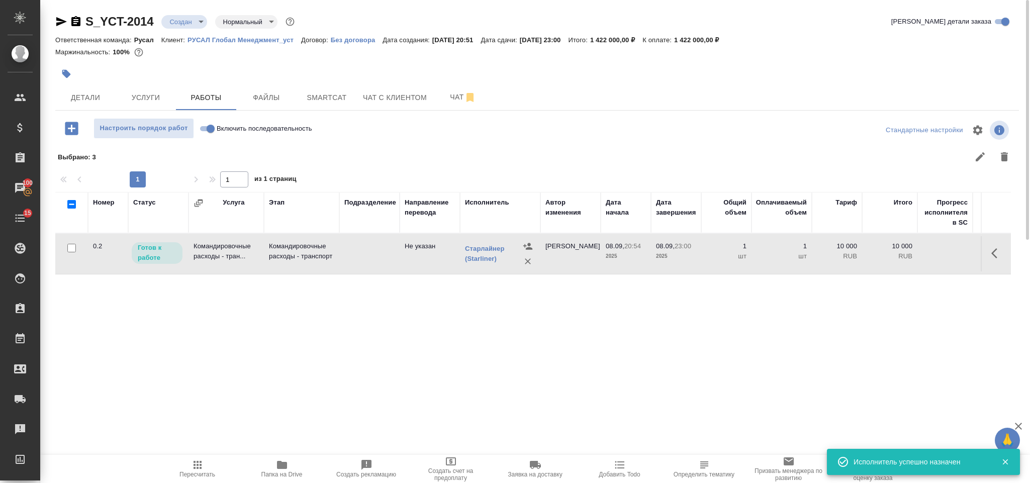
click at [203, 465] on icon "button" at bounding box center [197, 465] width 12 height 12
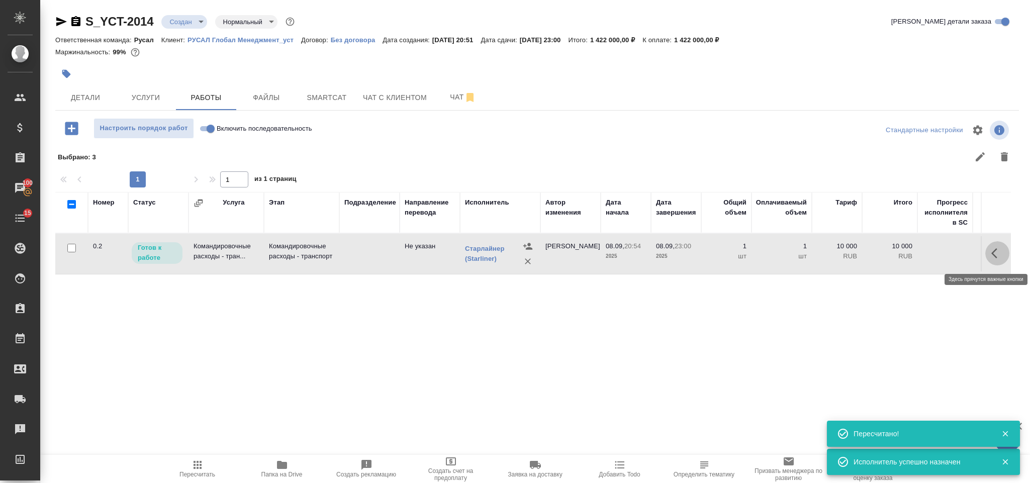
click at [989, 258] on button "button" at bounding box center [997, 253] width 24 height 24
click at [920, 253] on icon "button" at bounding box center [923, 253] width 12 height 12
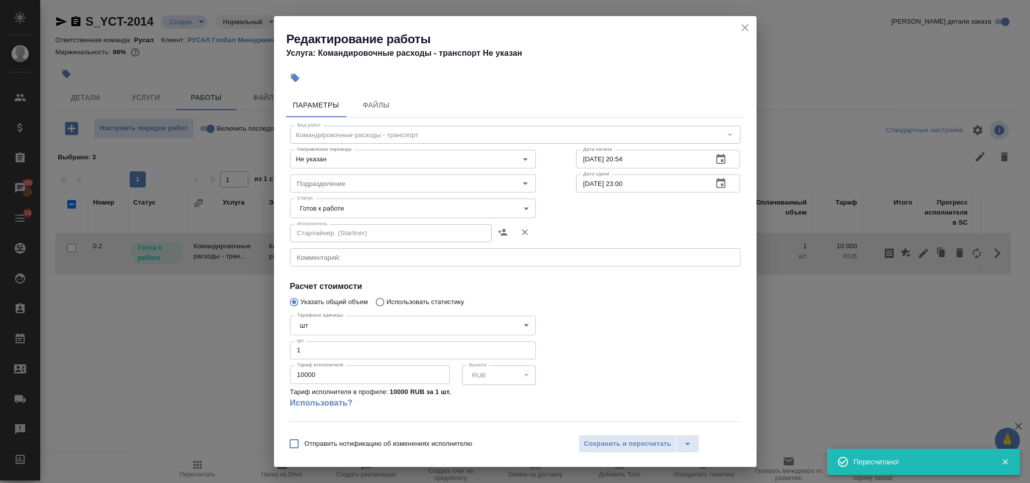
click at [338, 209] on body "🙏 .cls-1 fill:#fff; AWATERA Gorlenko [PERSON_NAME] Спецификации Заказы 100 Чаты…" at bounding box center [515, 241] width 1030 height 483
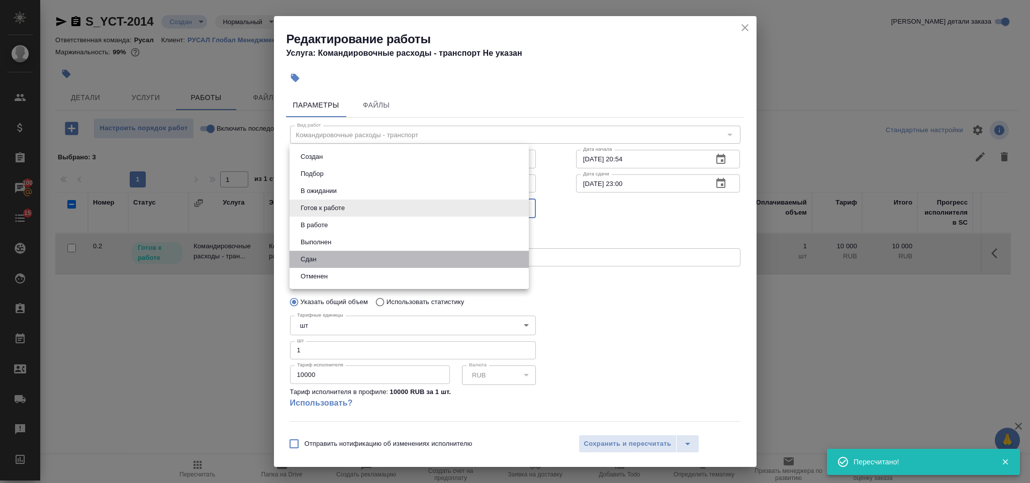
click at [335, 260] on li "Сдан" at bounding box center [408, 259] width 239 height 17
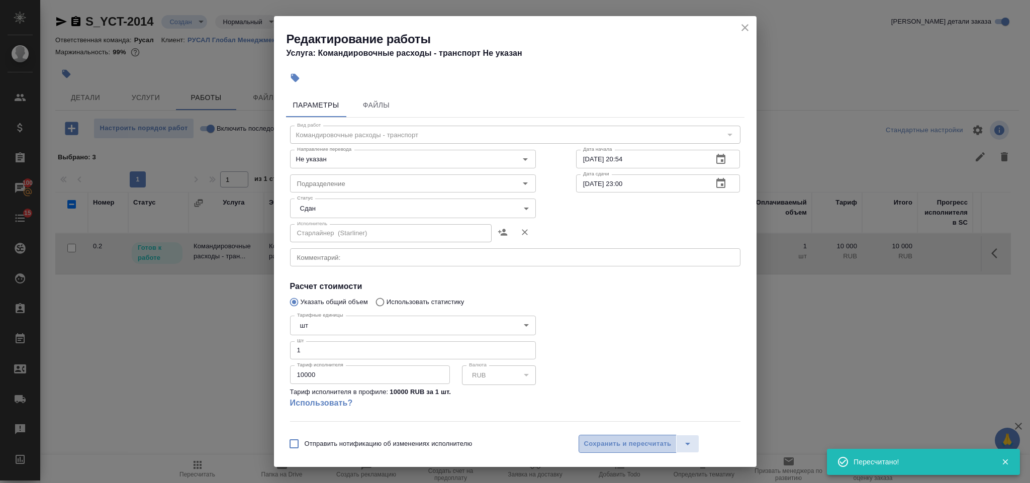
click at [626, 446] on span "Сохранить и пересчитать" at bounding box center [627, 444] width 87 height 12
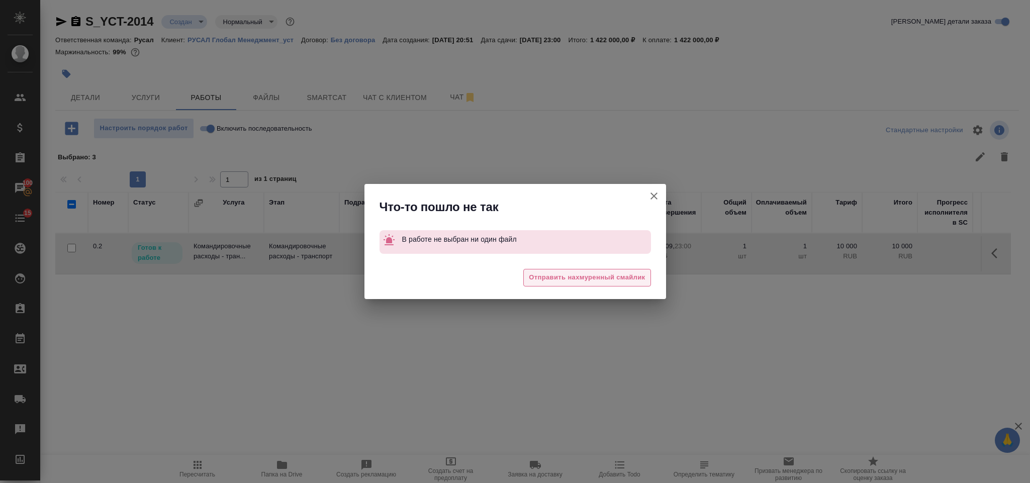
click at [591, 273] on span "Отправить нахмуренный смайлик" at bounding box center [587, 278] width 116 height 12
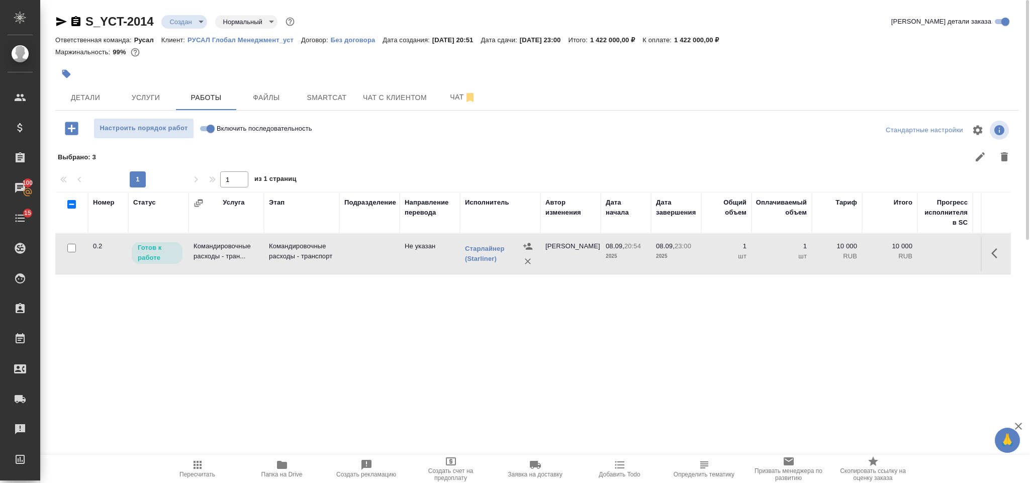
click at [208, 128] on input "Включить последовательность" at bounding box center [210, 129] width 36 height 12
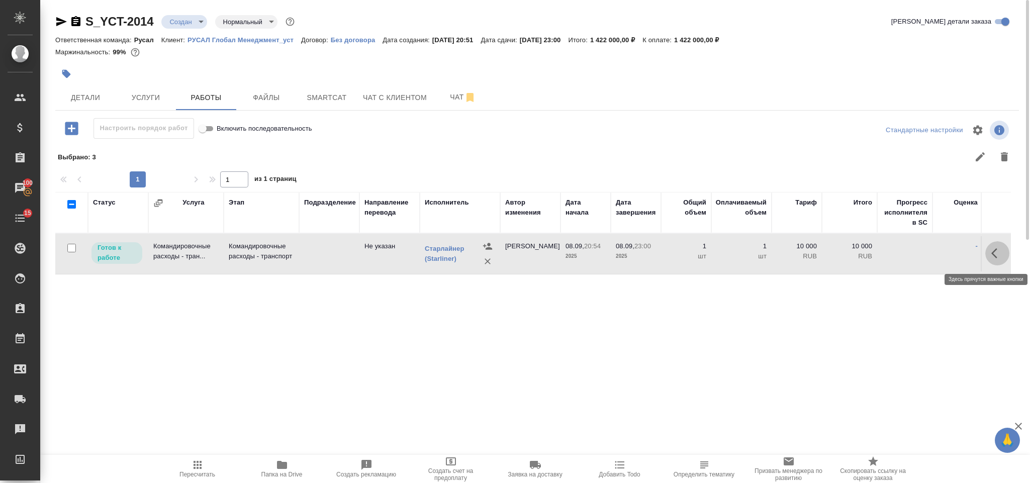
click at [996, 261] on button "button" at bounding box center [997, 253] width 24 height 24
click at [926, 251] on icon "button" at bounding box center [923, 253] width 9 height 9
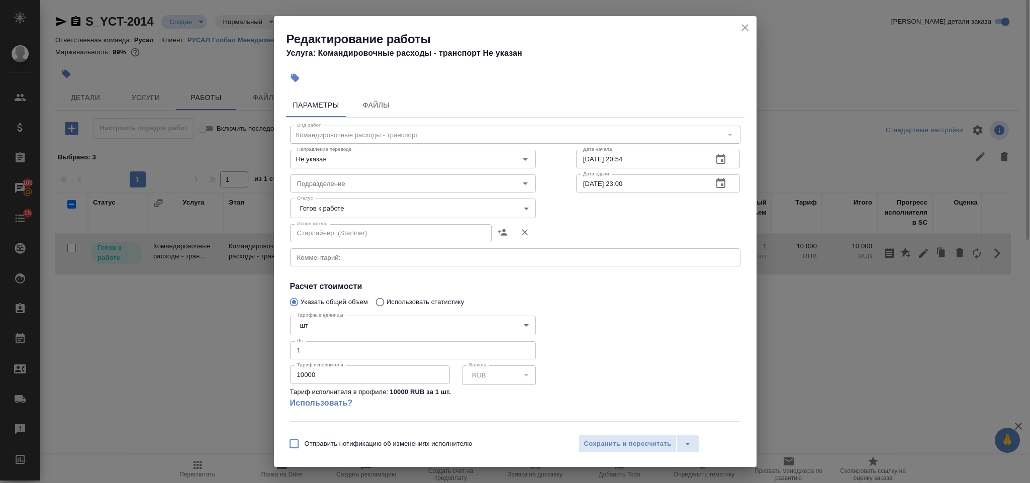
click at [321, 208] on body "🙏 .cls-1 fill:#fff; AWATERA Gorlenko [PERSON_NAME] Спецификации Заказы 100 Чаты…" at bounding box center [515, 241] width 1030 height 483
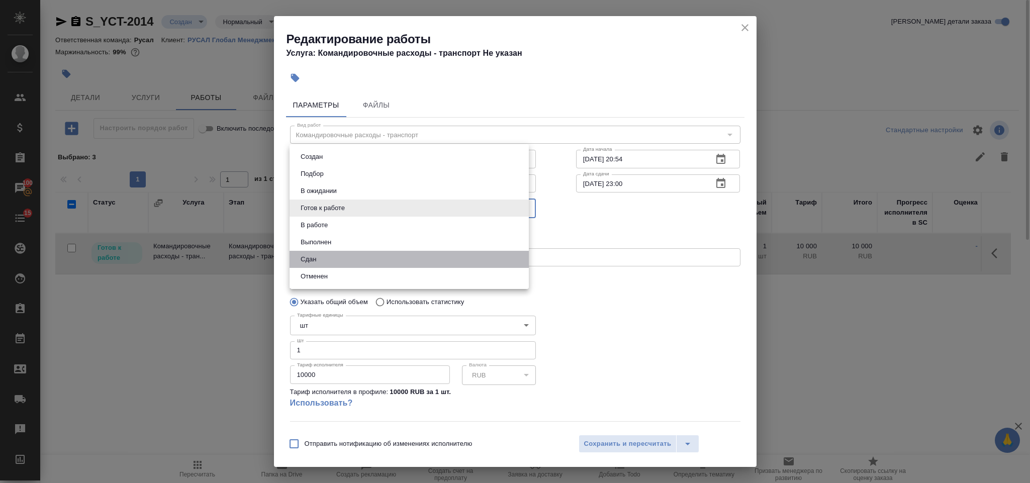
click at [326, 251] on li "Сдан" at bounding box center [408, 259] width 239 height 17
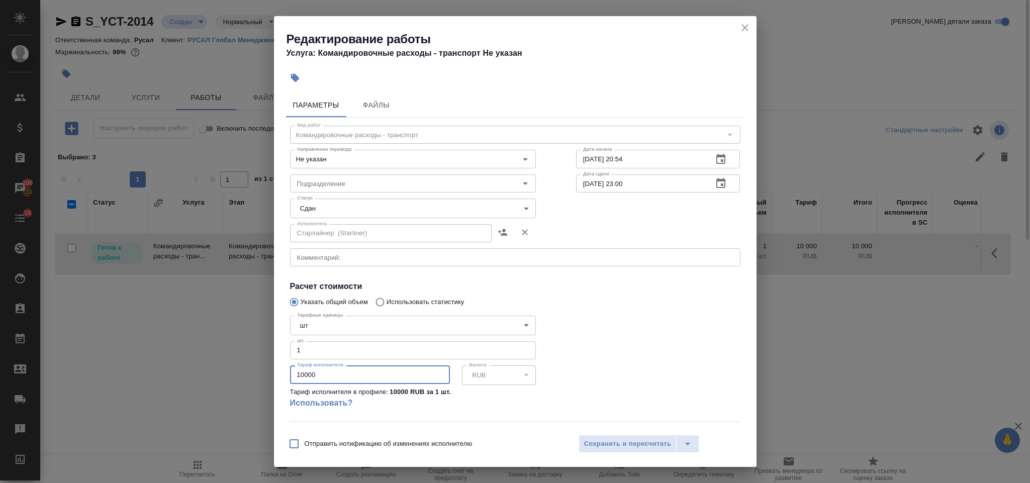
drag, startPoint x: 321, startPoint y: 376, endPoint x: 289, endPoint y: 370, distance: 32.2
click at [290, 370] on input "10000" at bounding box center [370, 374] width 160 height 18
click at [305, 378] on input "284568" at bounding box center [370, 374] width 160 height 18
click at [307, 378] on input "284568" at bounding box center [370, 374] width 160 height 18
click at [351, 379] on input "284568" at bounding box center [370, 374] width 160 height 18
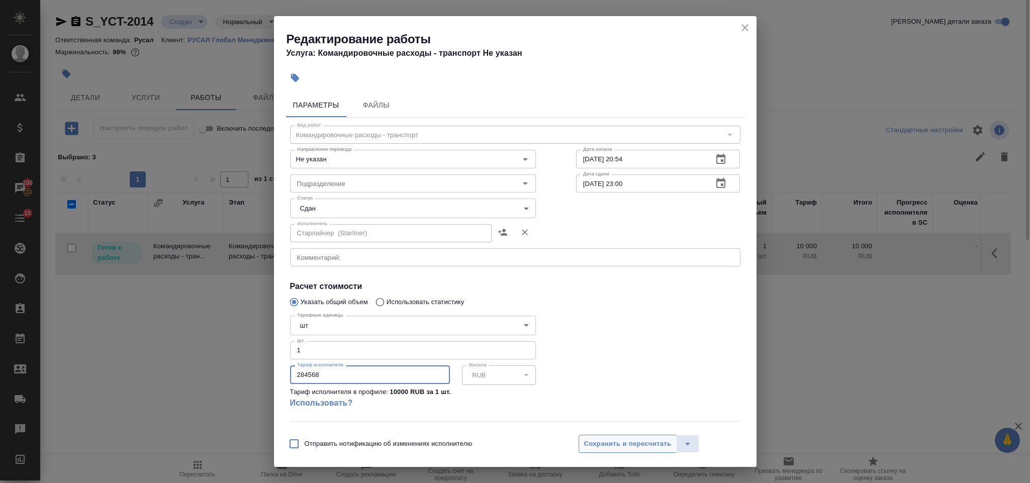
click at [578, 442] on button "Сохранить и пересчитать" at bounding box center [627, 444] width 98 height 18
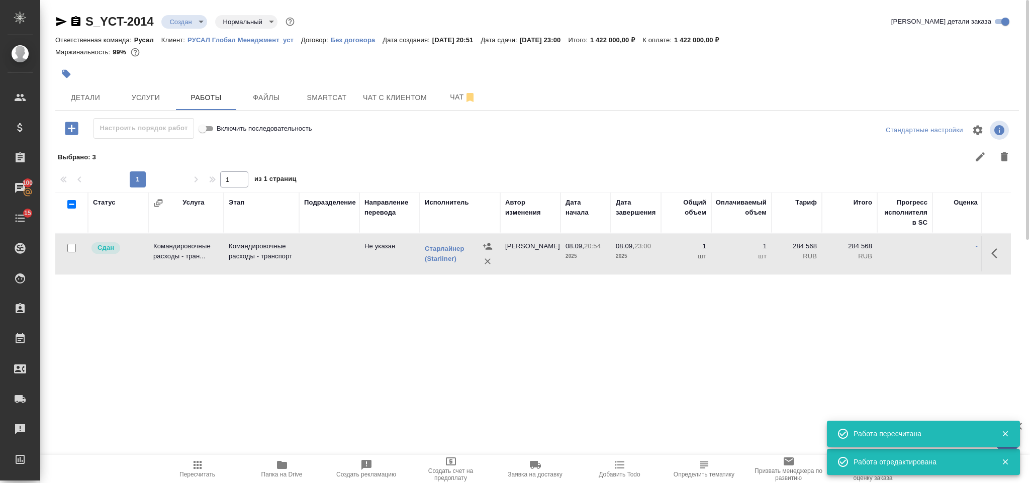
click at [207, 455] on button "Пересчитать" at bounding box center [197, 469] width 84 height 28
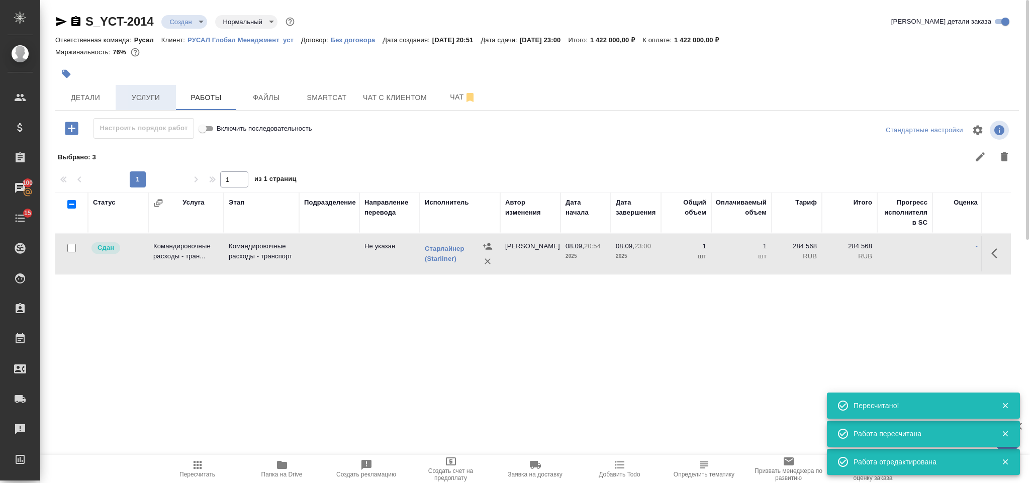
click at [151, 97] on span "Услуги" at bounding box center [146, 97] width 48 height 13
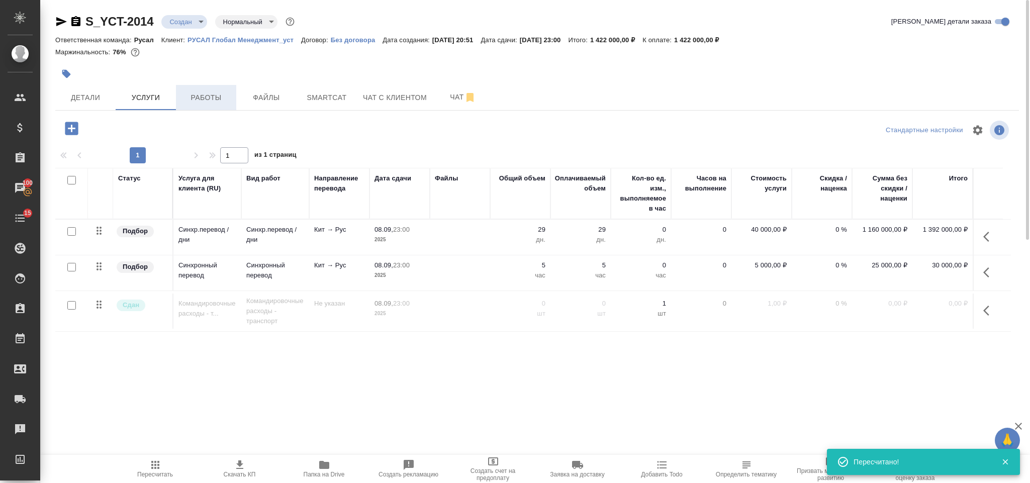
click at [194, 100] on span "Работы" at bounding box center [206, 97] width 48 height 13
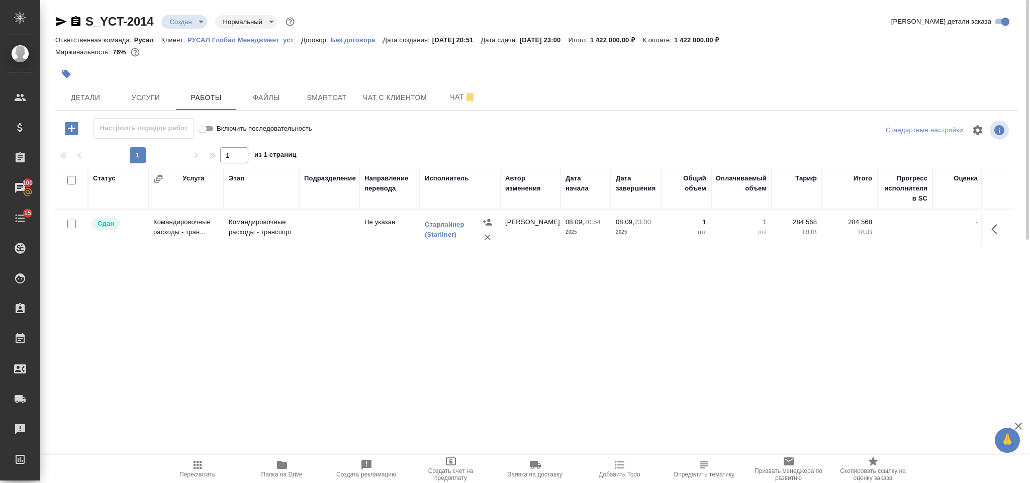
click at [73, 127] on icon "button" at bounding box center [71, 128] width 13 height 13
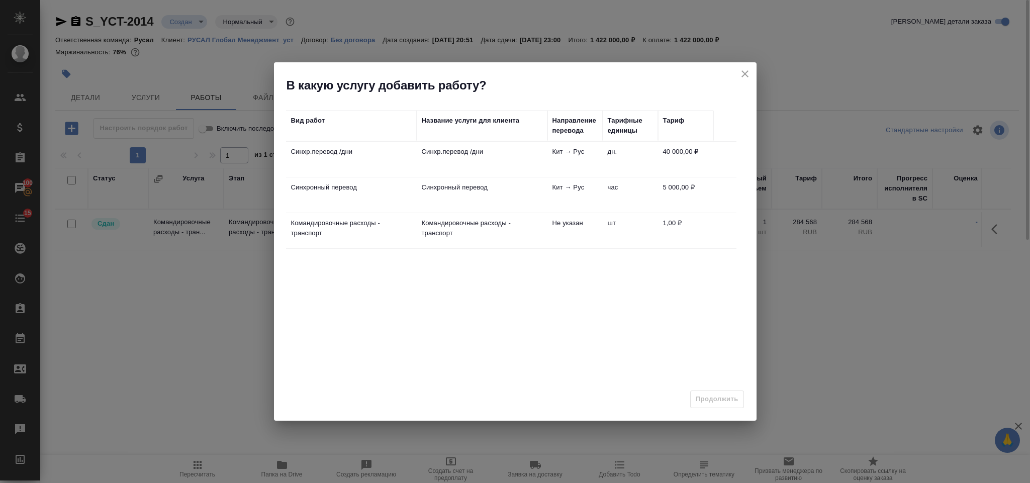
click at [386, 164] on td "Синхр.перевод /дни" at bounding box center [351, 159] width 131 height 35
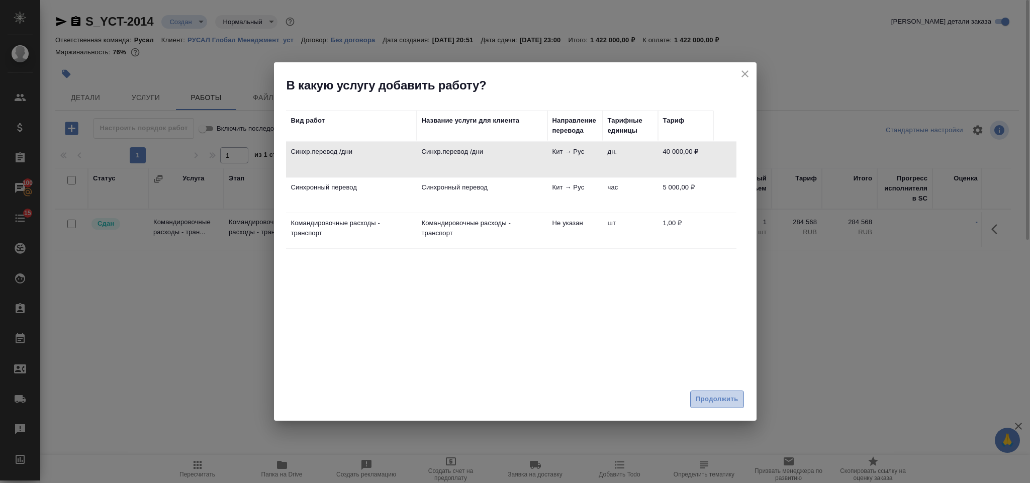
click at [721, 395] on span "Продолжить" at bounding box center [716, 399] width 42 height 12
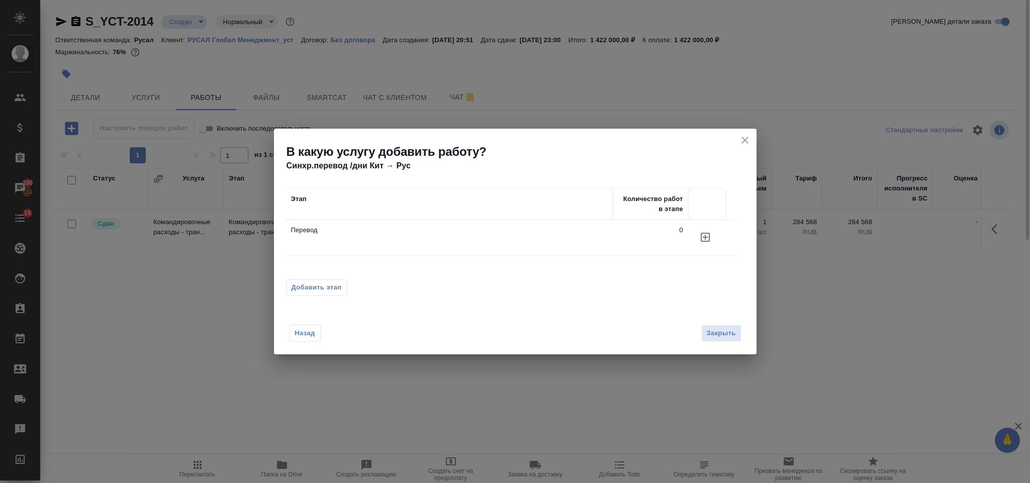
click at [330, 285] on span "Добавить этап" at bounding box center [316, 287] width 50 height 10
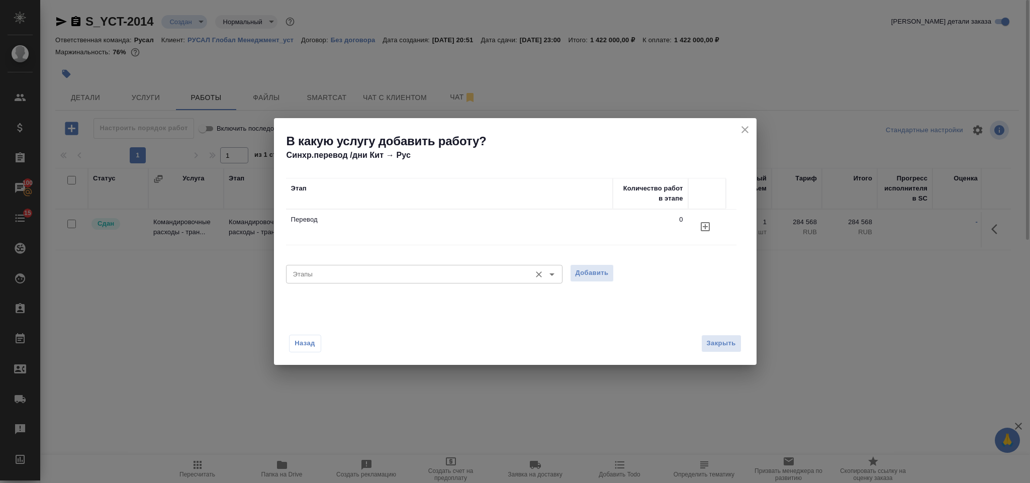
click at [347, 275] on input "Этапы" at bounding box center [407, 274] width 237 height 12
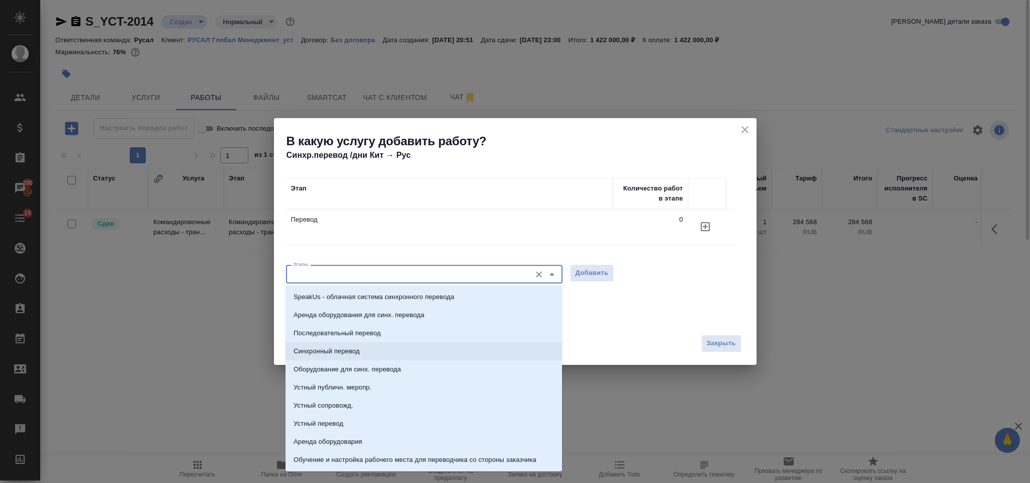
click at [350, 335] on p "Последовательный перевод" at bounding box center [336, 333] width 87 height 10
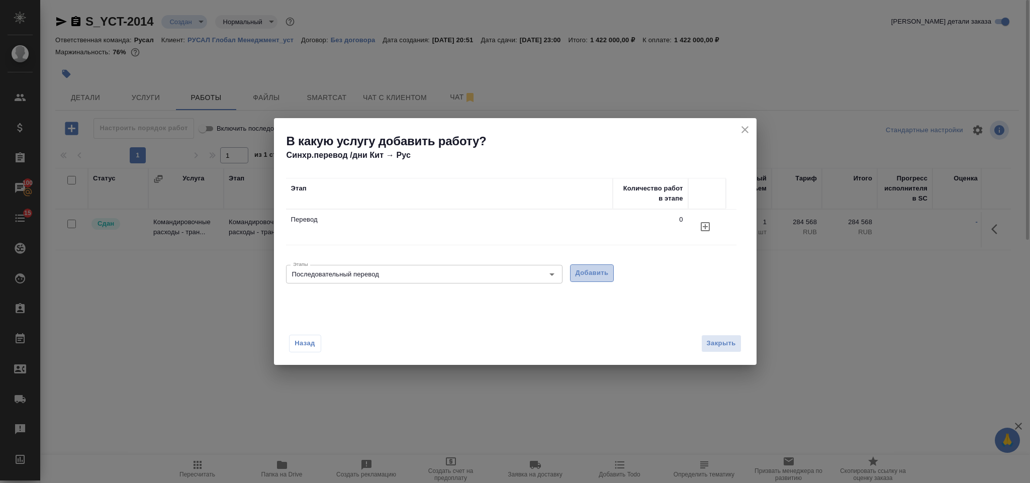
click at [602, 270] on span "Добавить" at bounding box center [591, 273] width 33 height 12
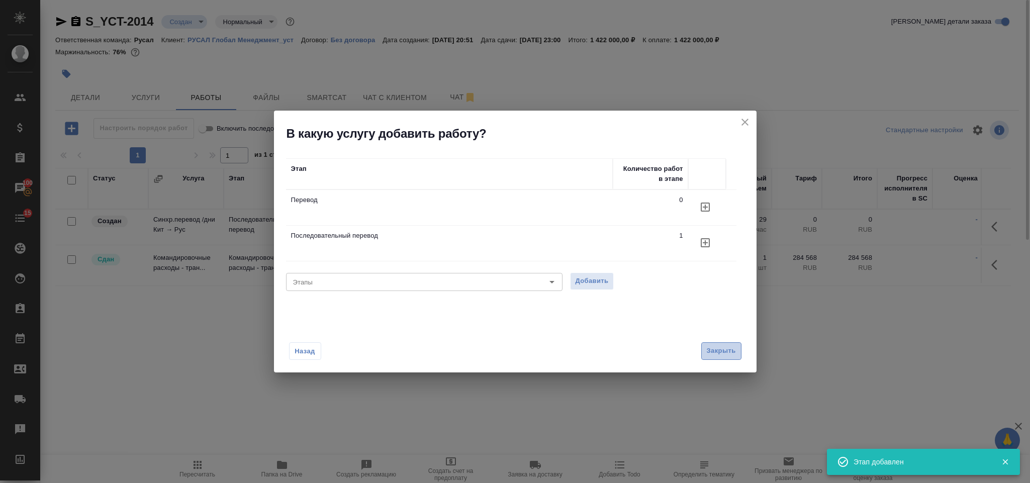
click at [704, 345] on button "Закрыть" at bounding box center [721, 351] width 40 height 18
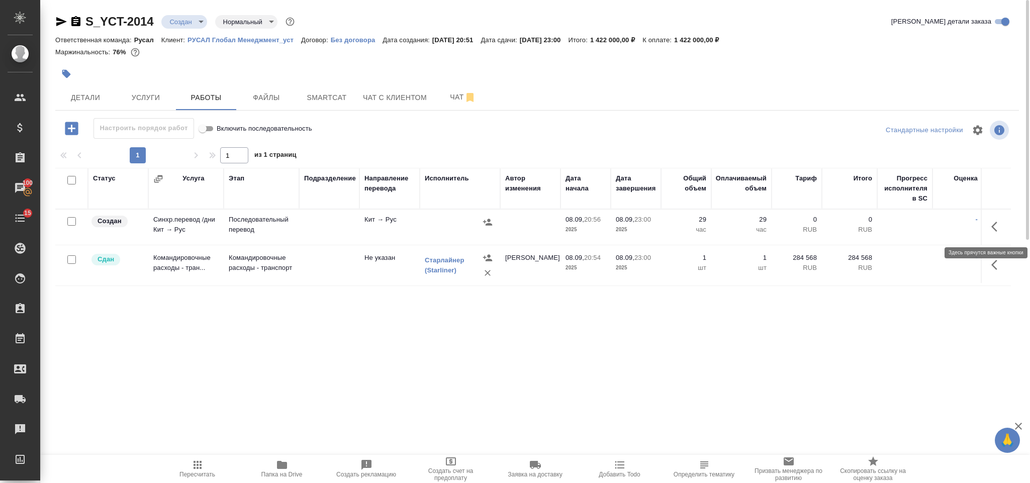
click at [1006, 228] on button "button" at bounding box center [997, 227] width 24 height 24
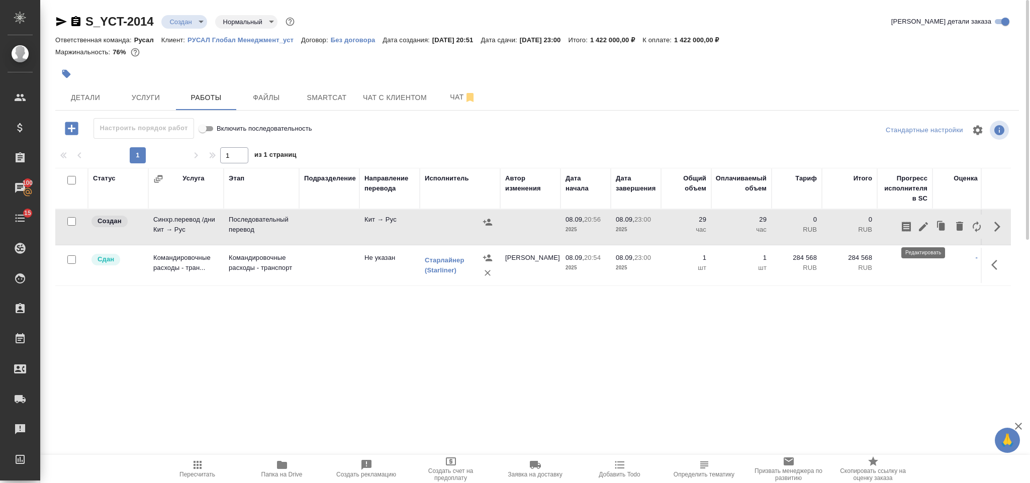
click at [920, 222] on icon "button" at bounding box center [923, 227] width 12 height 12
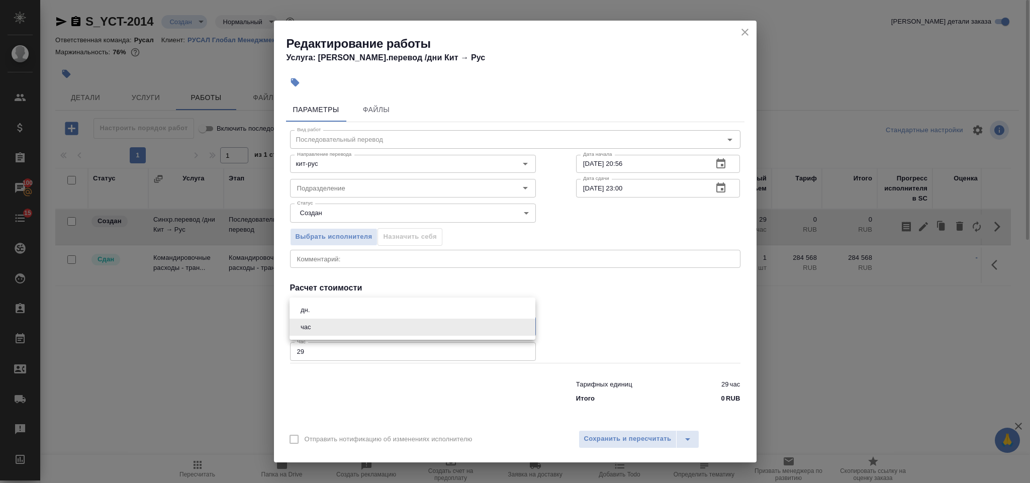
click at [353, 326] on body "🙏 .cls-1 fill:#fff; AWATERA Gorlenko [PERSON_NAME] Спецификации Заказы 100 Чаты…" at bounding box center [515, 241] width 1030 height 483
click at [324, 305] on li "дн." at bounding box center [412, 310] width 246 height 17
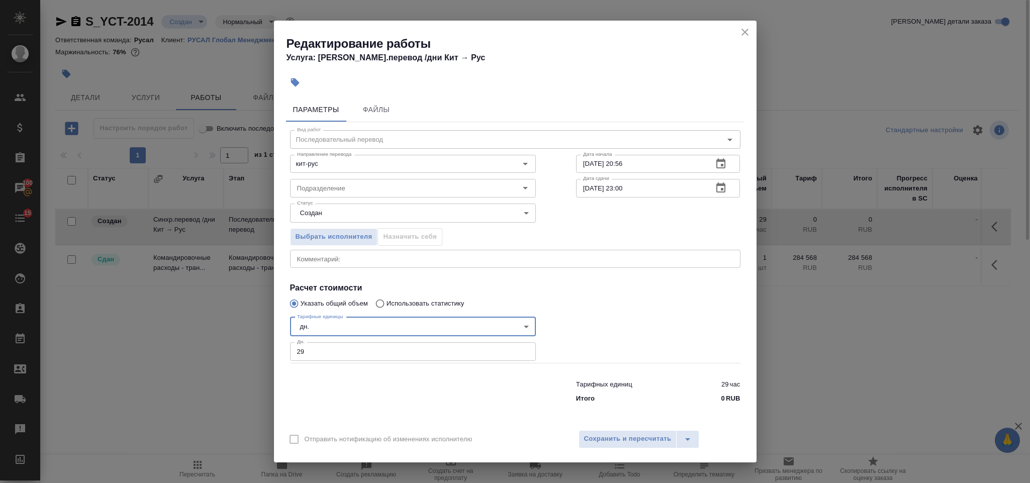
click at [333, 344] on input "29" at bounding box center [413, 351] width 246 height 18
click at [600, 445] on span "Сохранить и пересчитать" at bounding box center [627, 439] width 87 height 12
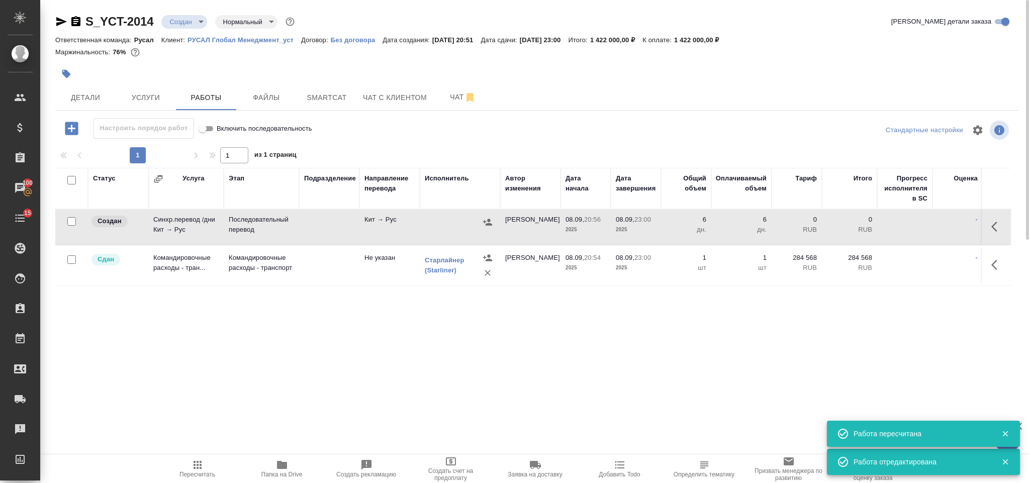
click at [486, 223] on icon "button" at bounding box center [487, 222] width 10 height 10
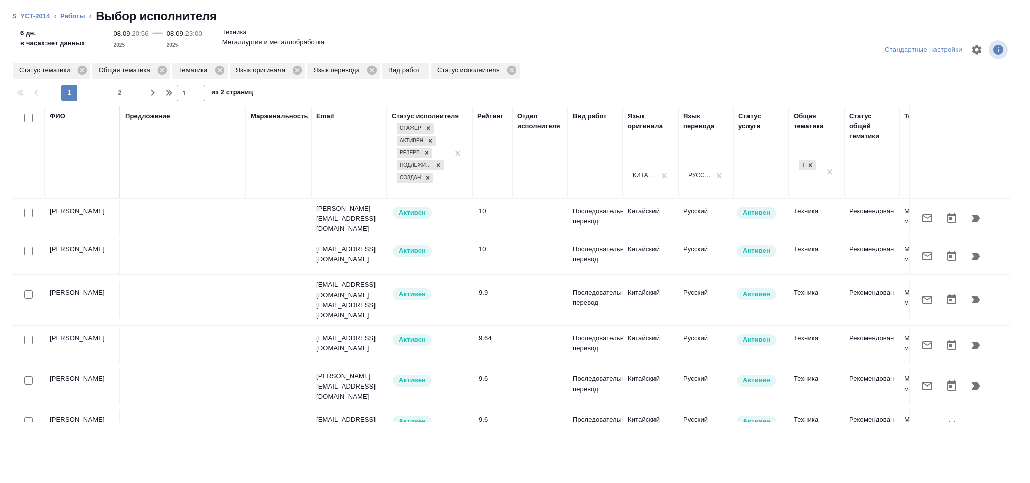
click at [971, 296] on icon "button" at bounding box center [975, 299] width 9 height 7
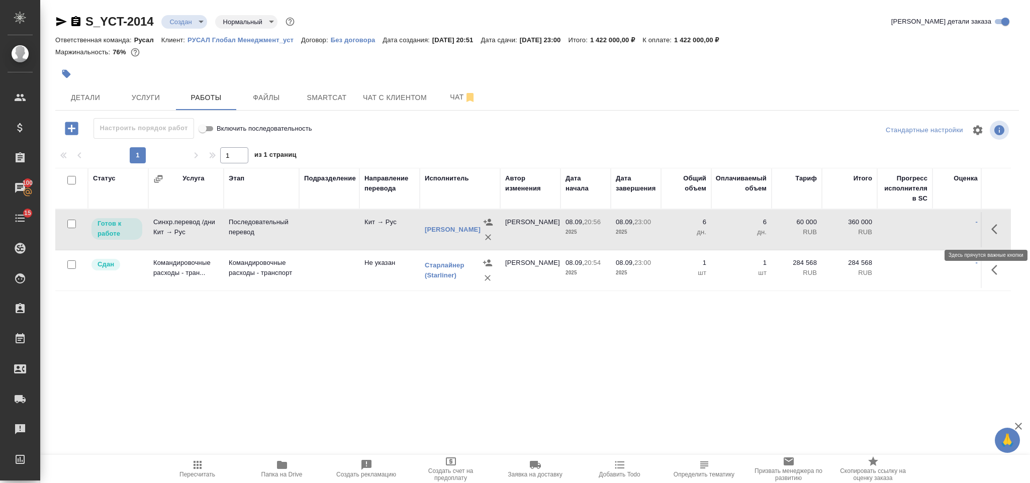
click at [999, 232] on icon "button" at bounding box center [997, 229] width 12 height 12
click at [926, 234] on icon "button" at bounding box center [923, 229] width 12 height 12
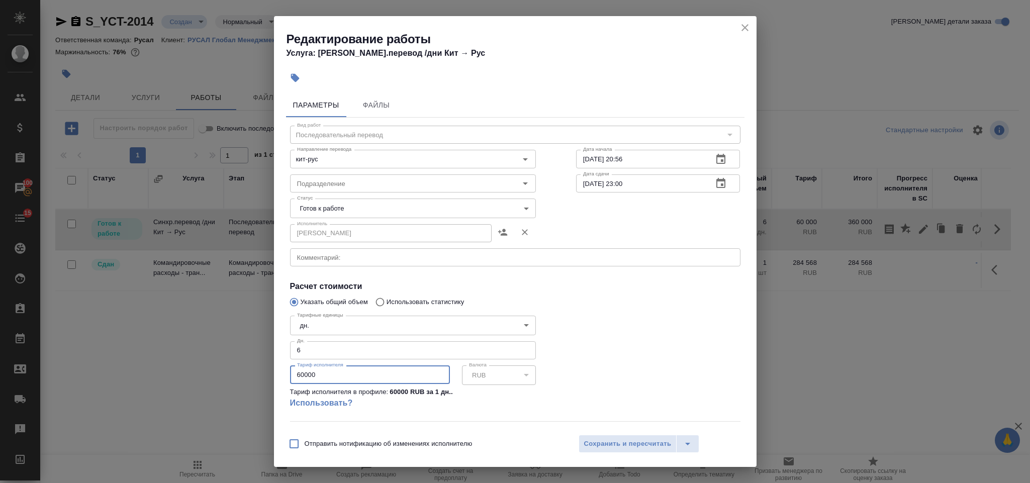
drag, startPoint x: 331, startPoint y: 381, endPoint x: 294, endPoint y: 374, distance: 37.4
click at [294, 374] on input "60000" at bounding box center [370, 374] width 160 height 18
click at [445, 210] on body "🙏 .cls-1 fill:#fff; AWATERA Gorlenko [PERSON_NAME] Спецификации Заказы 100 Чаты…" at bounding box center [515, 241] width 1030 height 483
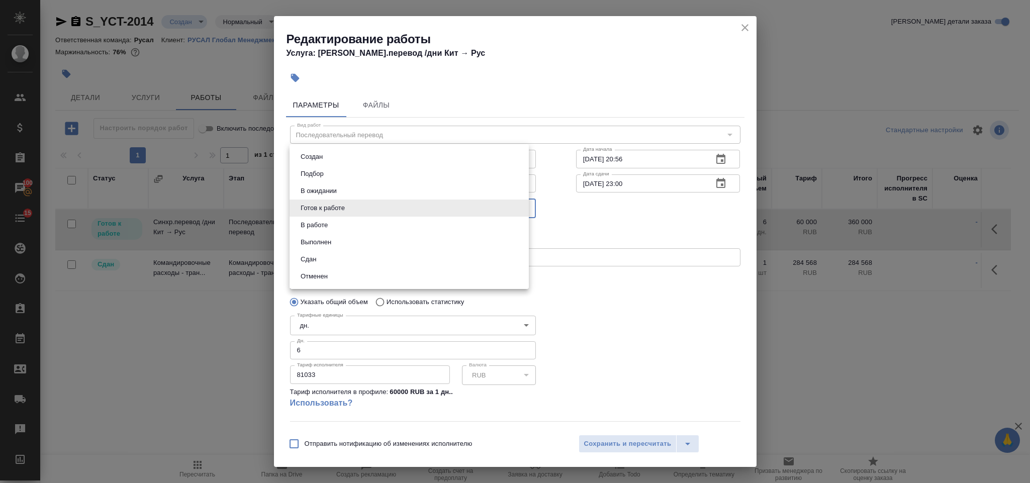
click at [384, 262] on li "Сдан" at bounding box center [408, 259] width 239 height 17
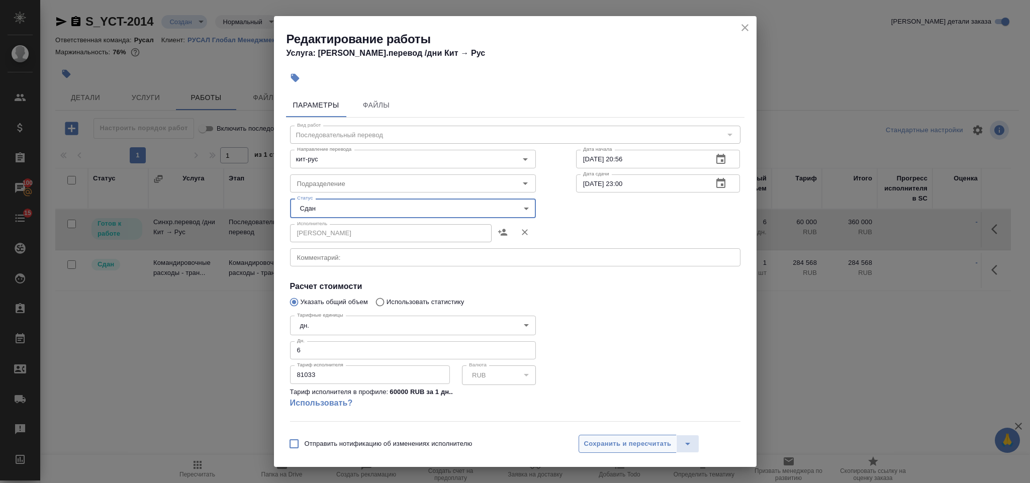
click at [626, 446] on span "Сохранить и пересчитать" at bounding box center [627, 444] width 87 height 12
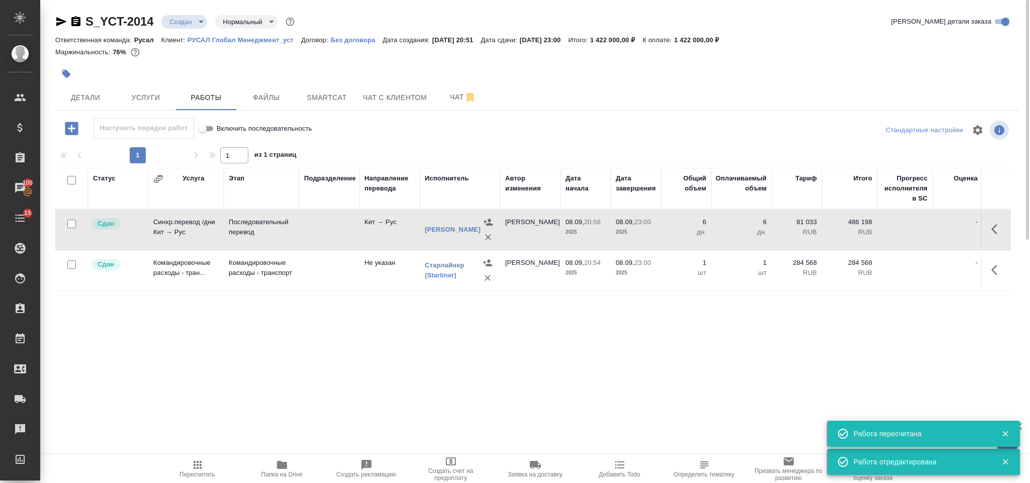
click at [197, 467] on icon "button" at bounding box center [197, 465] width 8 height 8
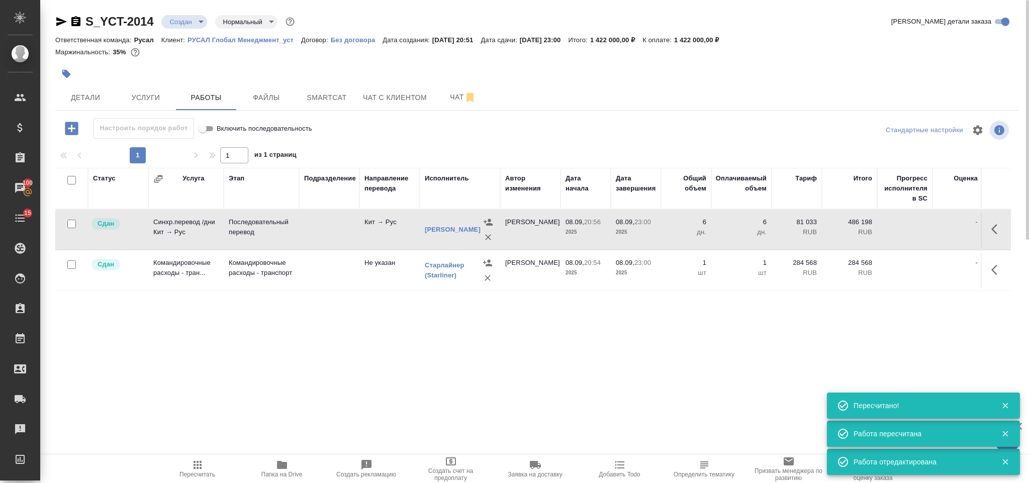
click at [258, 346] on div "Статус Услуга Этап Подразделение Направление перевода Исполнитель Автор изменен…" at bounding box center [532, 281] width 955 height 226
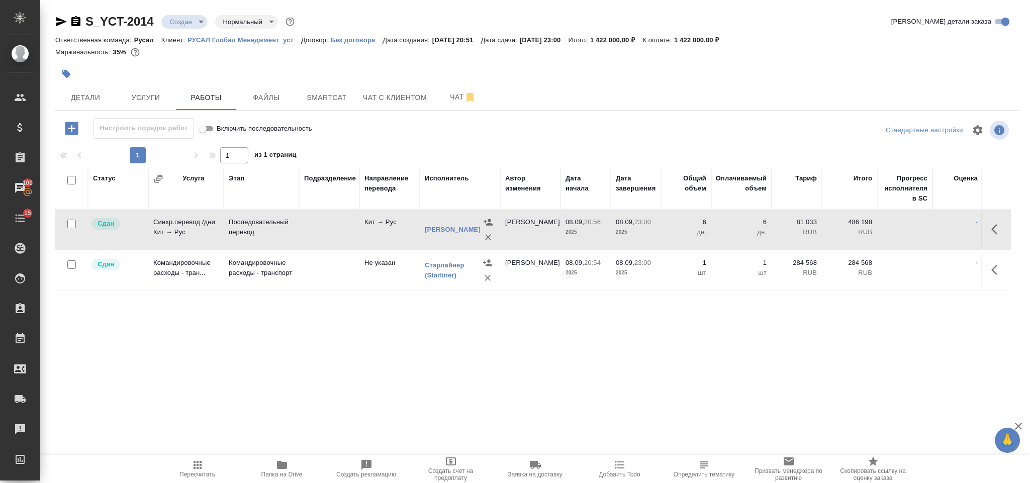
click at [187, 20] on body "🙏 .cls-1 fill:#fff; AWATERA Gorlenko [PERSON_NAME] Спецификации Заказы 100 Чаты…" at bounding box center [515, 241] width 1030 height 483
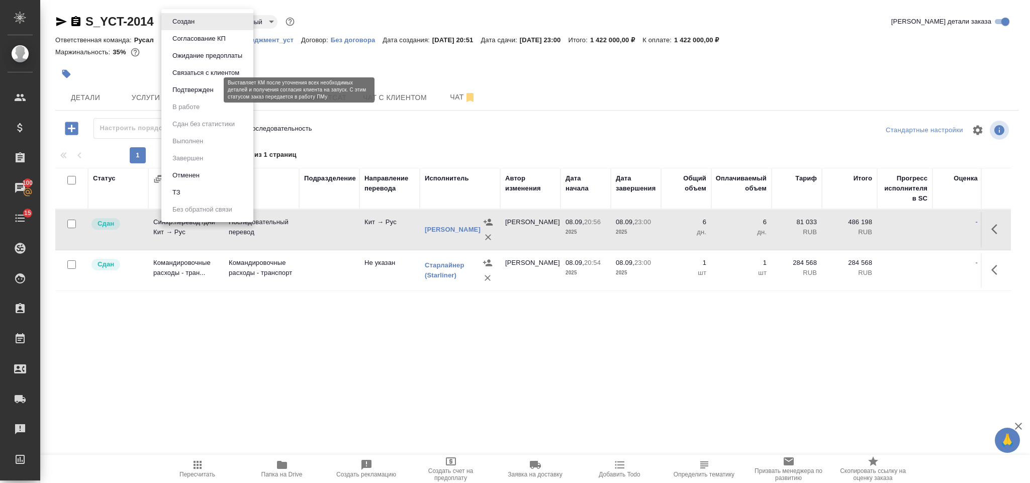
click at [207, 93] on button "Подтвержден" at bounding box center [192, 89] width 47 height 11
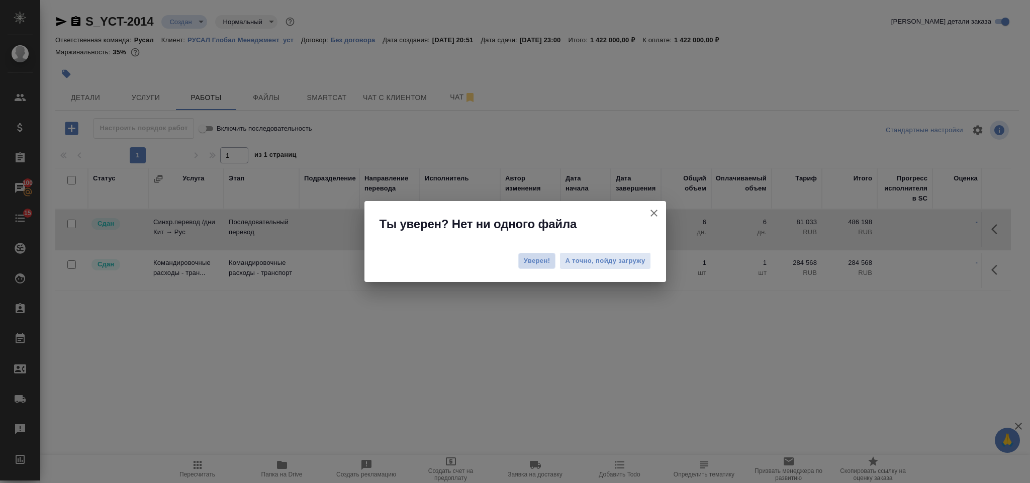
click at [529, 260] on span "Уверен!" at bounding box center [537, 261] width 27 height 10
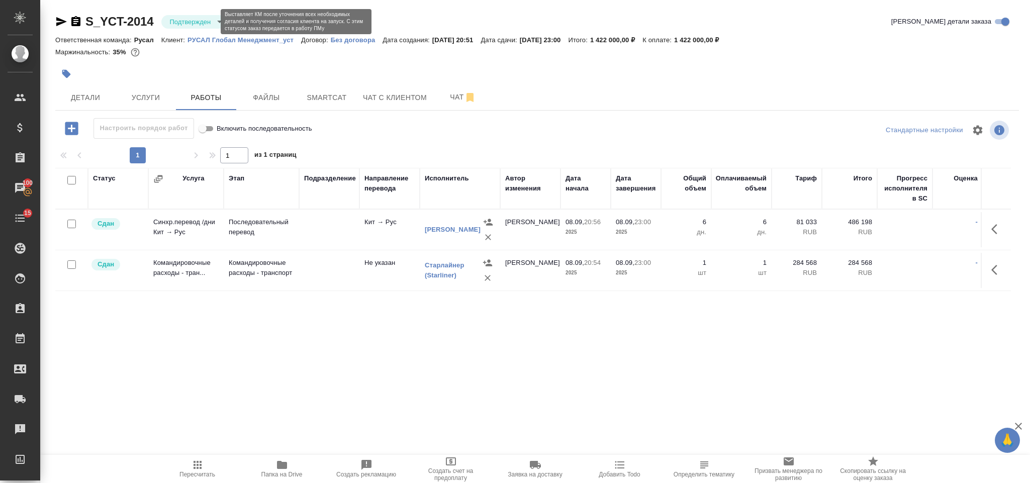
click at [197, 24] on body "🙏 .cls-1 fill:#fff; AWATERA [PERSON_NAME] Спецификации Заказы 100 Чаты 15 Todo …" at bounding box center [515, 241] width 1030 height 483
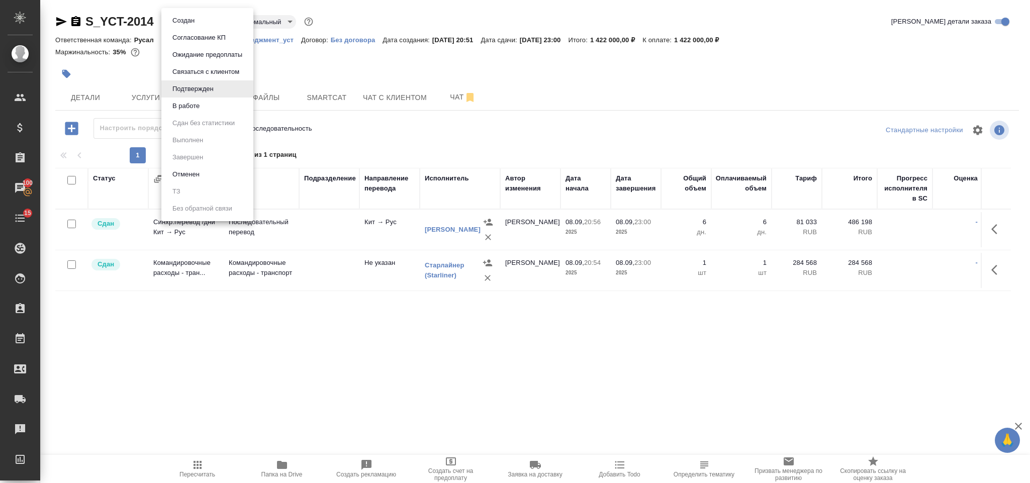
click at [209, 102] on li "В работе" at bounding box center [207, 105] width 92 height 17
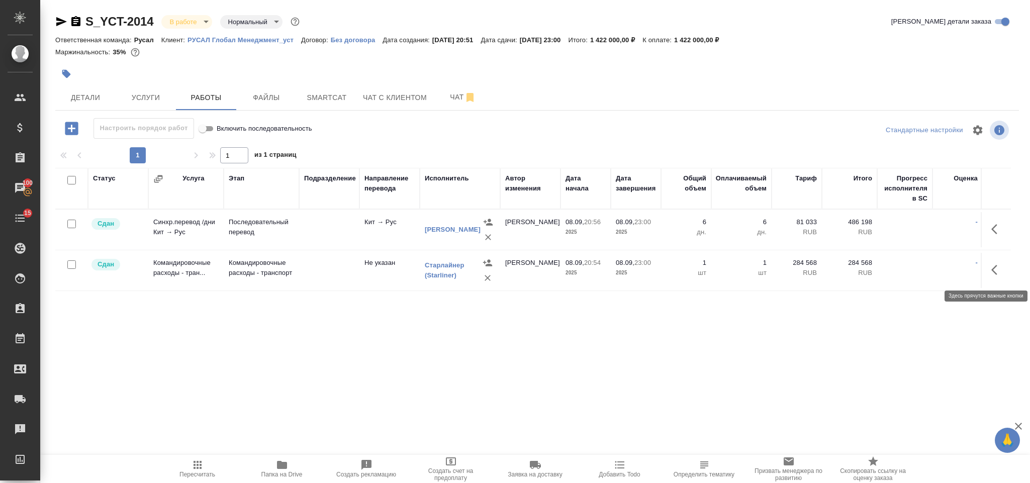
click at [993, 270] on icon "button" at bounding box center [994, 270] width 6 height 10
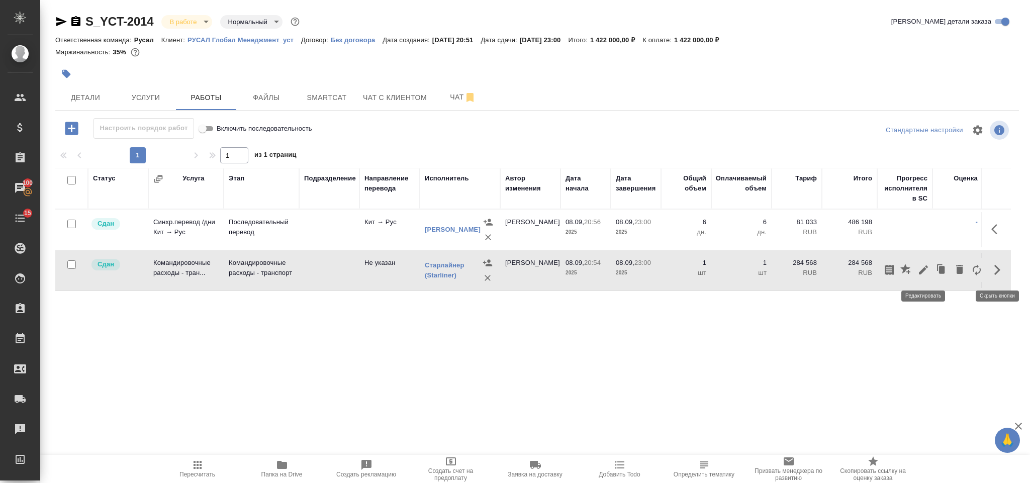
click at [925, 272] on icon "button" at bounding box center [923, 270] width 12 height 12
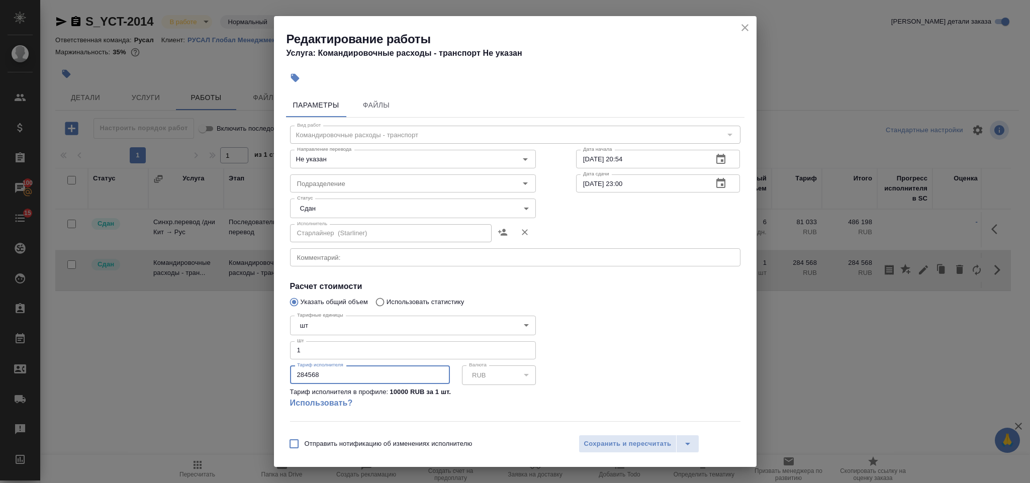
click at [302, 374] on input "284568" at bounding box center [370, 374] width 160 height 18
click at [594, 436] on button "Сохранить и пересчитать" at bounding box center [627, 444] width 98 height 18
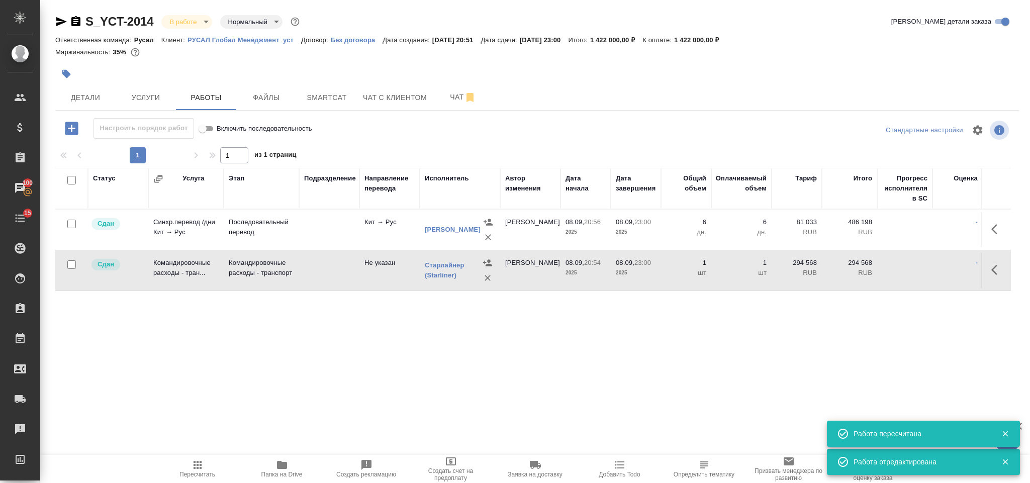
click at [203, 457] on button "Пересчитать" at bounding box center [197, 469] width 84 height 28
